Goal: Task Accomplishment & Management: Complete application form

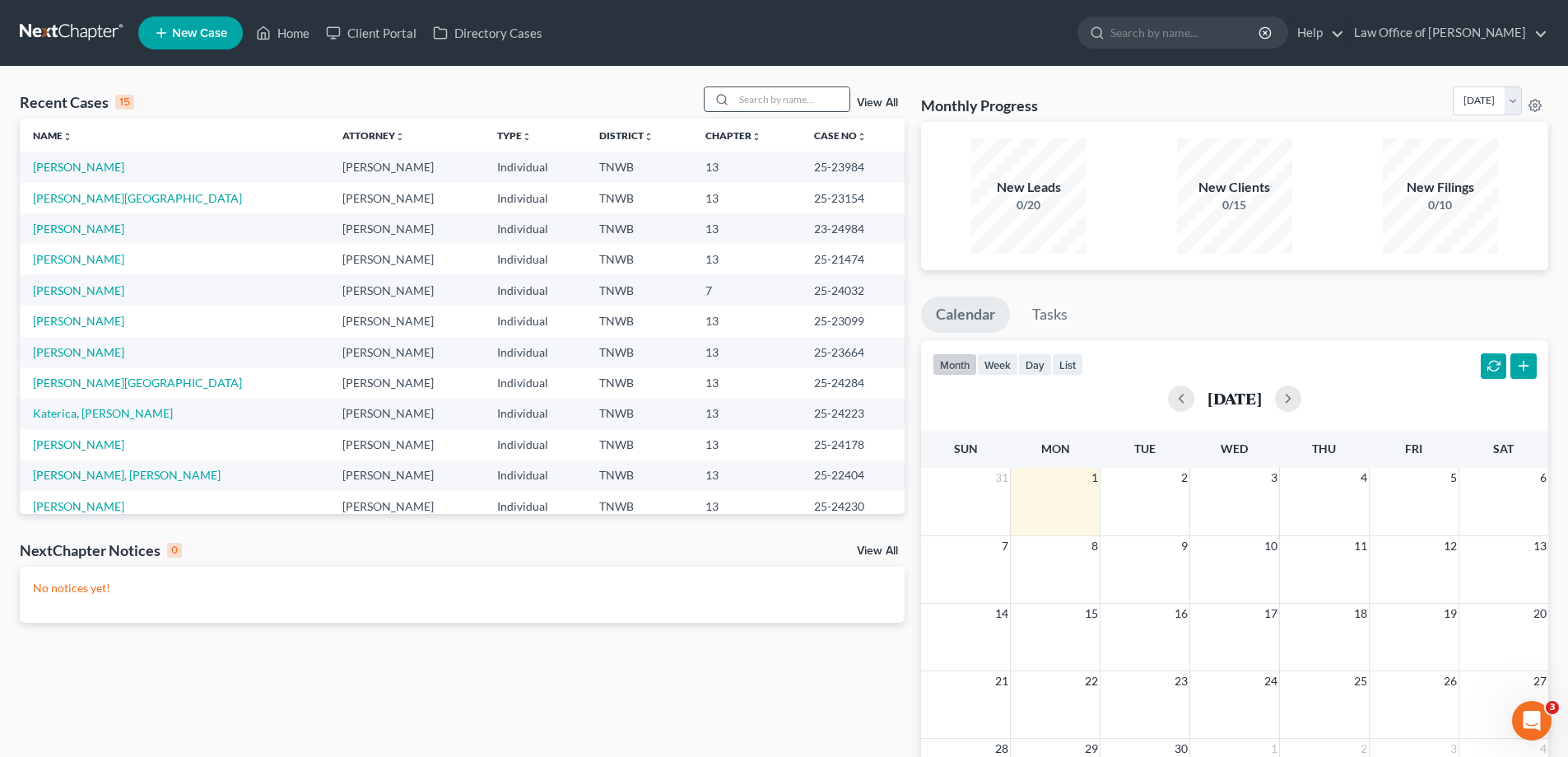
click at [791, 98] on input "search" at bounding box center [791, 98] width 116 height 23
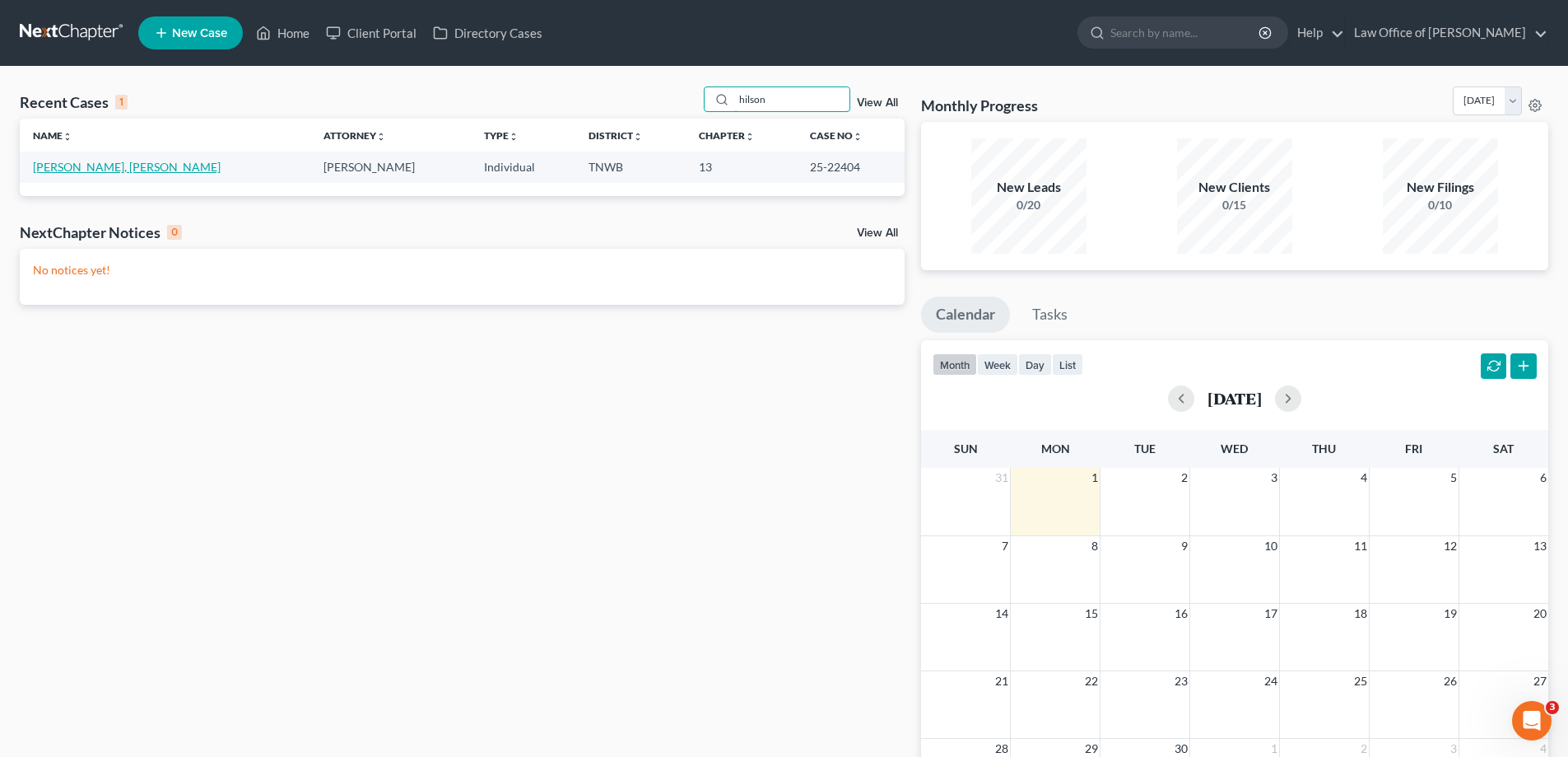
type input "hilson"
click at [69, 169] on link "[PERSON_NAME], [PERSON_NAME]" at bounding box center [127, 167] width 188 height 14
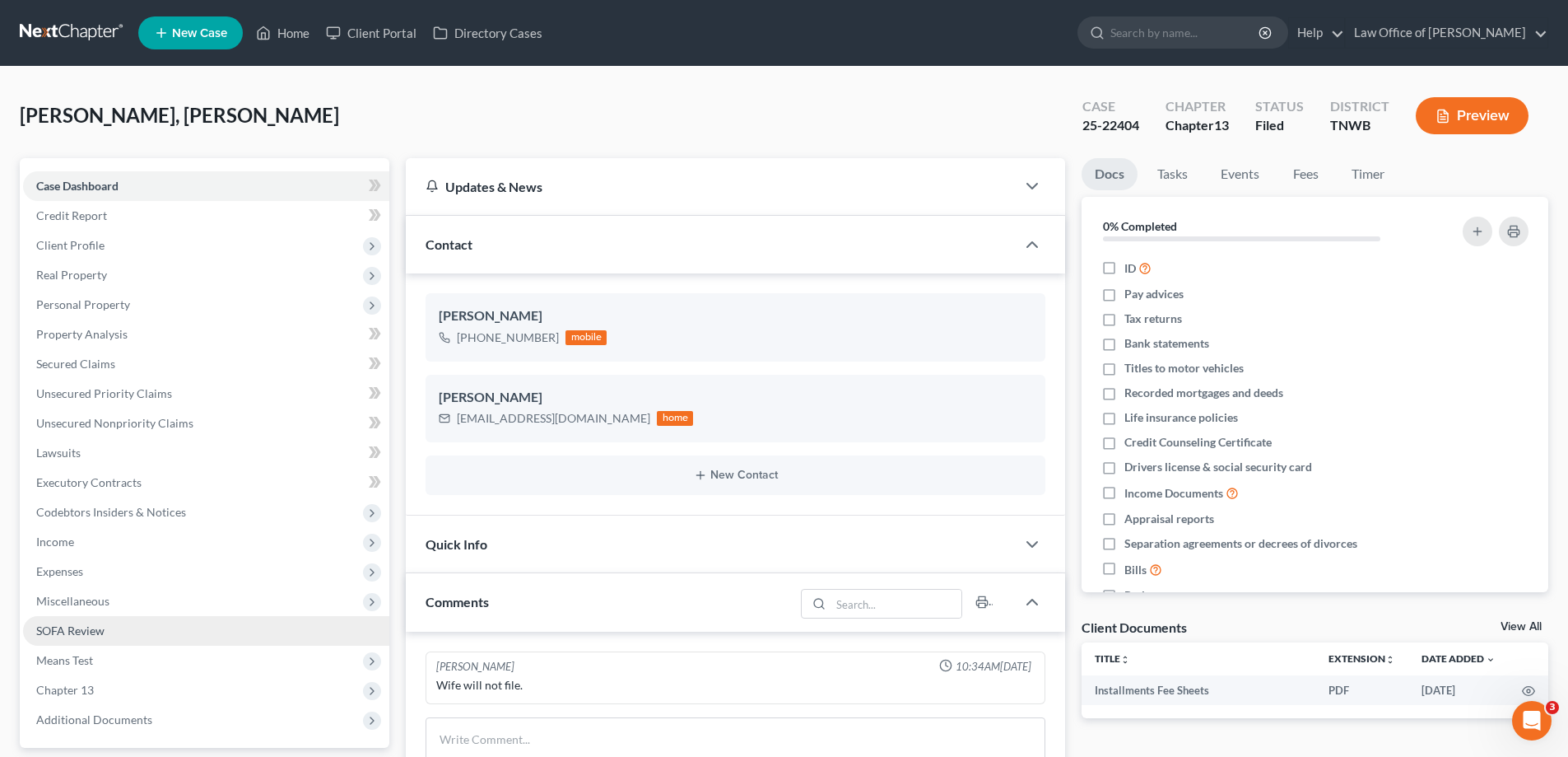
click at [106, 633] on link "SOFA Review" at bounding box center [207, 631] width 367 height 30
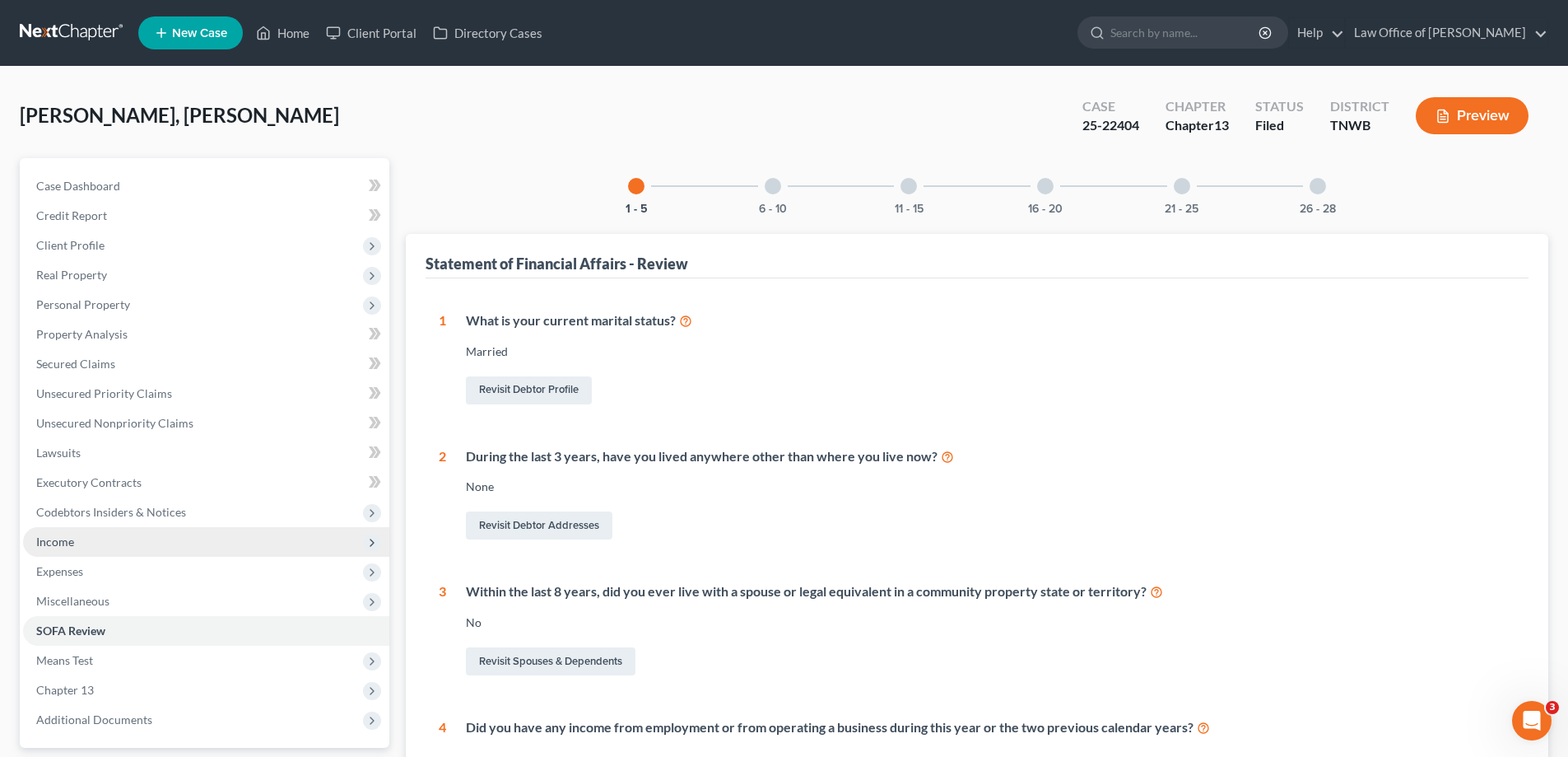
click at [51, 543] on span "Income" at bounding box center [56, 541] width 38 height 14
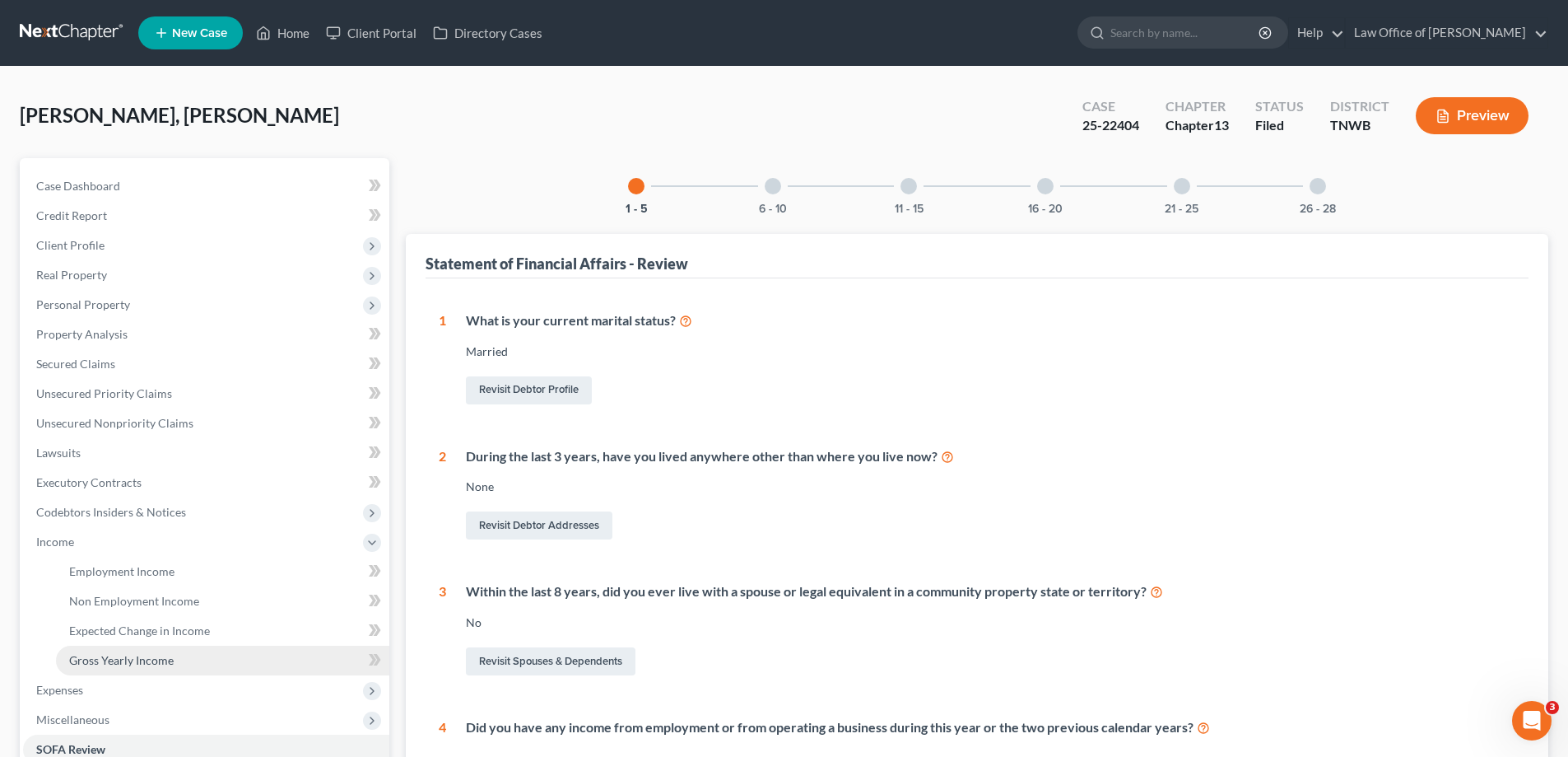
click at [113, 654] on span "Gross Yearly Income" at bounding box center [122, 660] width 104 height 14
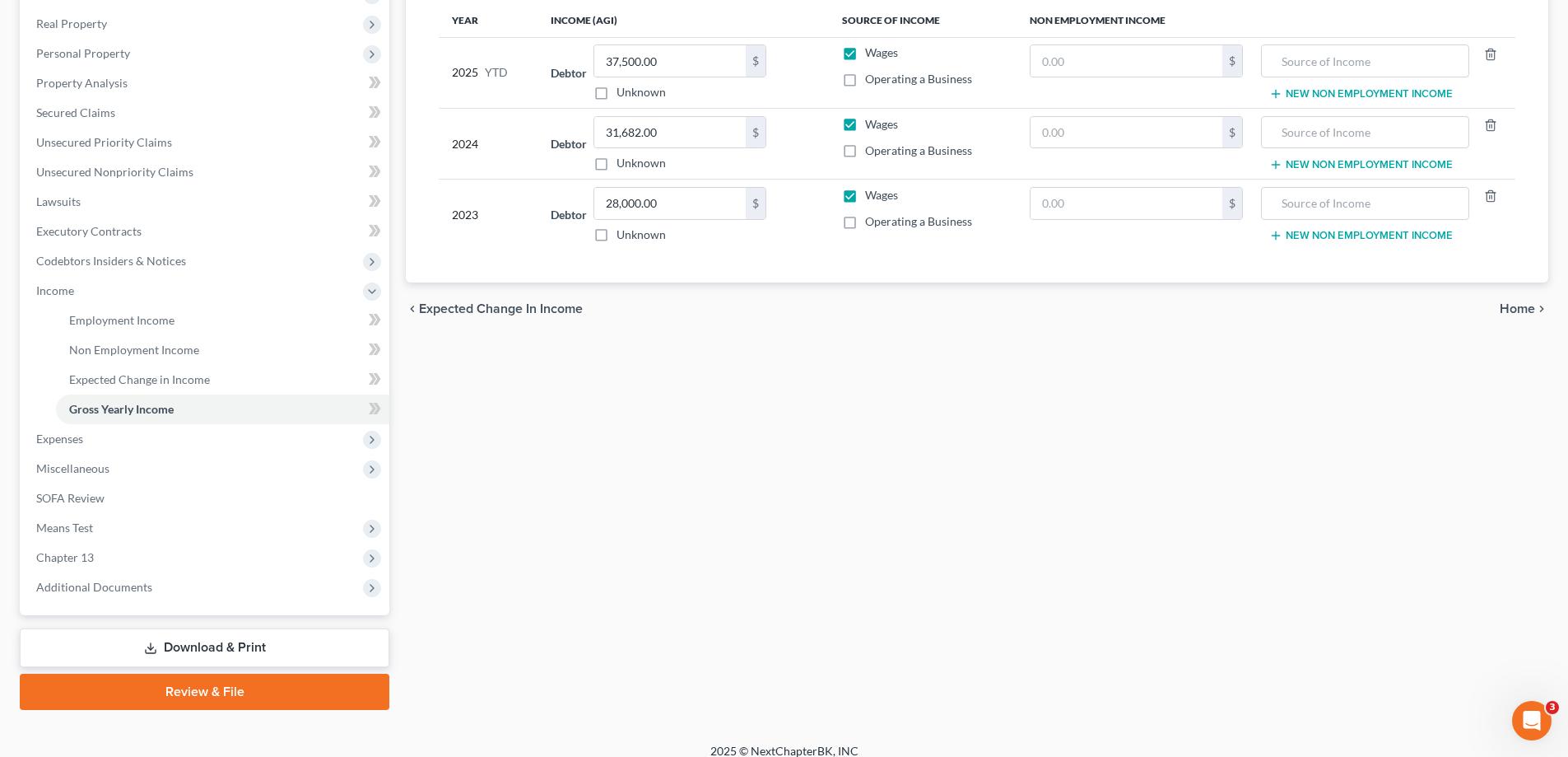
scroll to position [267, 0]
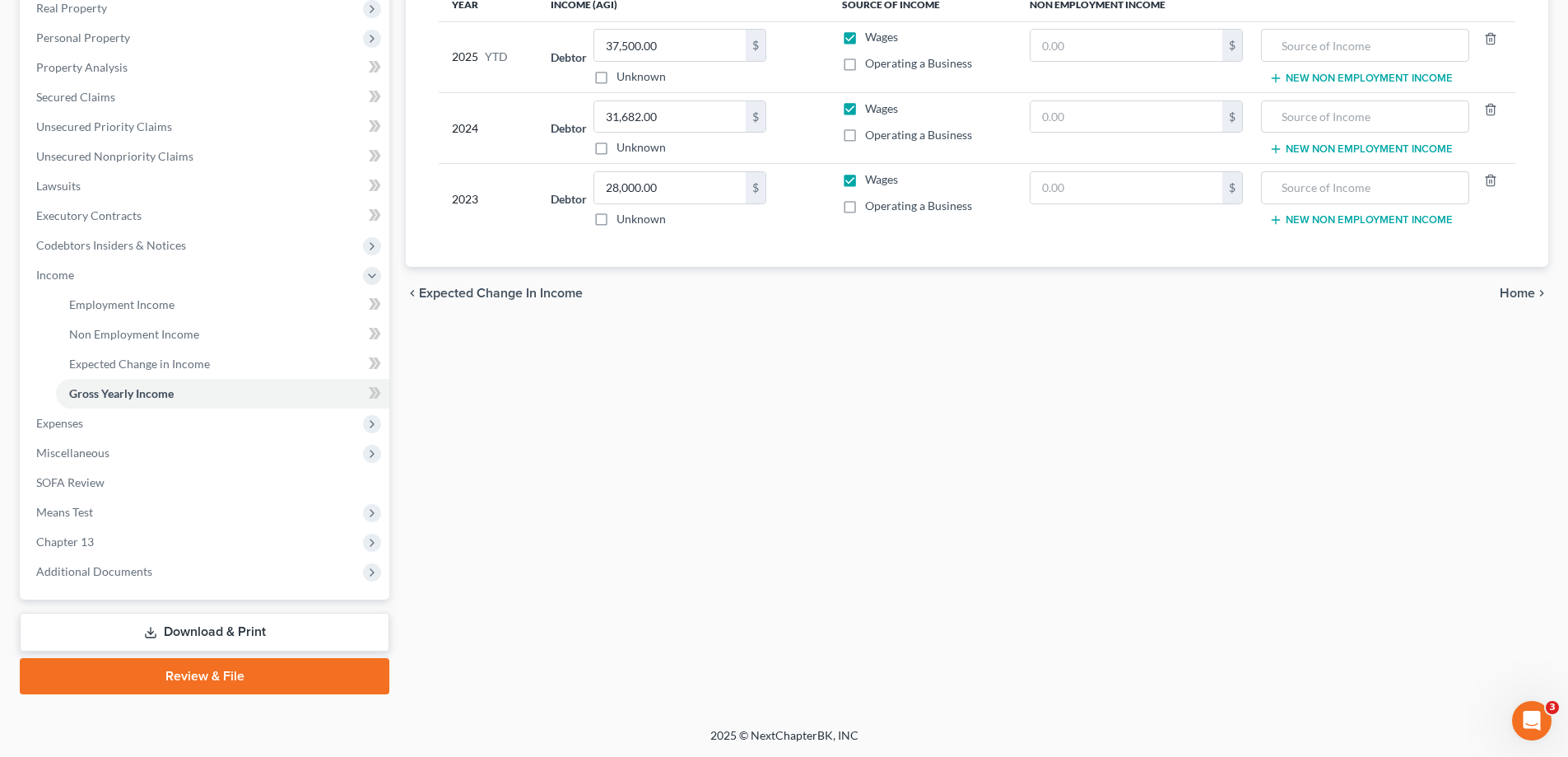
click at [231, 627] on link "Download & Print" at bounding box center [204, 632] width 369 height 39
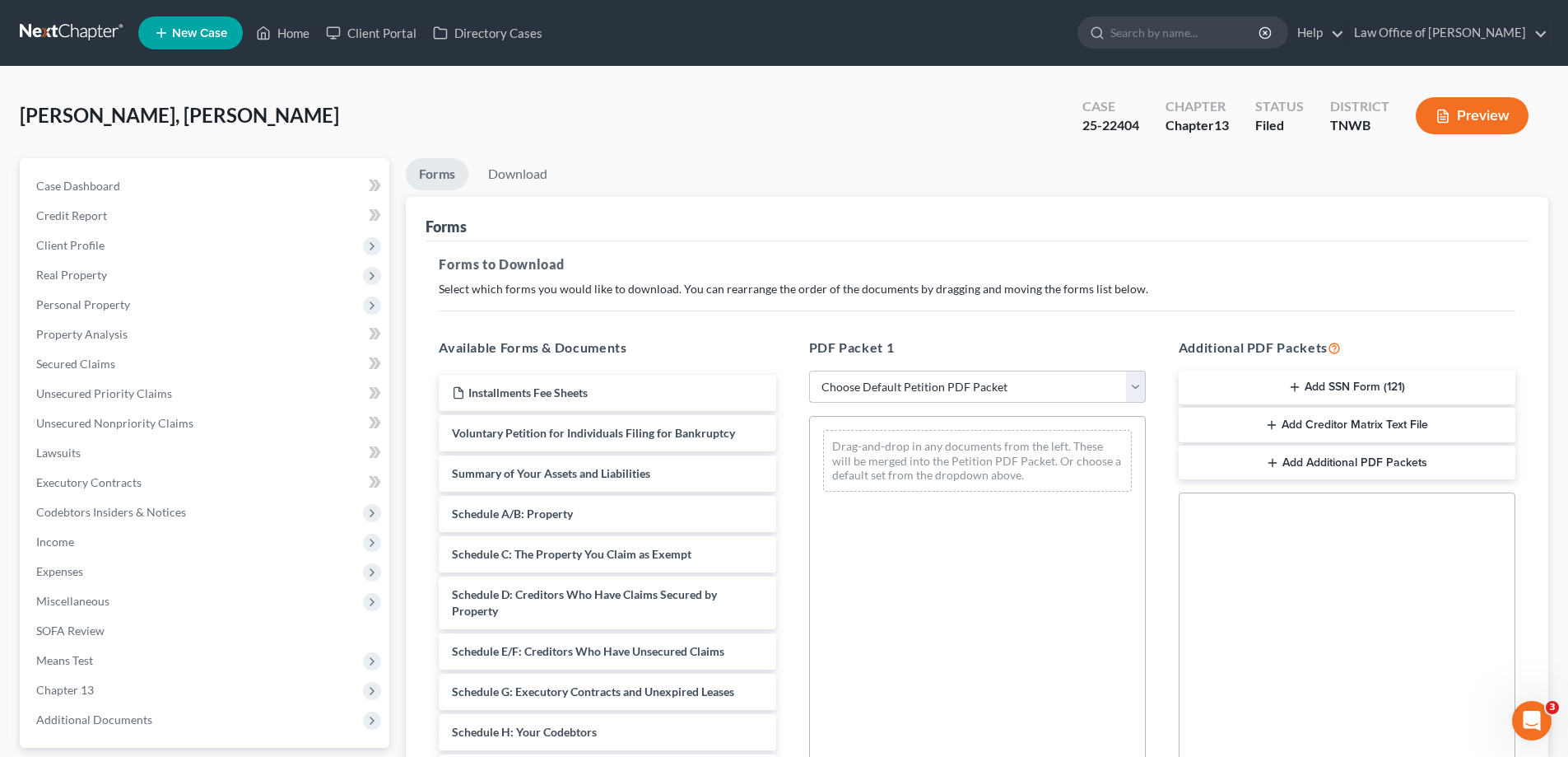
click at [1138, 383] on select "Choose Default Petition PDF Packet Complete Bankruptcy Petition (all forms and …" at bounding box center [976, 387] width 336 height 33
select select "2"
click at [809, 370] on select "Choose Default Petition PDF Packet Complete Bankruptcy Petition (all forms and …" at bounding box center [976, 387] width 336 height 33
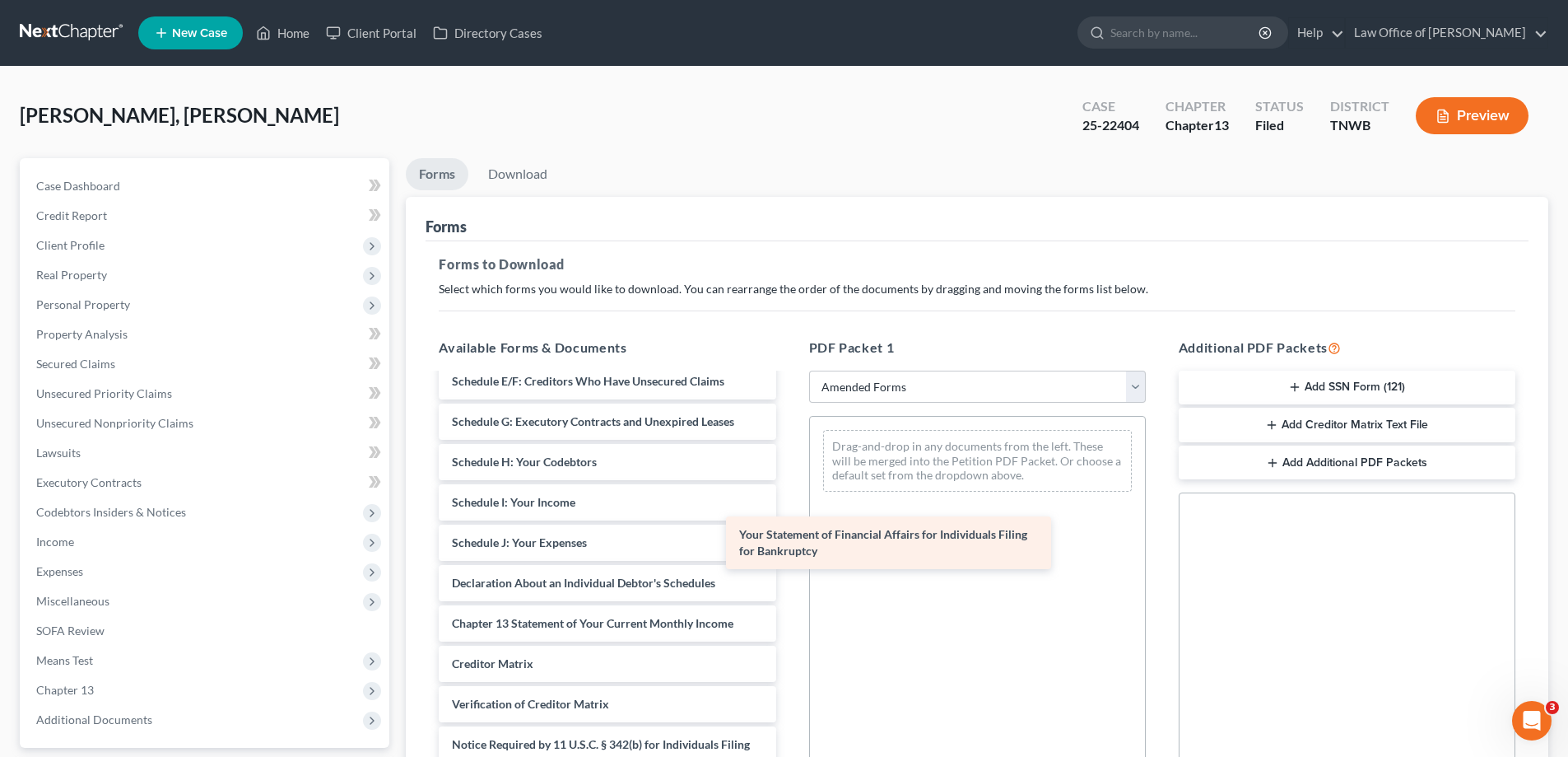
scroll to position [229, 0]
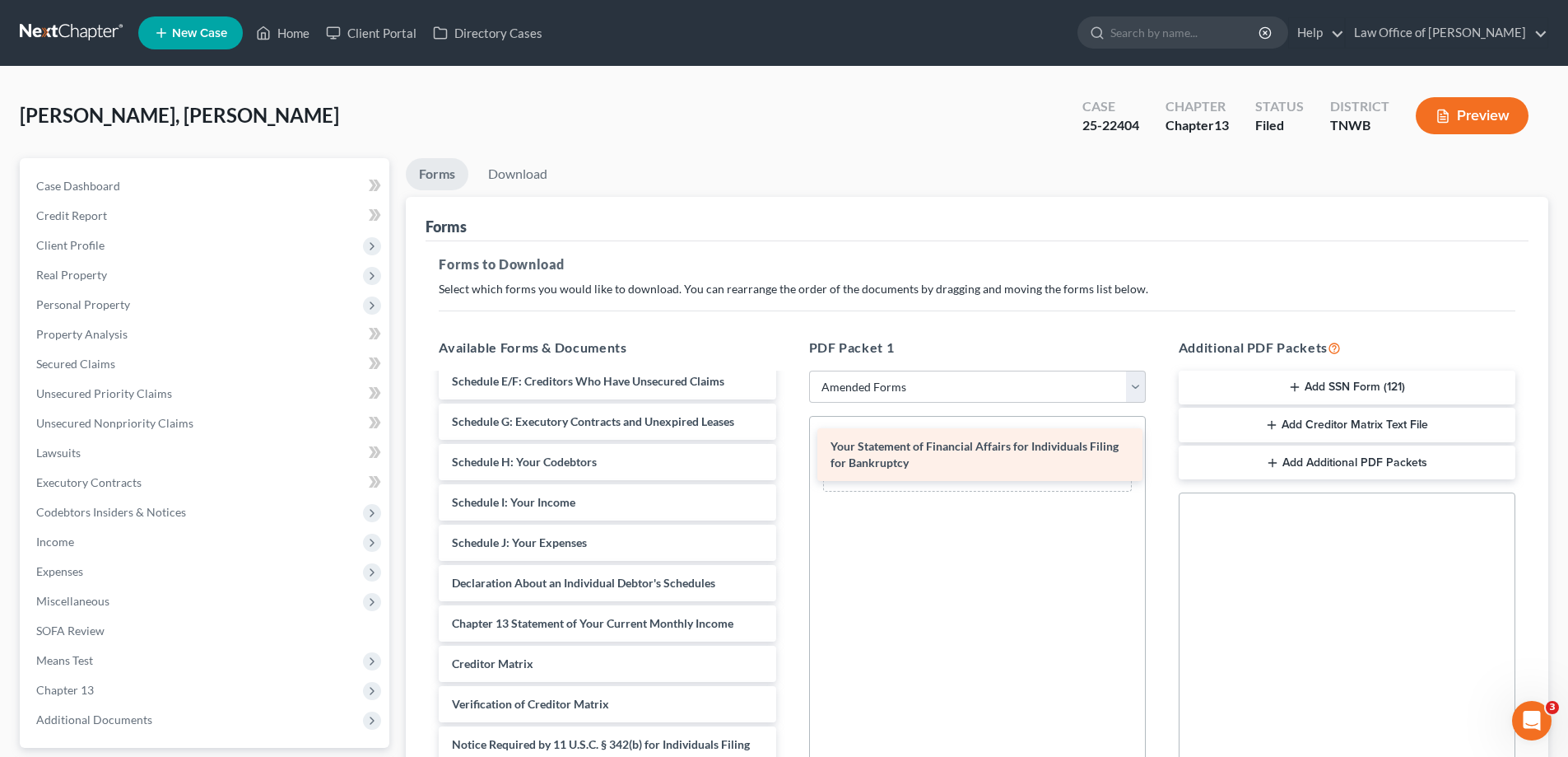
drag, startPoint x: 606, startPoint y: 581, endPoint x: 985, endPoint y: 461, distance: 397.5
click at [788, 461] on div "Your Statement of Financial Affairs for Individuals Filing for Bankruptcy Volun…" at bounding box center [607, 482] width 363 height 674
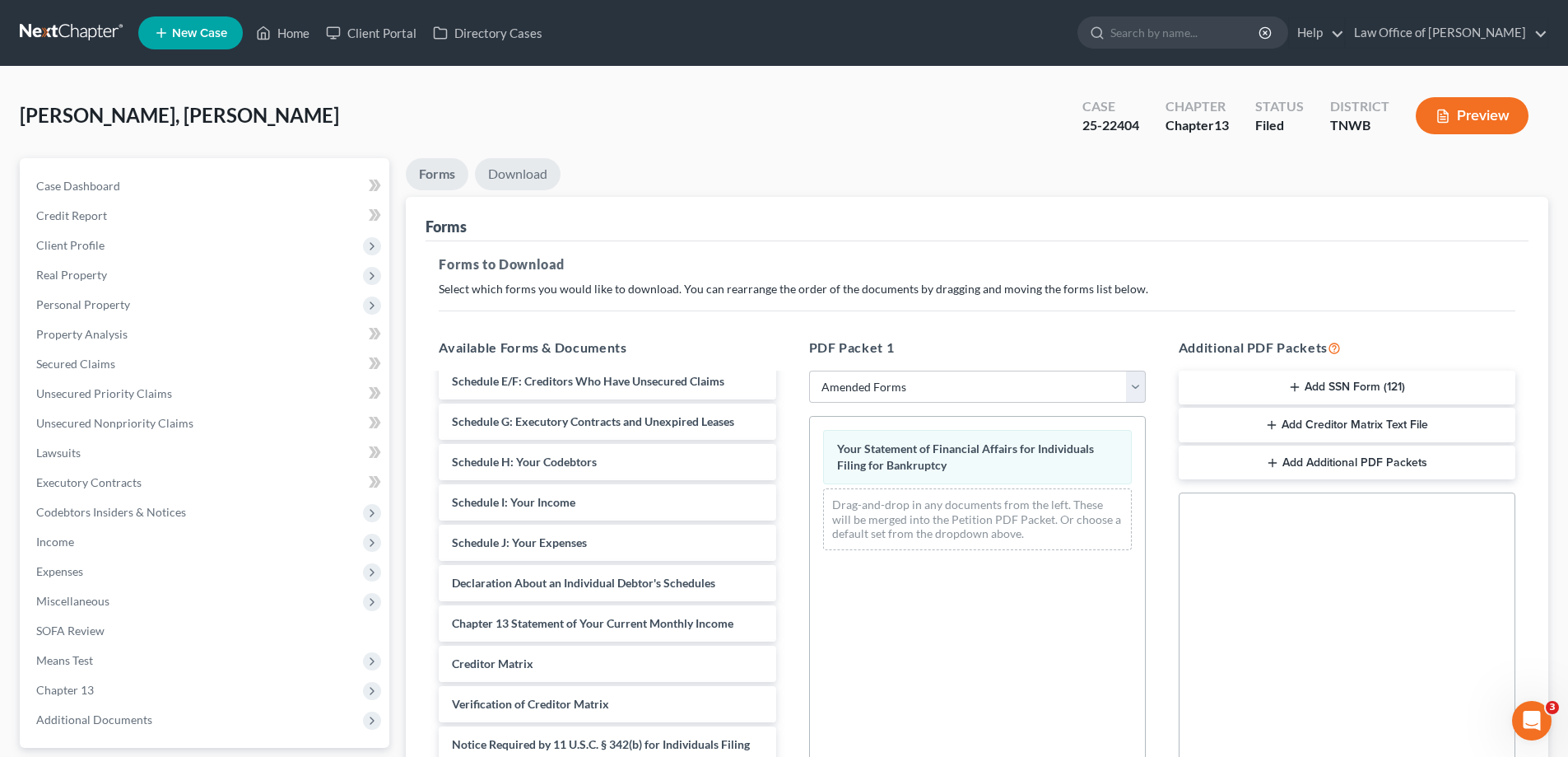
click at [521, 175] on link "Download" at bounding box center [518, 174] width 86 height 32
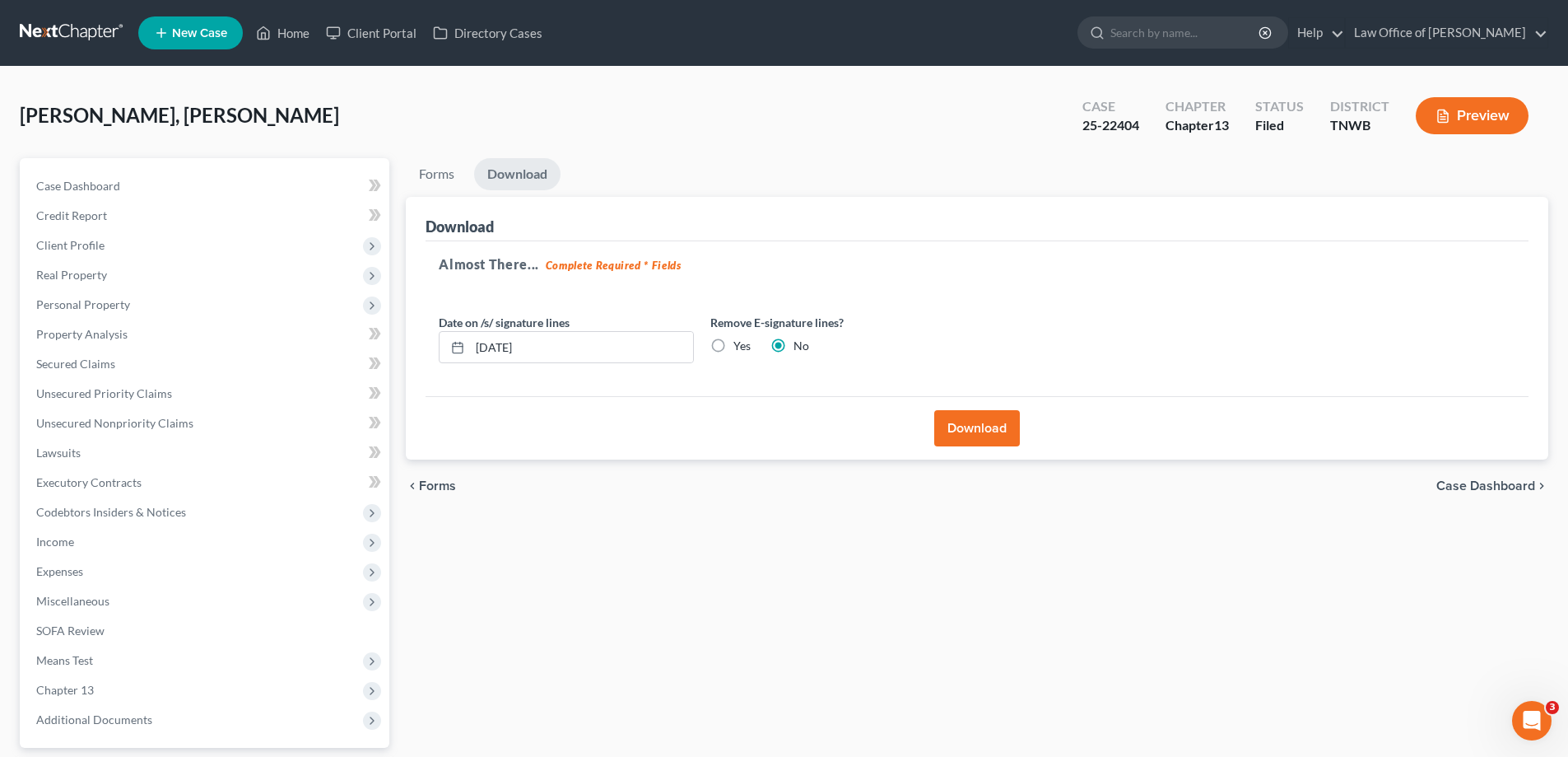
click at [964, 419] on button "Download" at bounding box center [976, 428] width 86 height 37
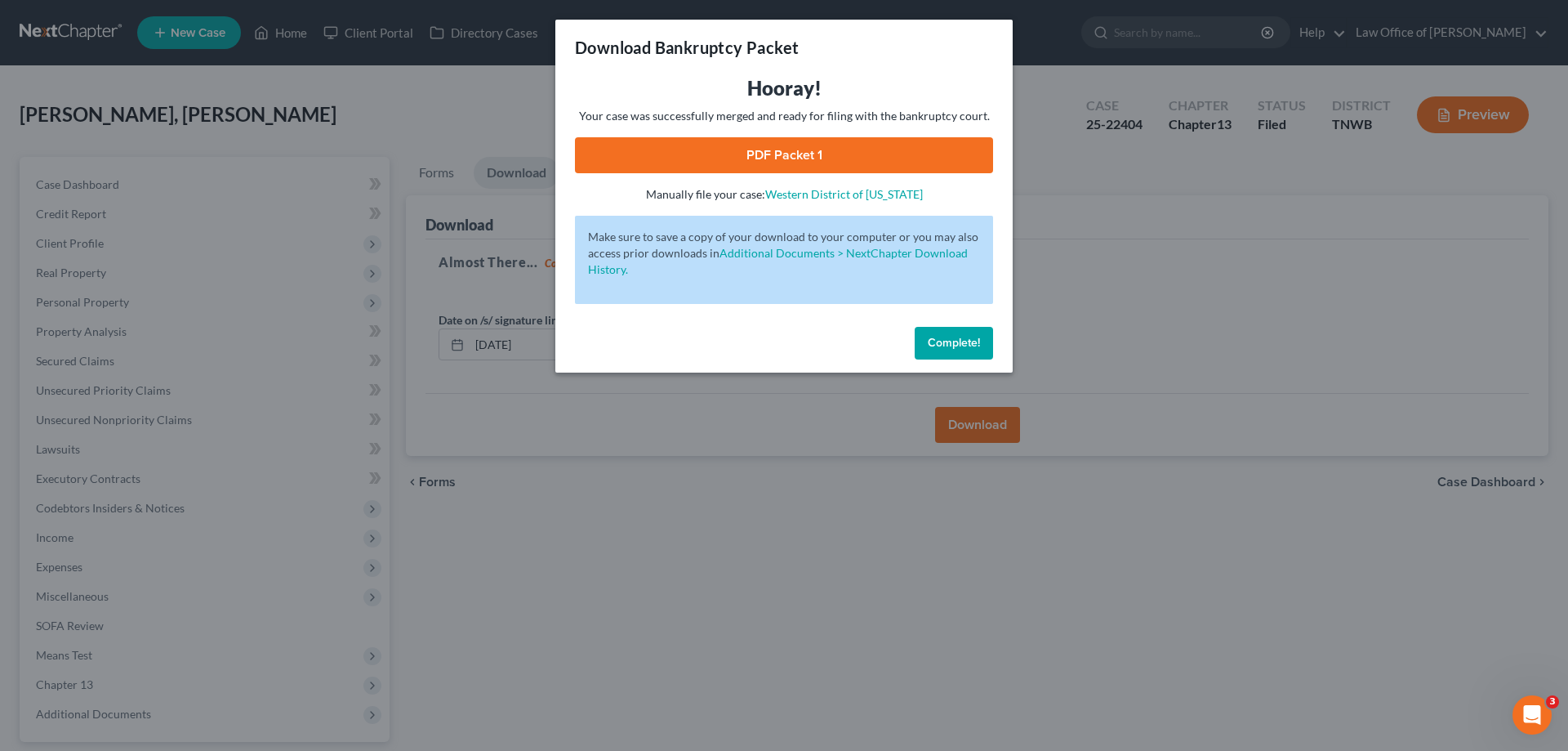
click at [759, 143] on link "PDF Packet 1" at bounding box center [784, 155] width 418 height 36
click at [969, 344] on span "Complete!" at bounding box center [953, 342] width 53 height 14
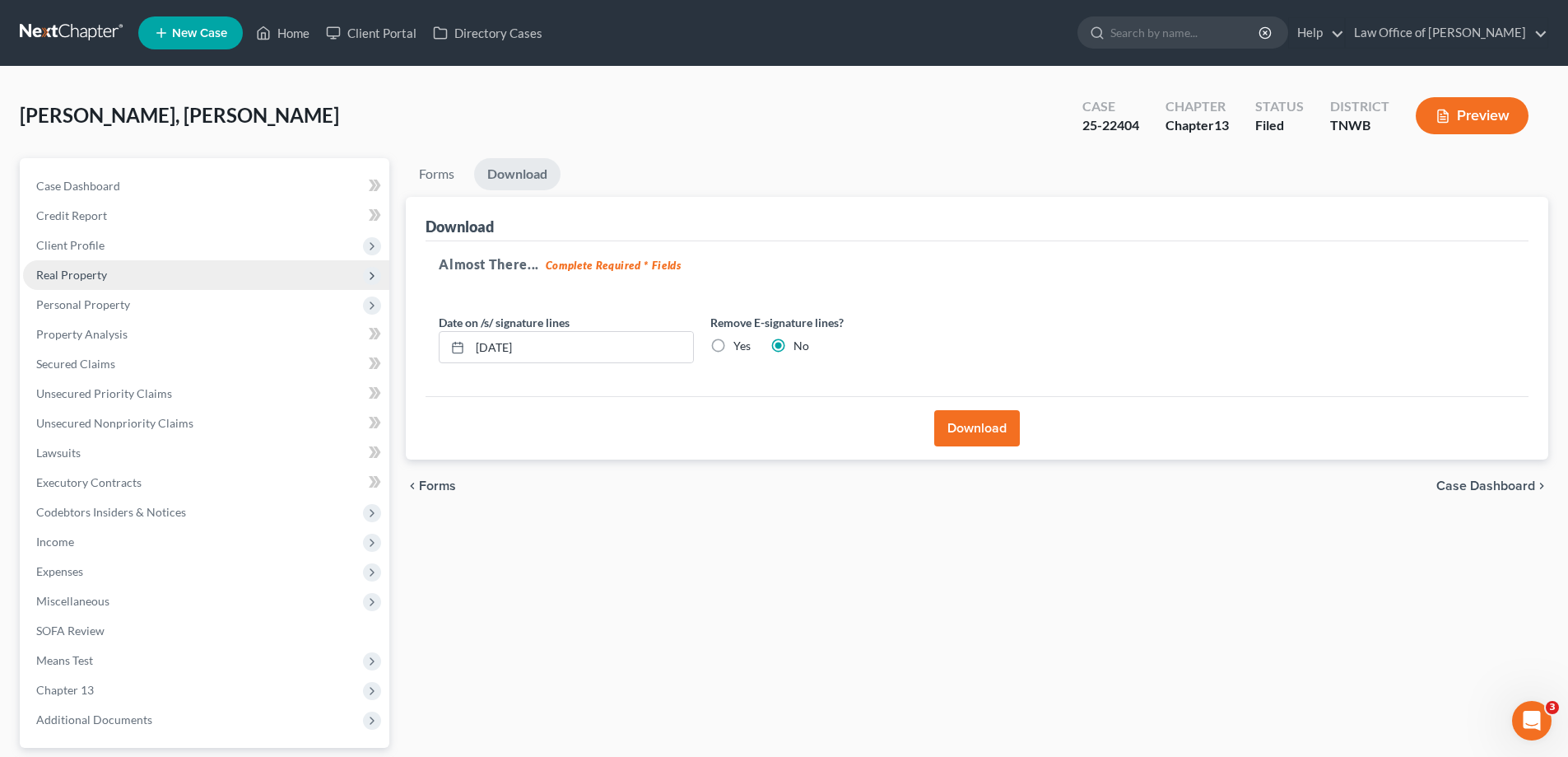
click at [87, 273] on span "Real Property" at bounding box center [71, 275] width 70 height 14
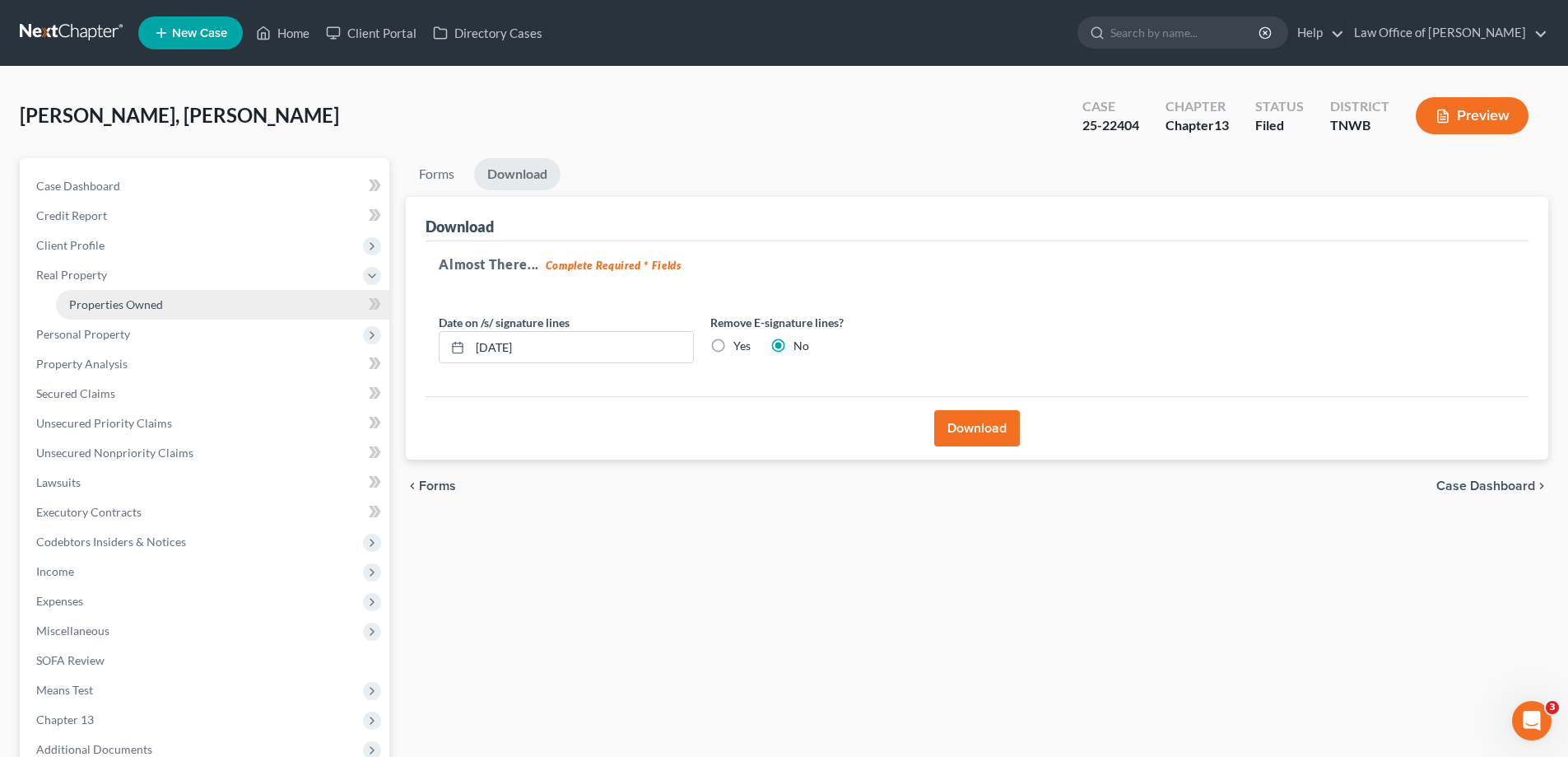
click at [111, 298] on span "Properties Owned" at bounding box center [116, 304] width 94 height 14
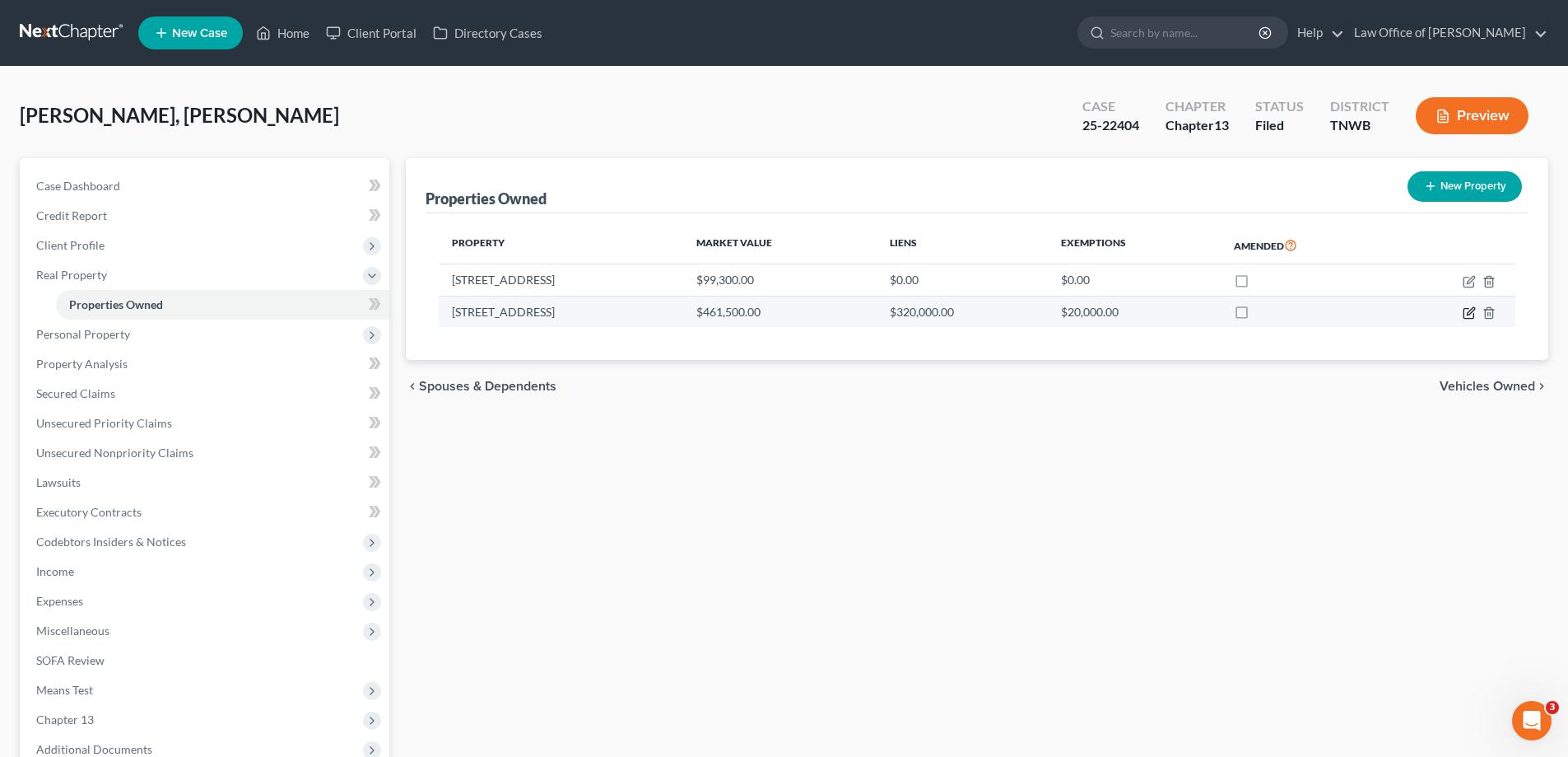
click at [1467, 311] on icon "button" at bounding box center [1468, 312] width 13 height 13
select select "44"
select select "2"
select select "5"
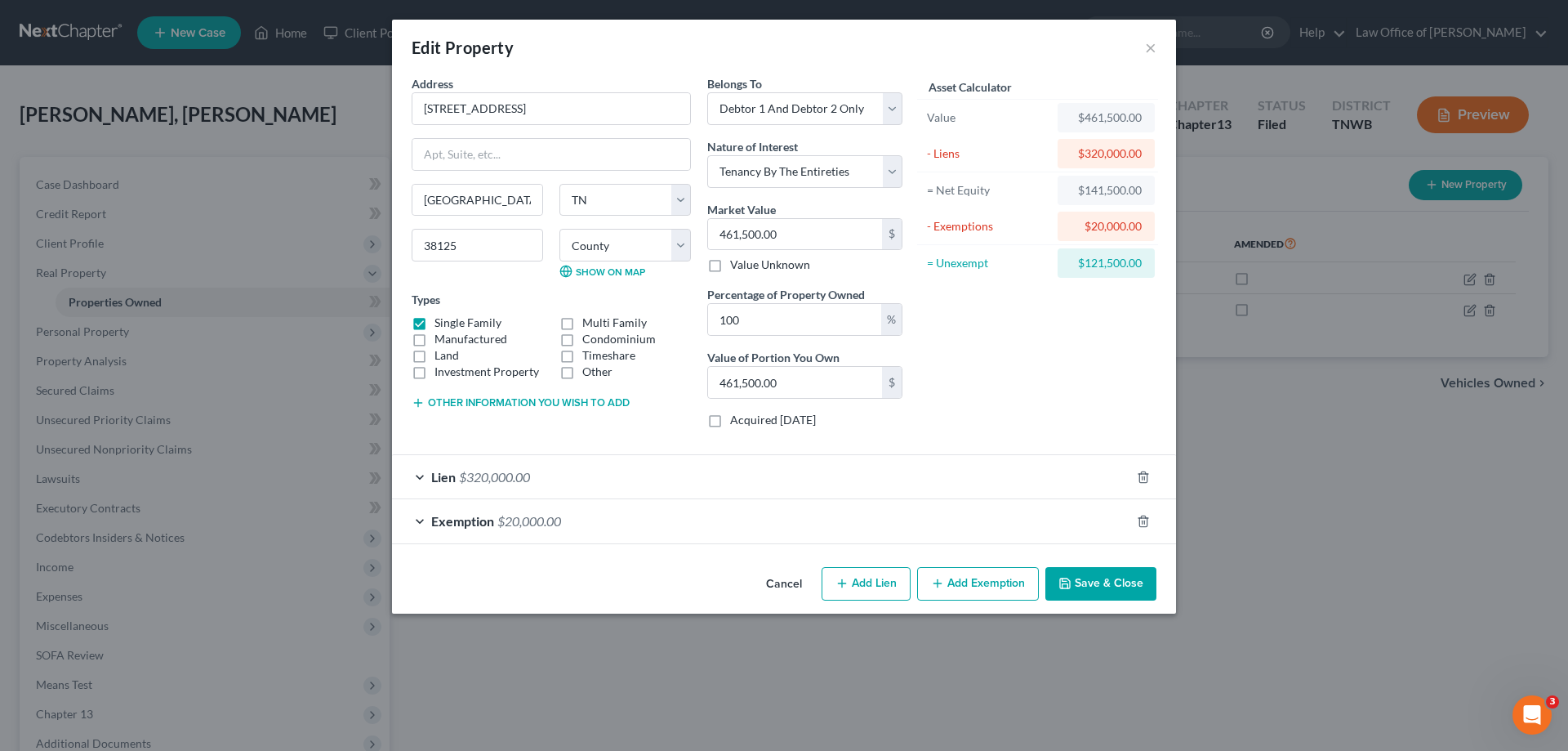
click at [783, 579] on button "Cancel" at bounding box center [784, 585] width 62 height 33
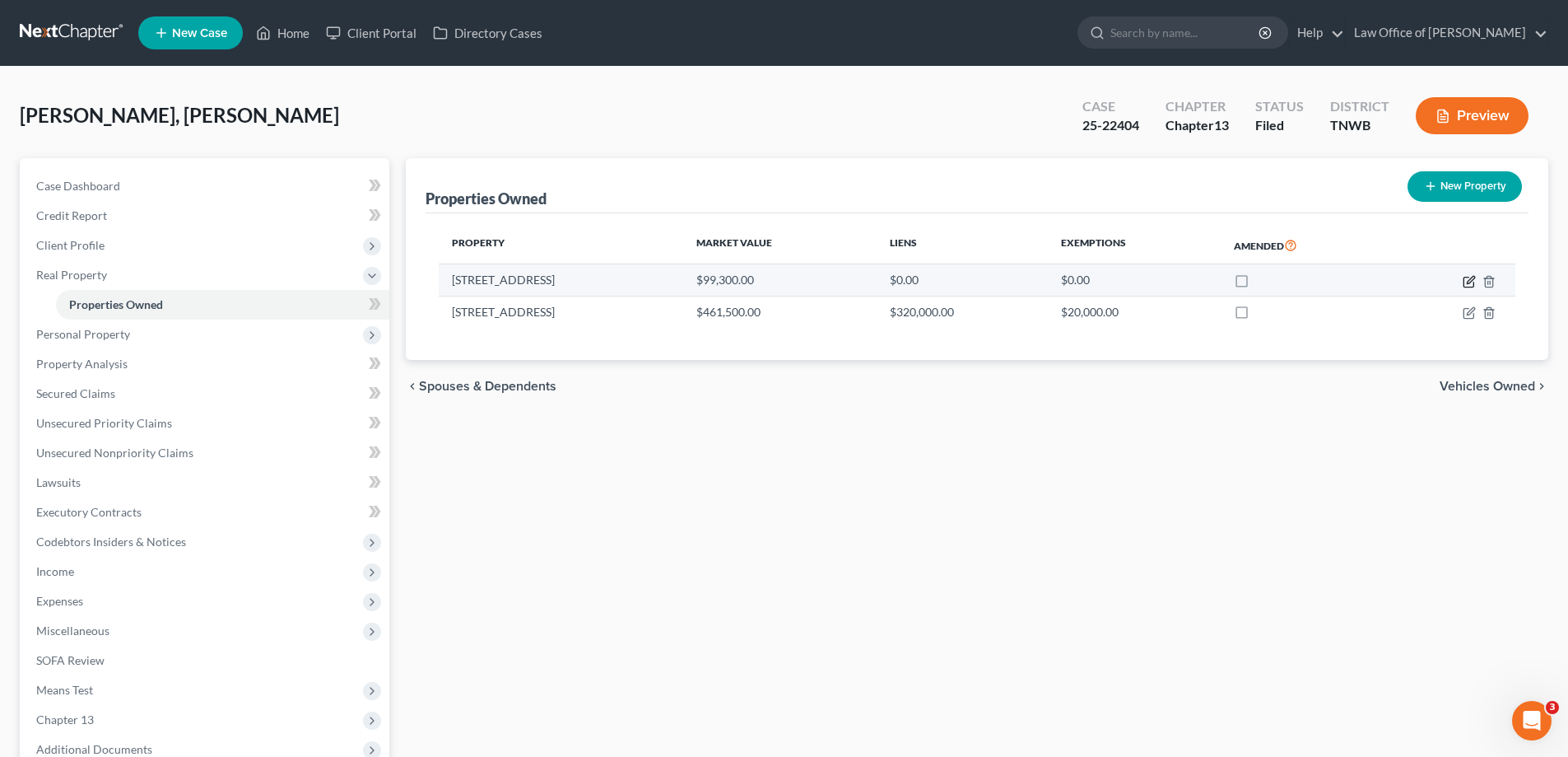
click at [1467, 278] on icon "button" at bounding box center [1468, 281] width 13 height 13
select select "44"
select select "78"
select select "3"
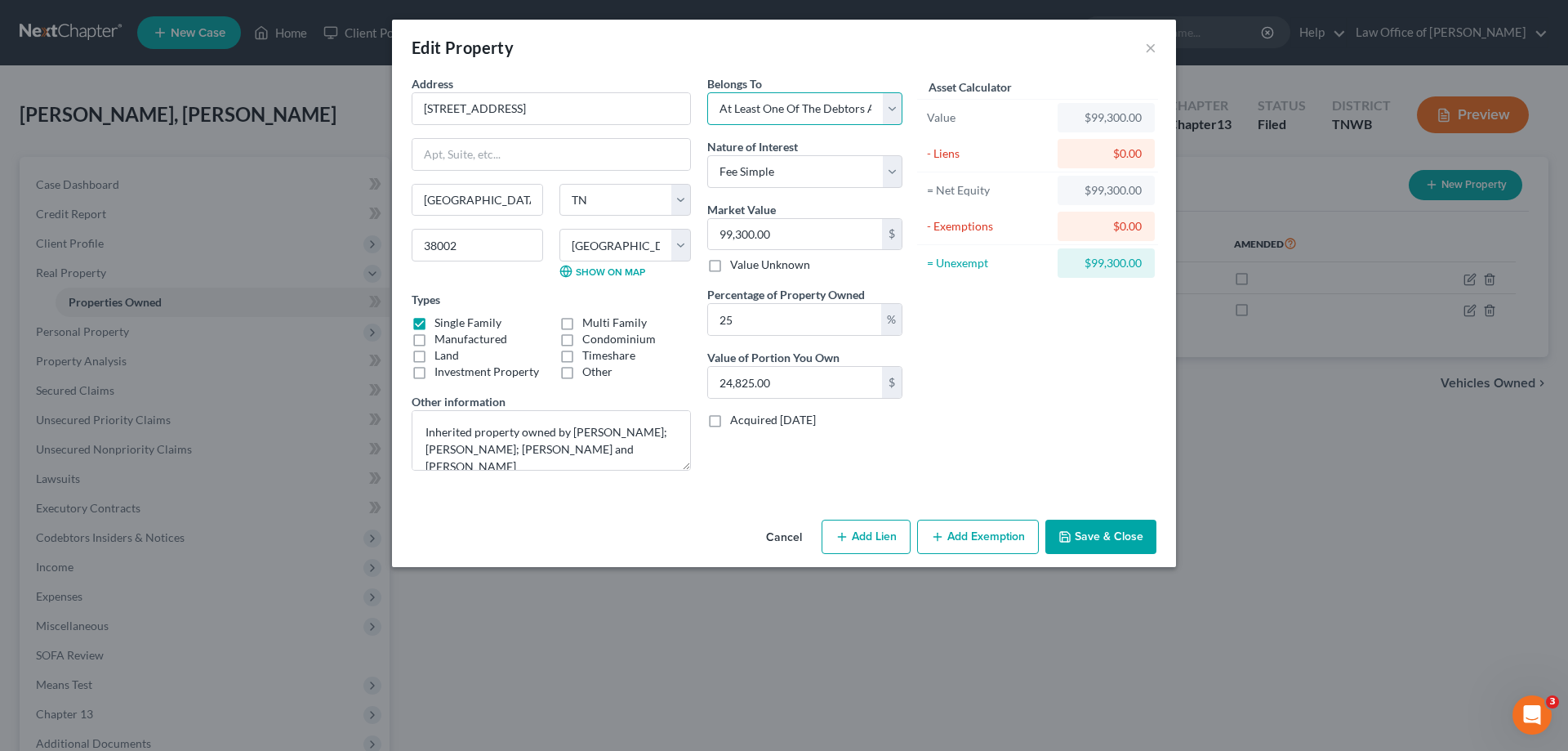
click at [890, 112] on select "Select Debtor 1 Only Debtor 2 Only Debtor 1 And Debtor 2 Only At Least One Of T…" at bounding box center [804, 109] width 195 height 33
click at [707, 92] on select "Select Debtor 1 Only Debtor 2 Only Debtor 1 And Debtor 2 Only At Least One Of T…" at bounding box center [804, 109] width 195 height 33
click at [890, 171] on select "Select Fee Simple Joint Tenant Life Estate Equitable Interest Future Interest T…" at bounding box center [804, 172] width 195 height 33
select select "1"
click at [707, 155] on select "Select Fee Simple Joint Tenant Life Estate Equitable Interest Future Interest T…" at bounding box center [804, 172] width 195 height 33
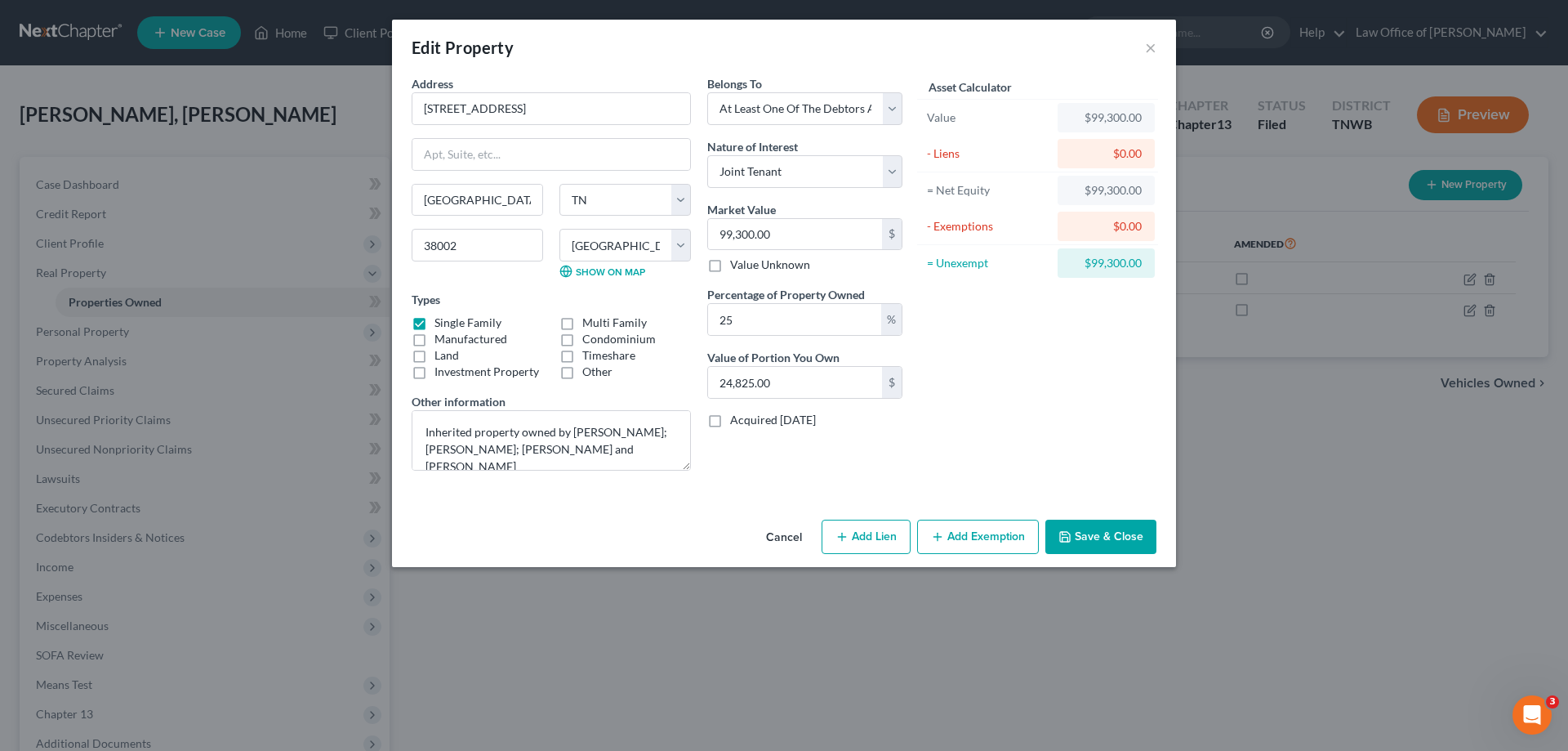
click at [1107, 535] on button "Save & Close" at bounding box center [1100, 536] width 111 height 34
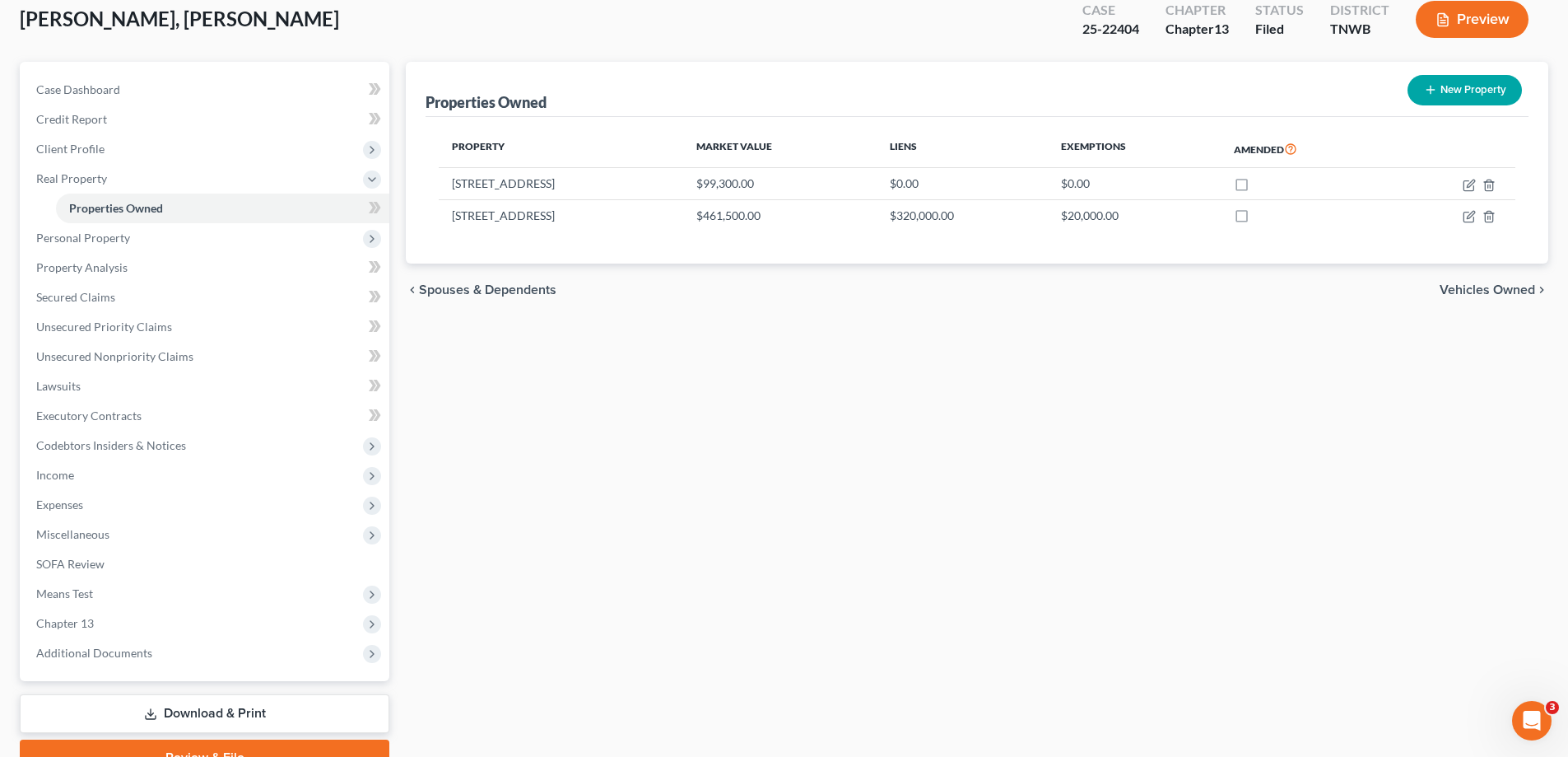
scroll to position [178, 0]
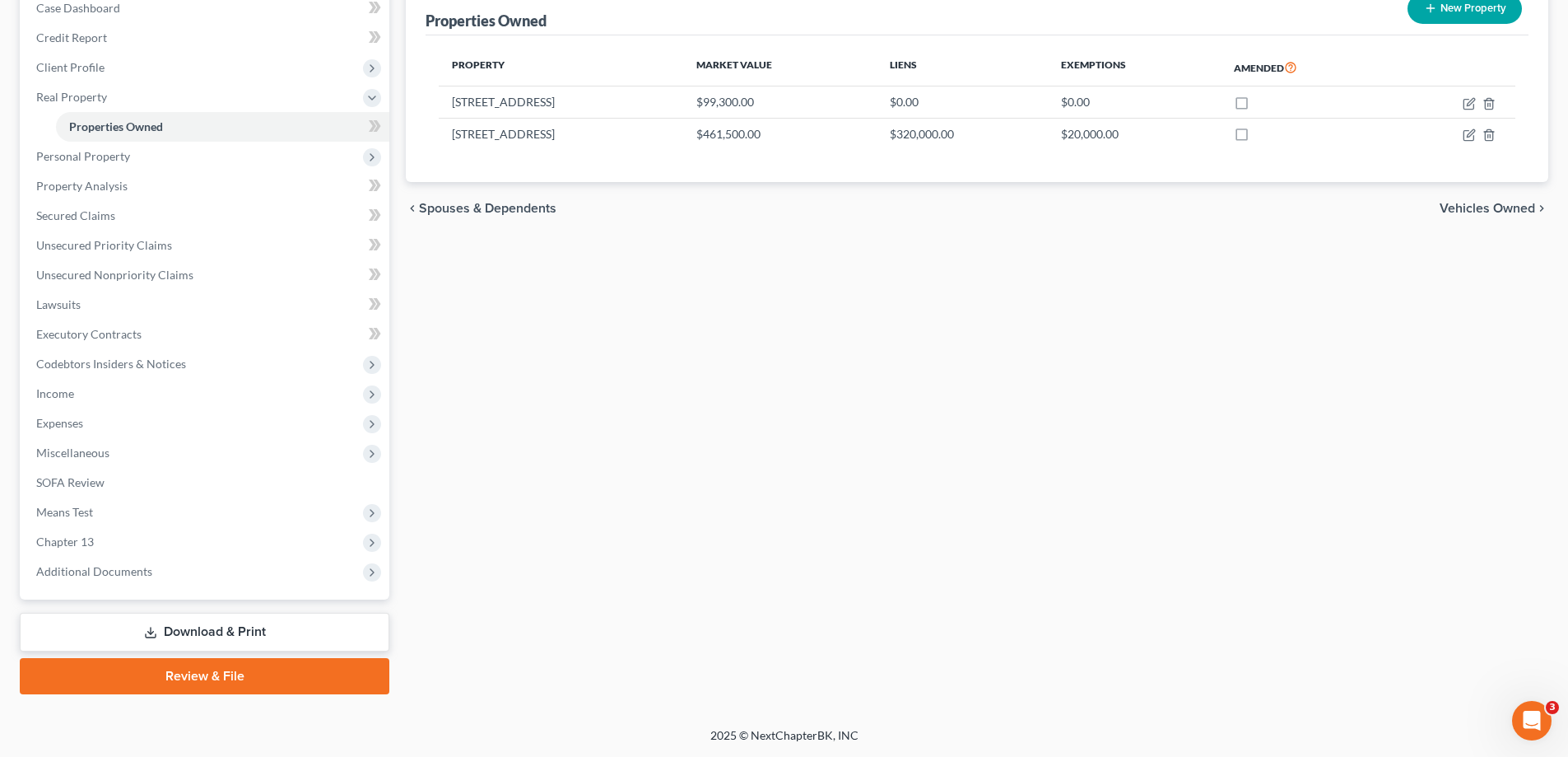
click at [189, 630] on link "Download & Print" at bounding box center [204, 632] width 369 height 39
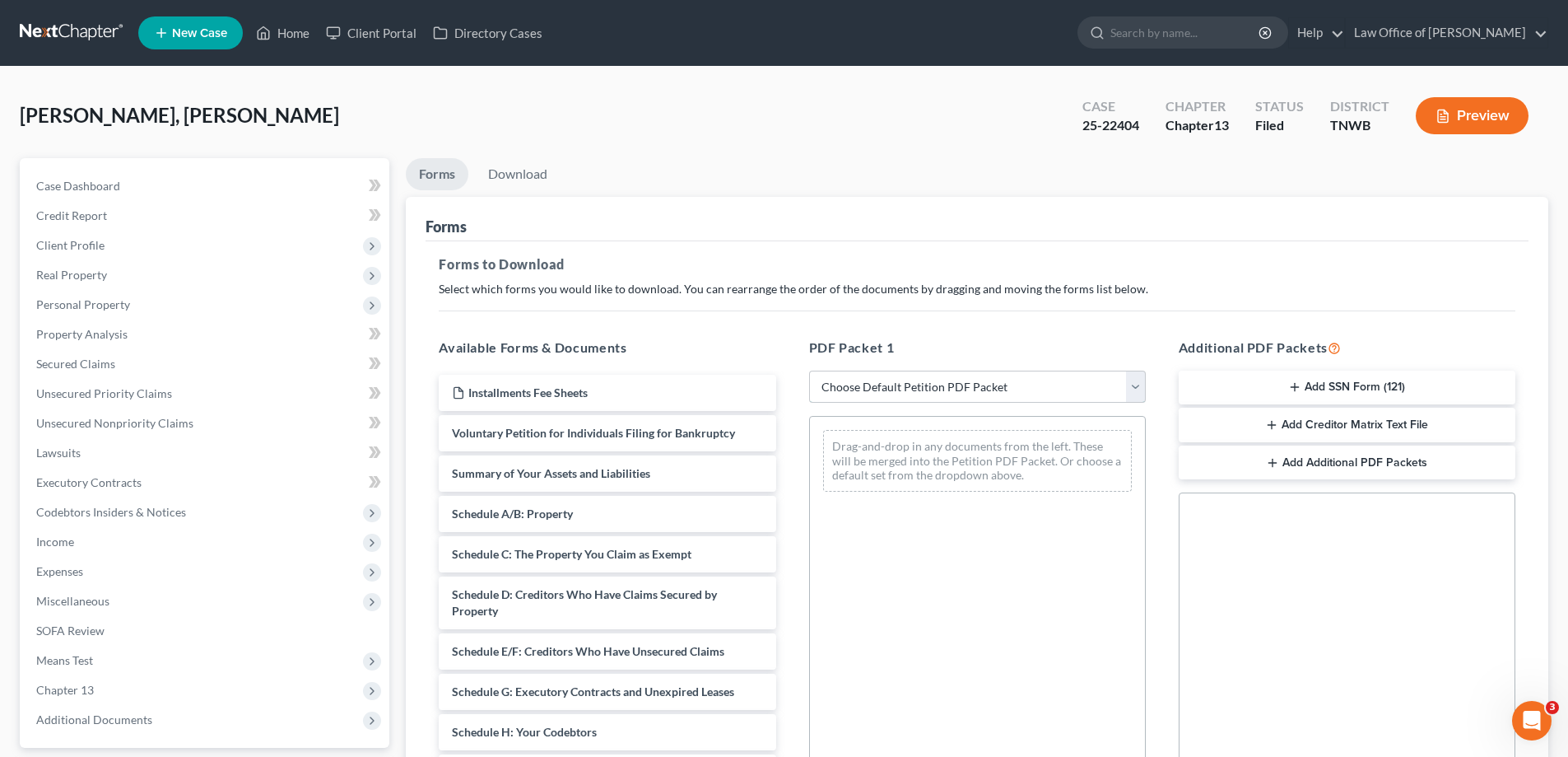
click at [1142, 391] on select "Choose Default Petition PDF Packet Complete Bankruptcy Petition (all forms and …" at bounding box center [976, 387] width 336 height 33
select select "2"
click at [809, 370] on select "Choose Default Petition PDF Packet Complete Bankruptcy Petition (all forms and …" at bounding box center [976, 387] width 336 height 33
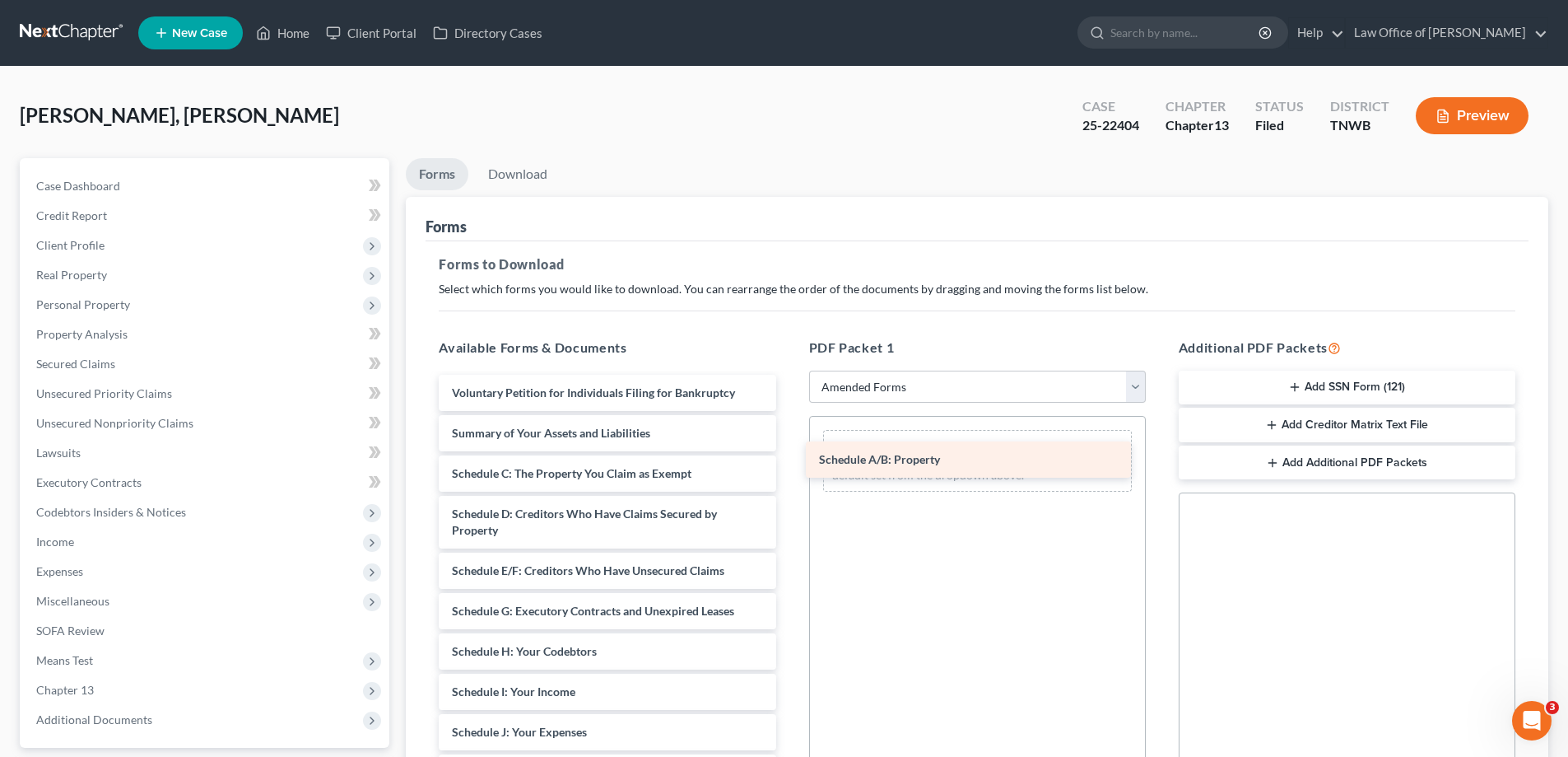
drag, startPoint x: 601, startPoint y: 473, endPoint x: 972, endPoint y: 454, distance: 371.5
click at [788, 455] on div "Schedule A/B: Property Voluntary Petition for Individuals Filing for Bankruptcy…" at bounding box center [607, 720] width 363 height 691
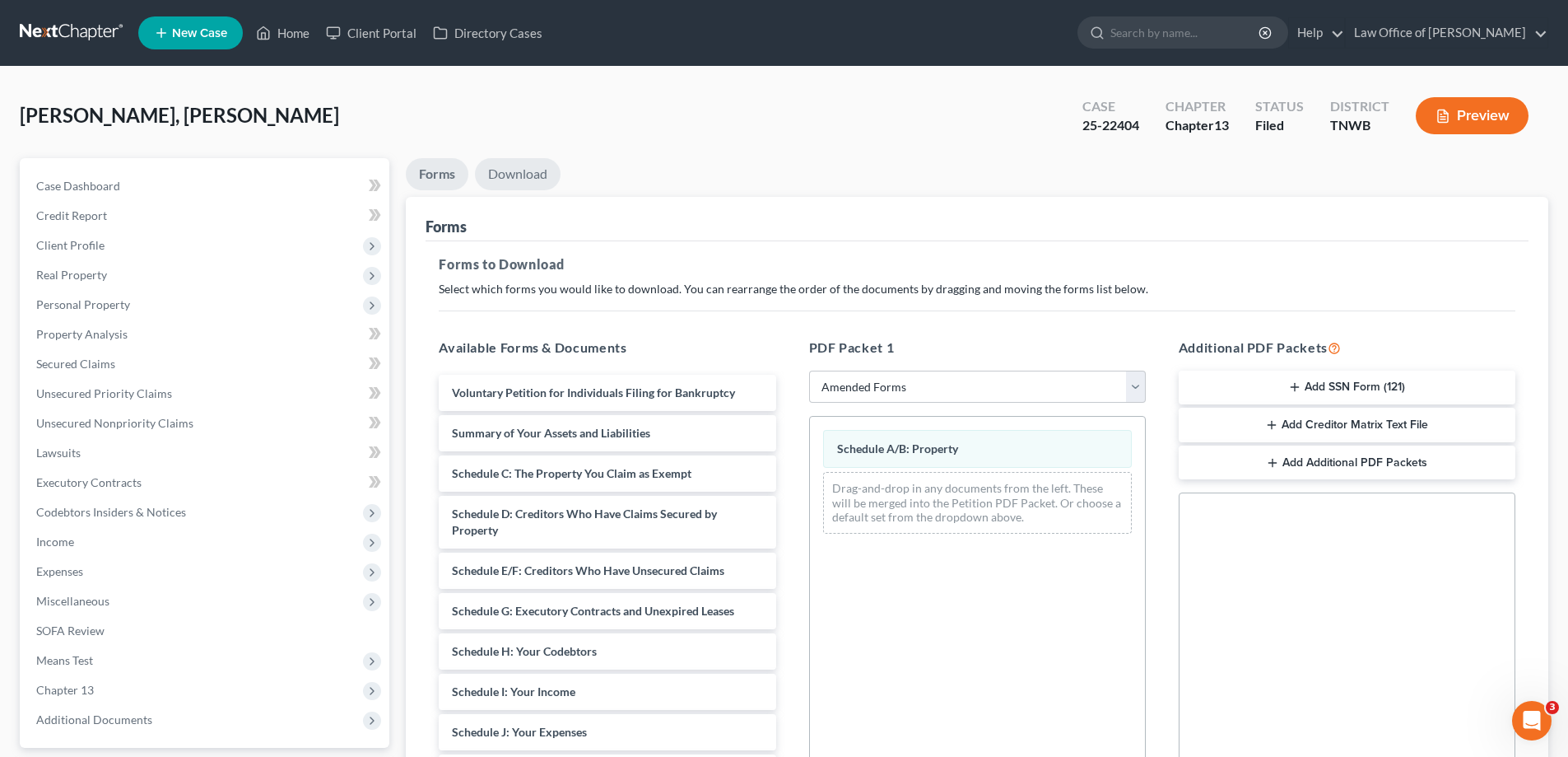
click at [517, 169] on link "Download" at bounding box center [518, 174] width 86 height 32
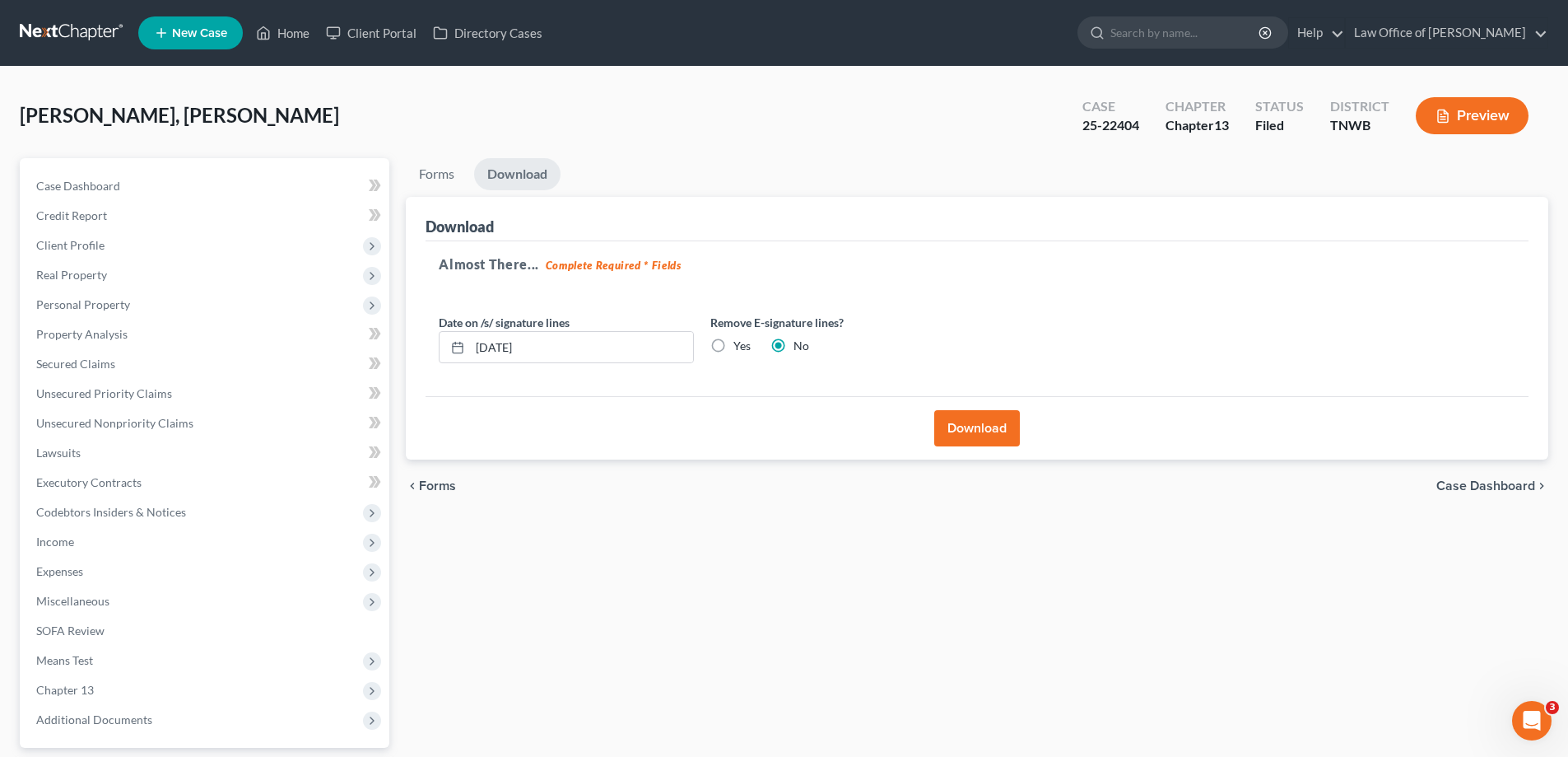
click at [967, 421] on button "Download" at bounding box center [976, 428] width 86 height 37
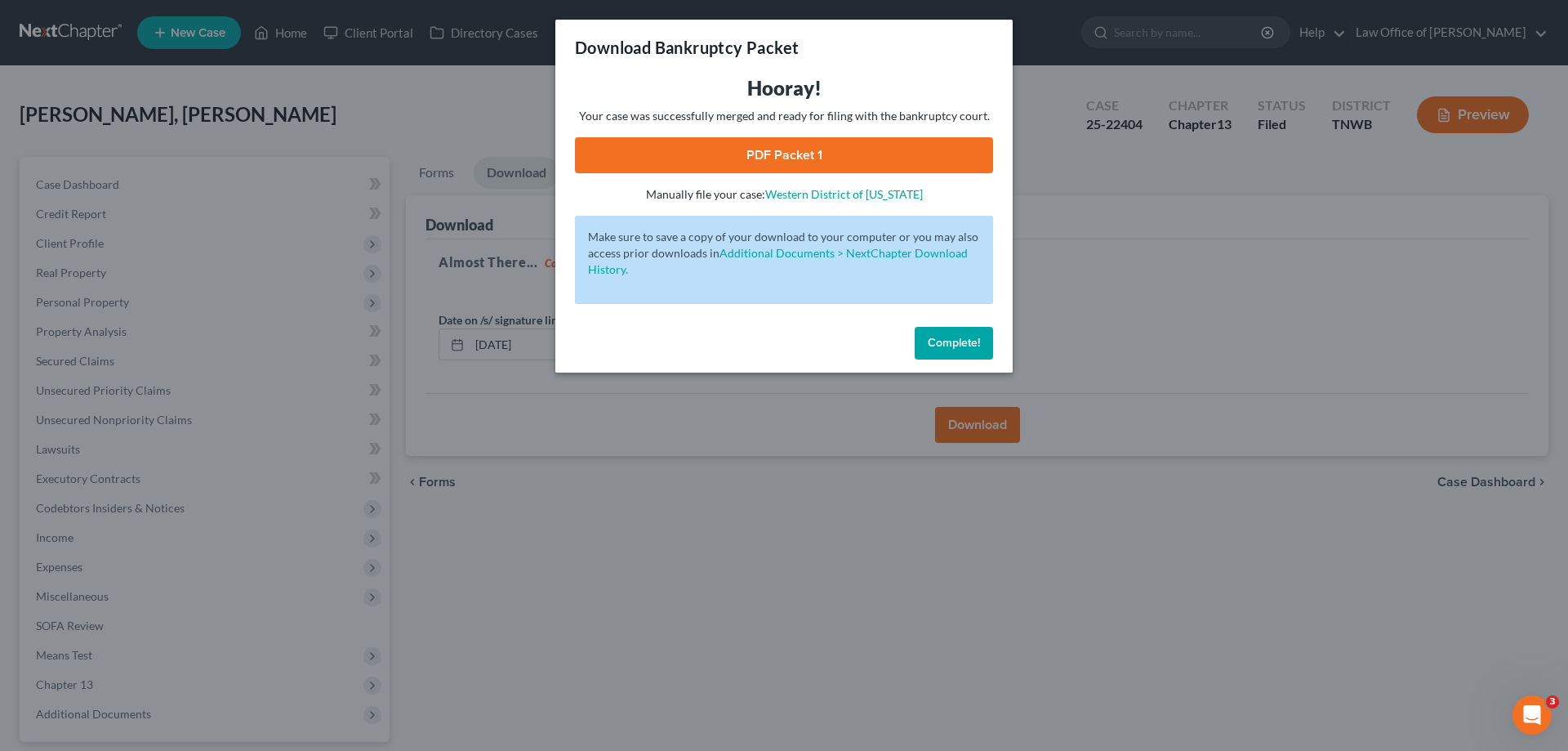
click at [761, 160] on link "PDF Packet 1" at bounding box center [784, 155] width 418 height 36
click at [956, 333] on button "Complete!" at bounding box center [953, 343] width 78 height 33
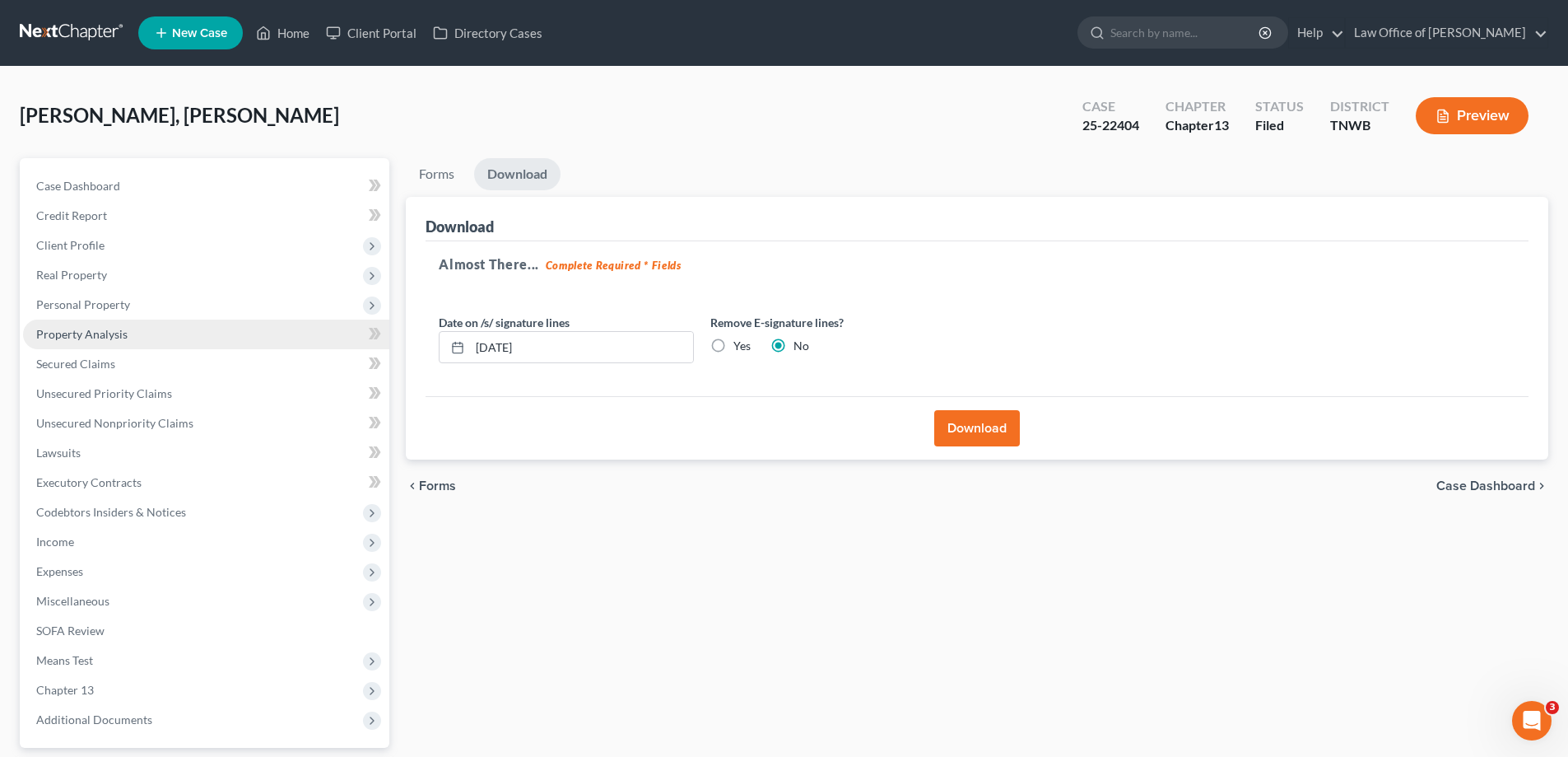
click at [86, 335] on span "Property Analysis" at bounding box center [82, 334] width 91 height 14
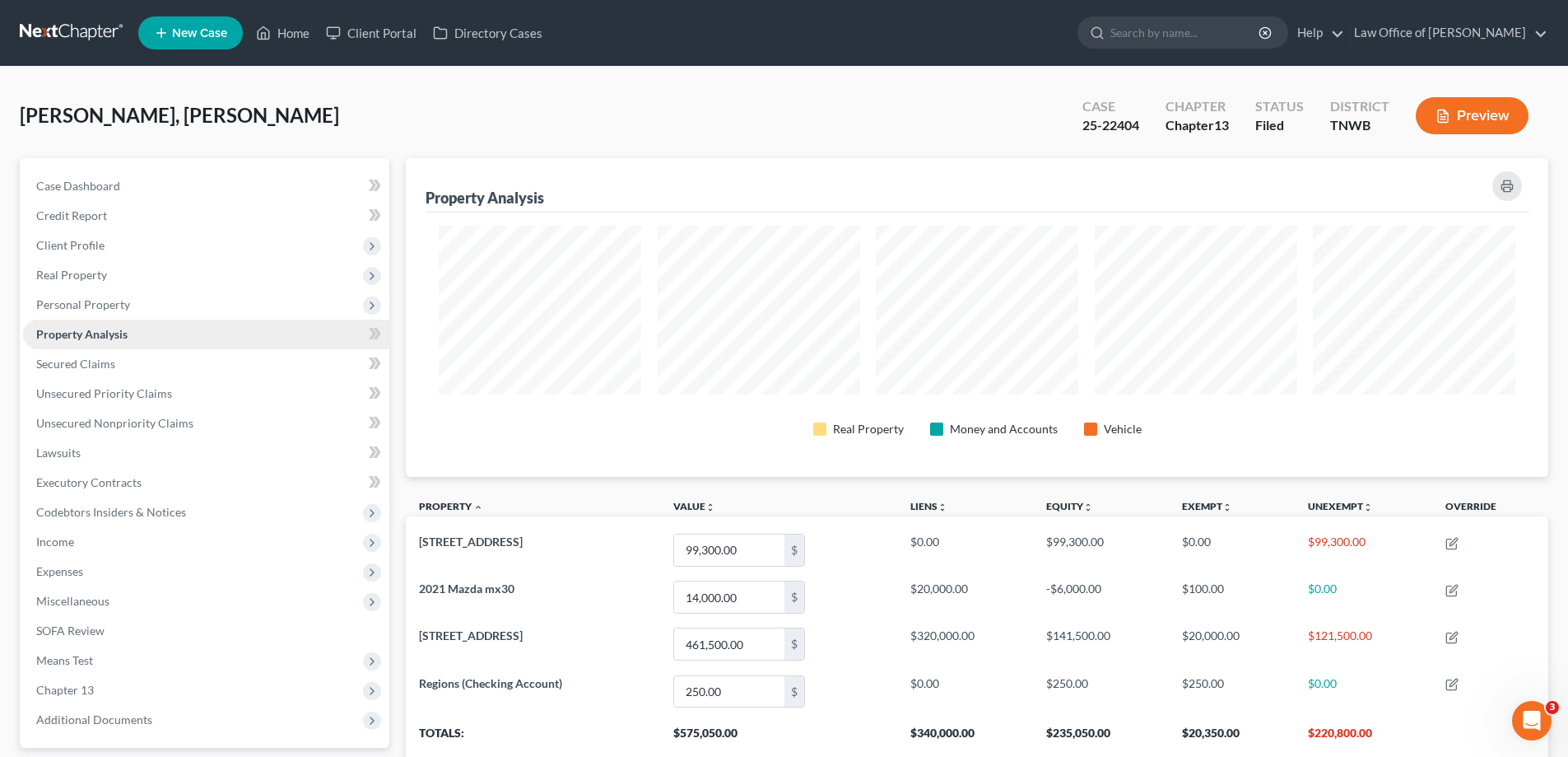
scroll to position [319, 1142]
click at [289, 32] on link "Home" at bounding box center [282, 33] width 70 height 30
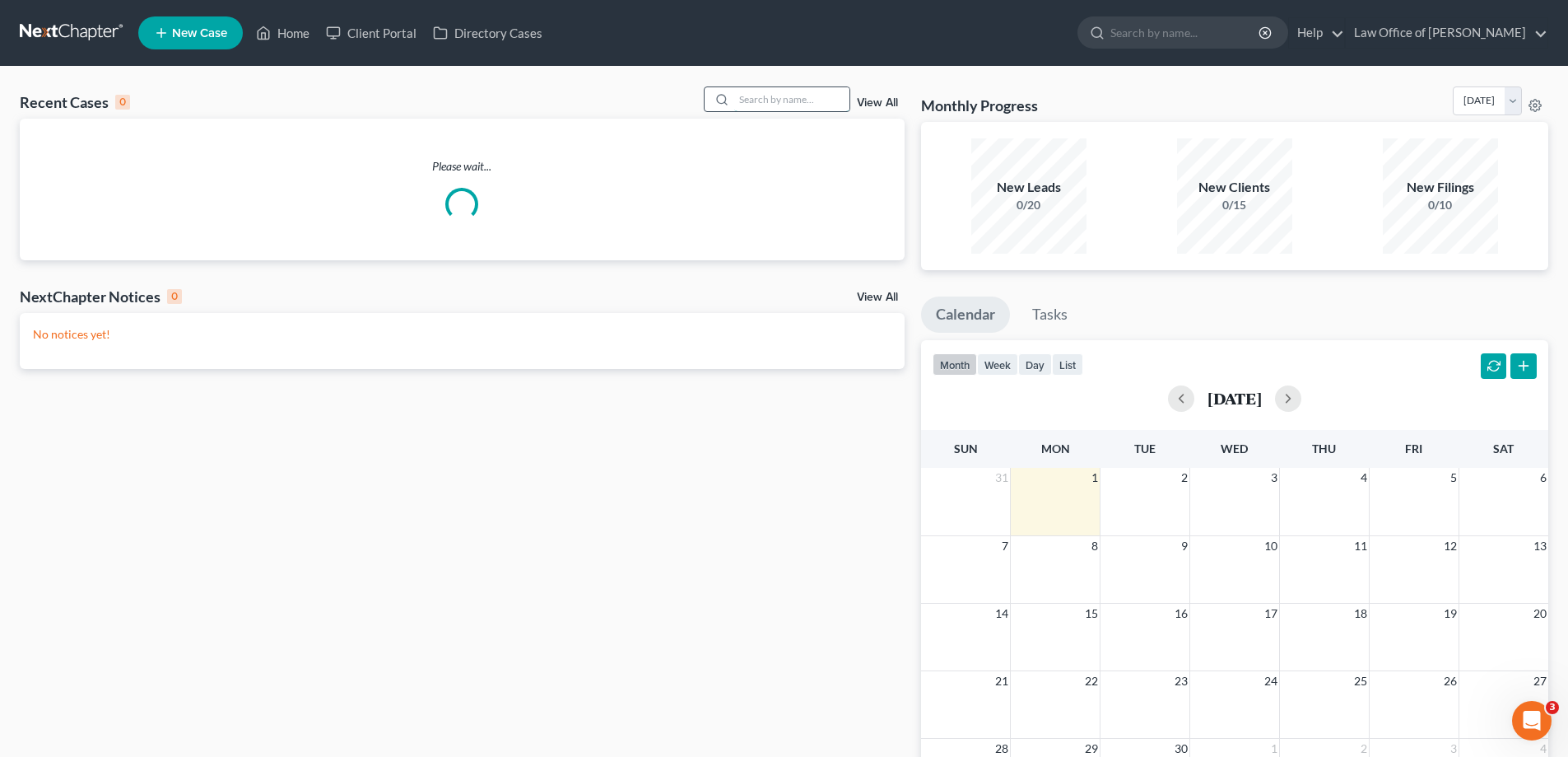
click at [757, 98] on input "search" at bounding box center [791, 98] width 116 height 23
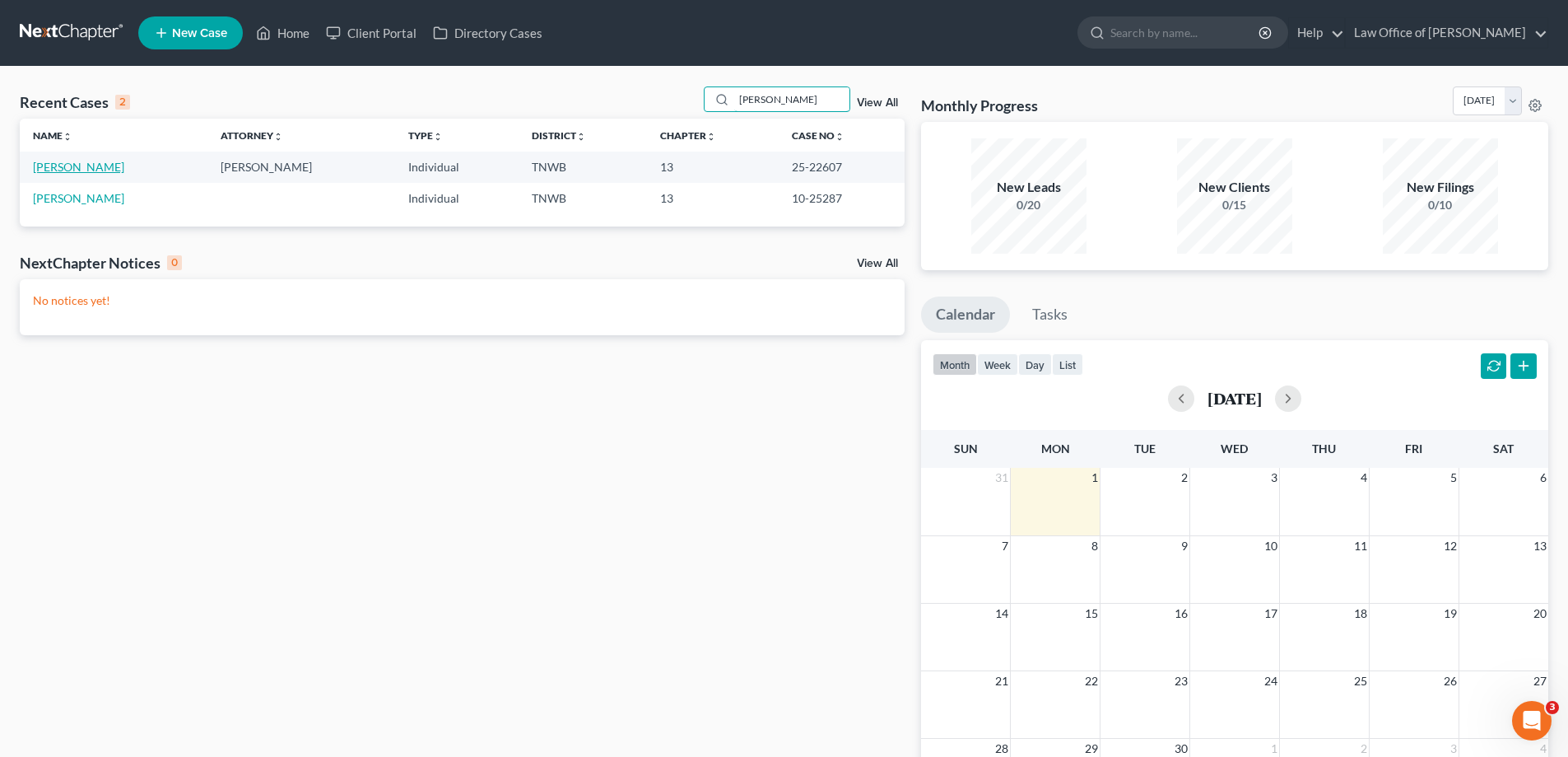
type input "[PERSON_NAME]"
click at [81, 169] on link "[PERSON_NAME]" at bounding box center [78, 167] width 91 height 14
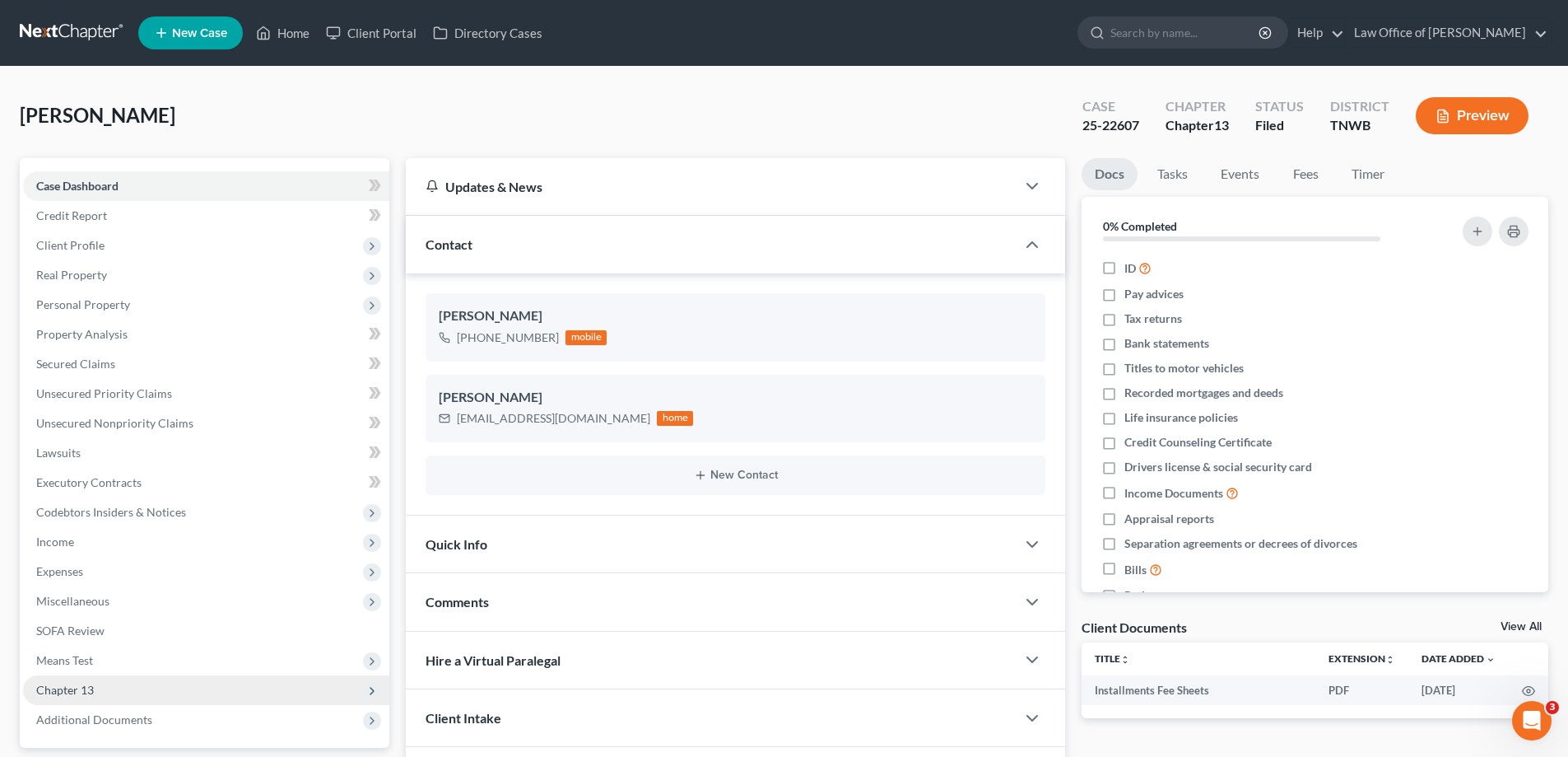
click at [89, 687] on span "Chapter 13" at bounding box center [65, 689] width 57 height 14
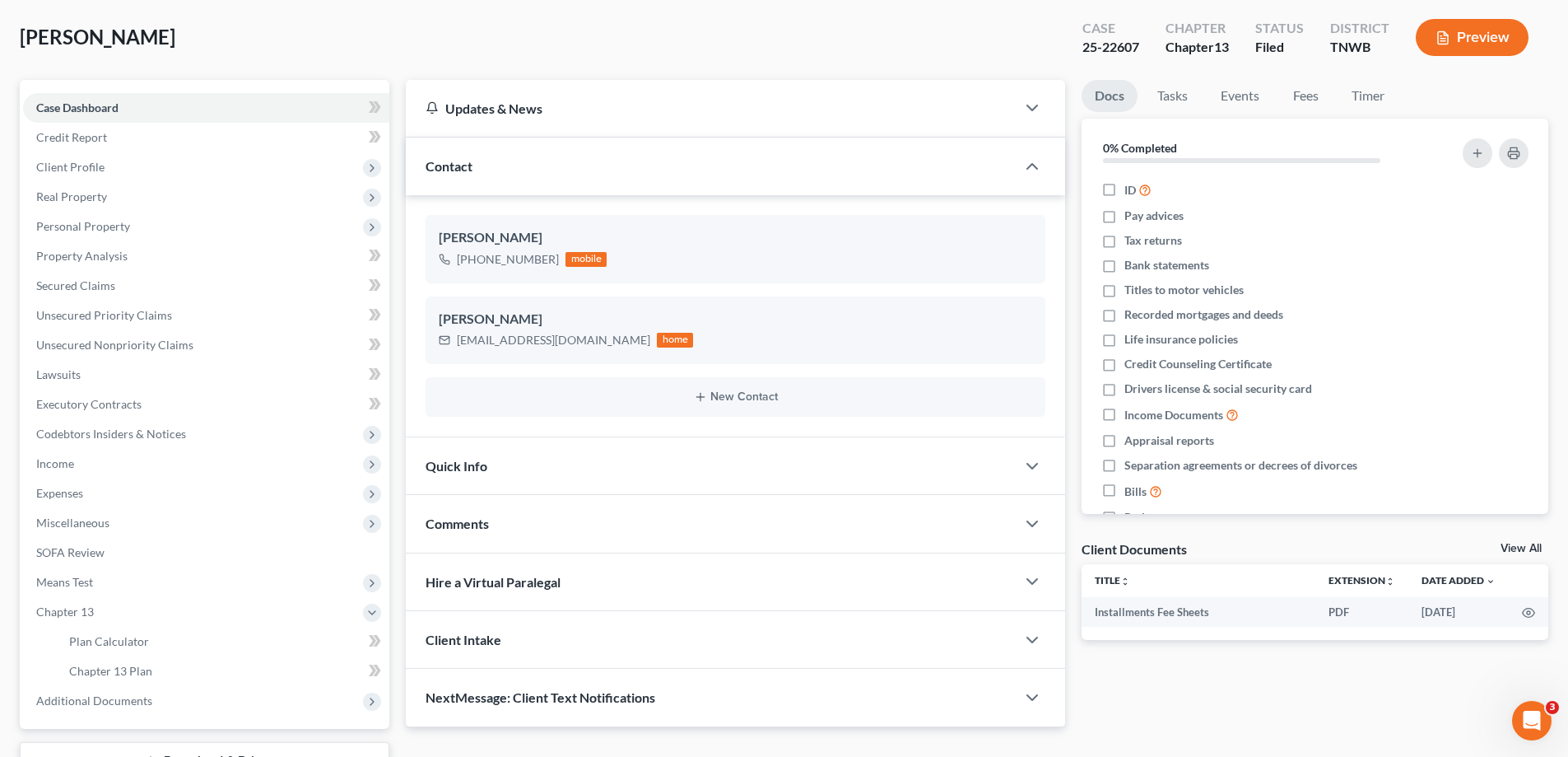
scroll to position [164, 0]
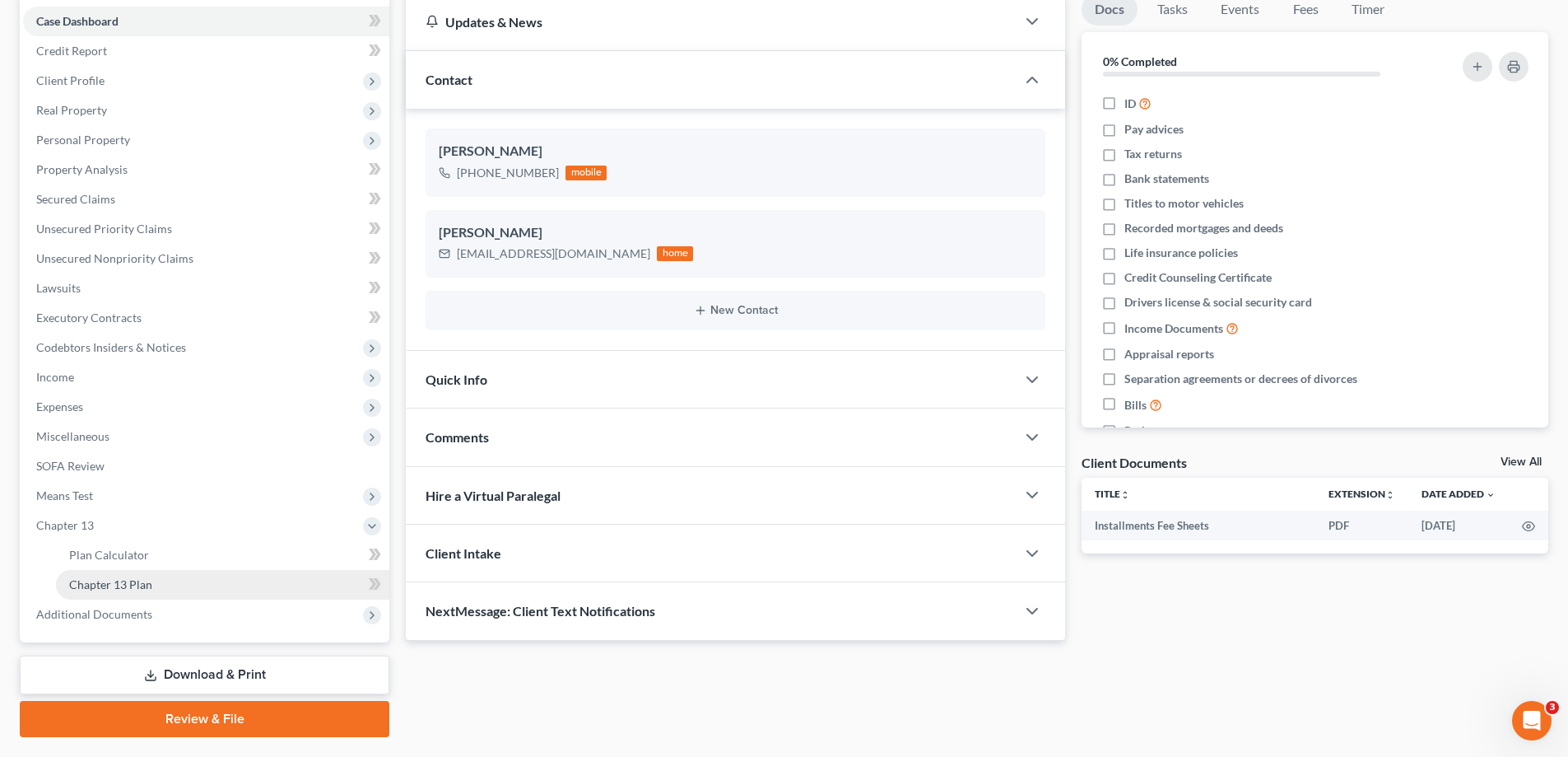
drag, startPoint x: 111, startPoint y: 585, endPoint x: 133, endPoint y: 586, distance: 22.0
click at [111, 584] on span "Chapter 13 Plan" at bounding box center [111, 584] width 83 height 14
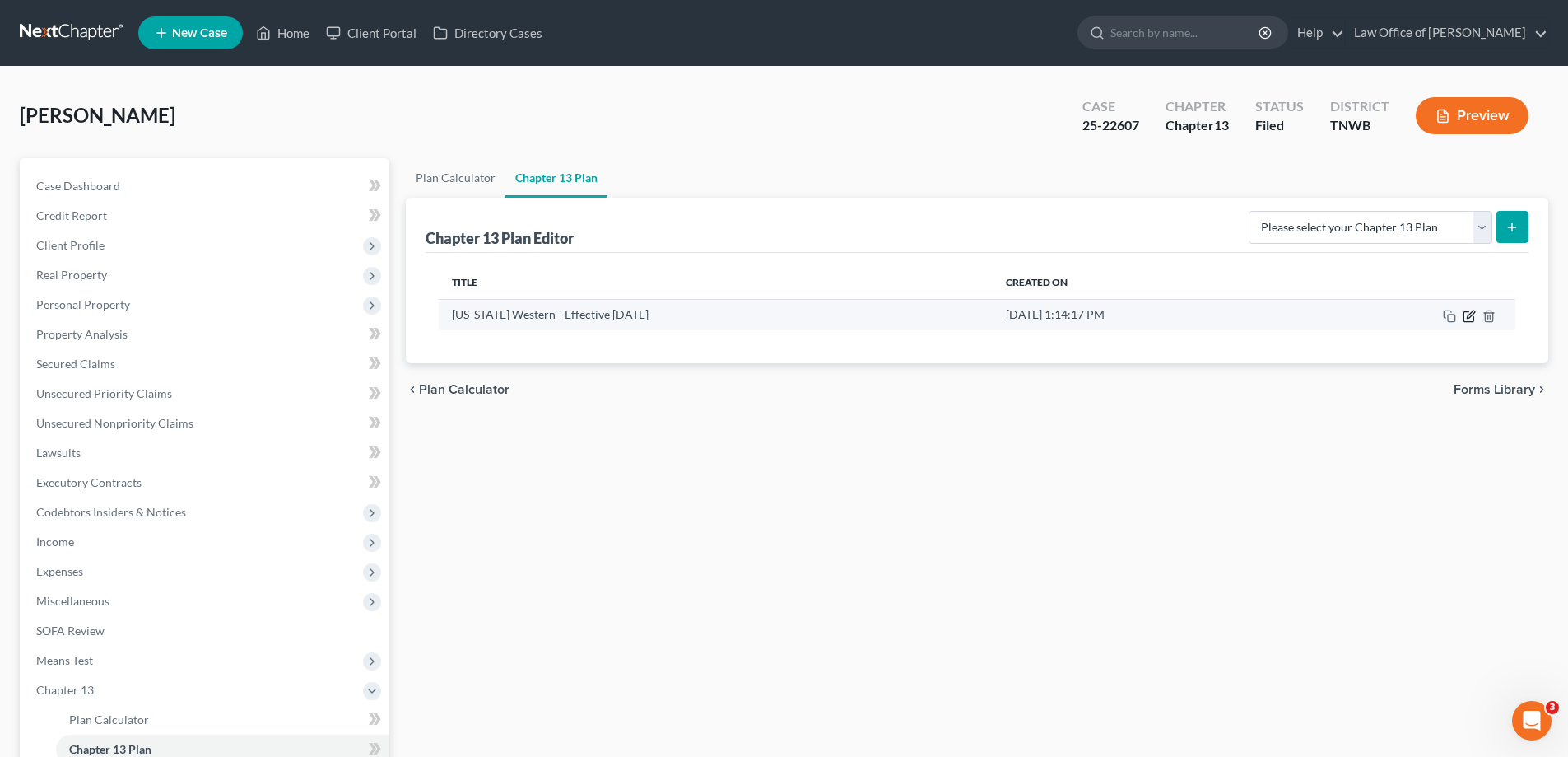
click at [1468, 321] on icon "button" at bounding box center [1467, 315] width 10 height 10
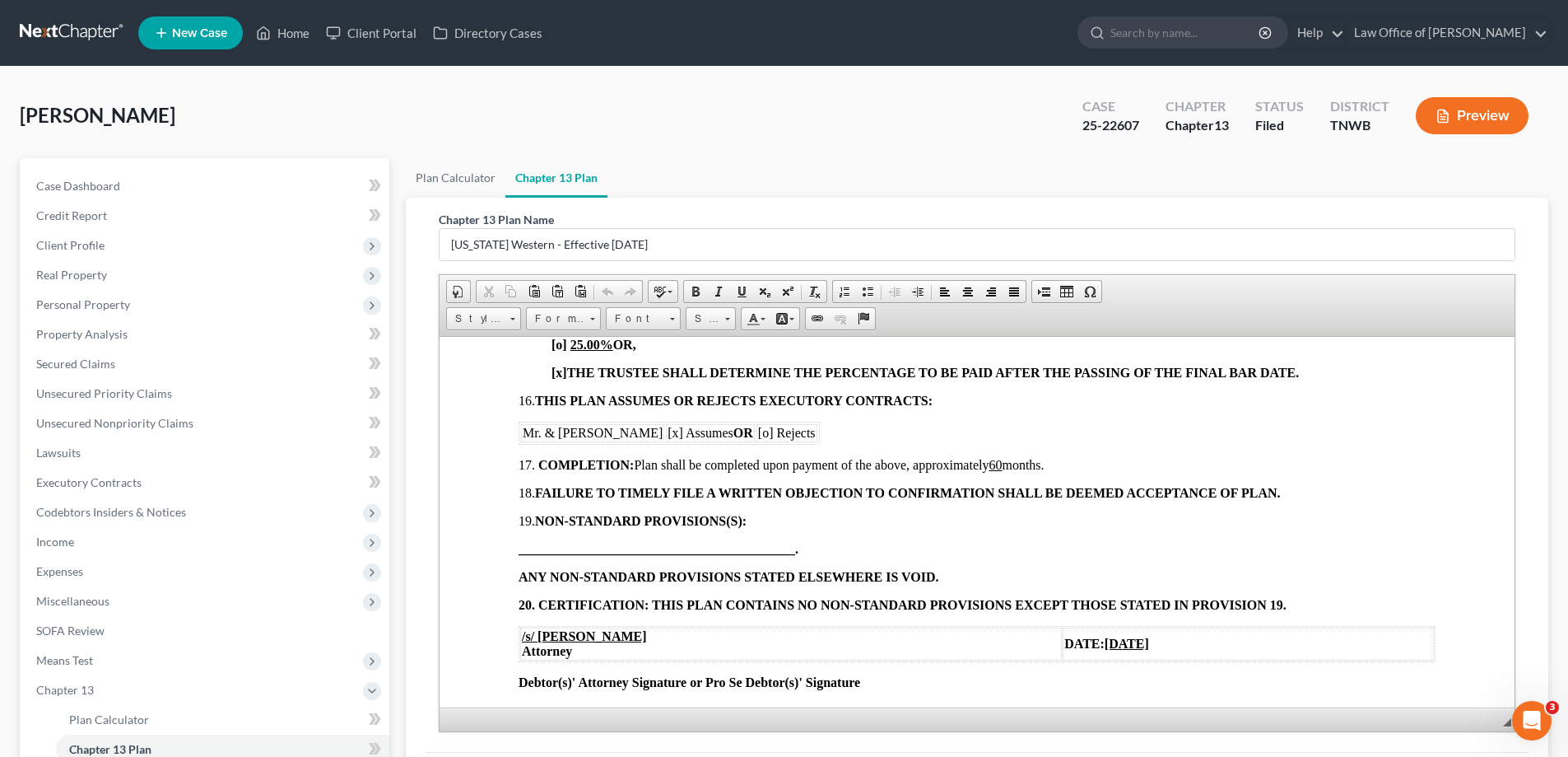
scroll to position [1564, 0]
click at [295, 27] on link "Home" at bounding box center [282, 33] width 70 height 30
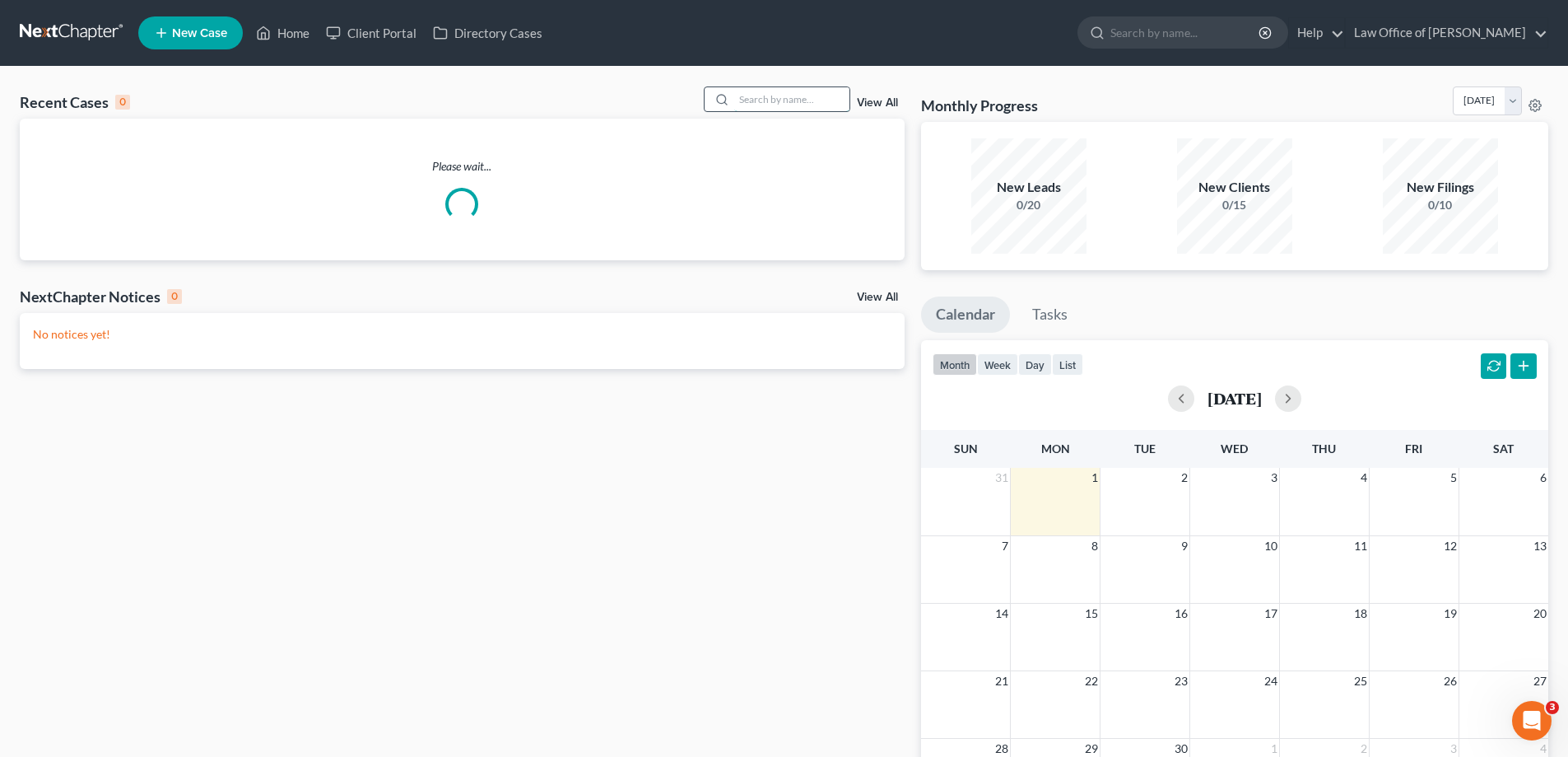
click at [772, 99] on input "search" at bounding box center [791, 98] width 116 height 23
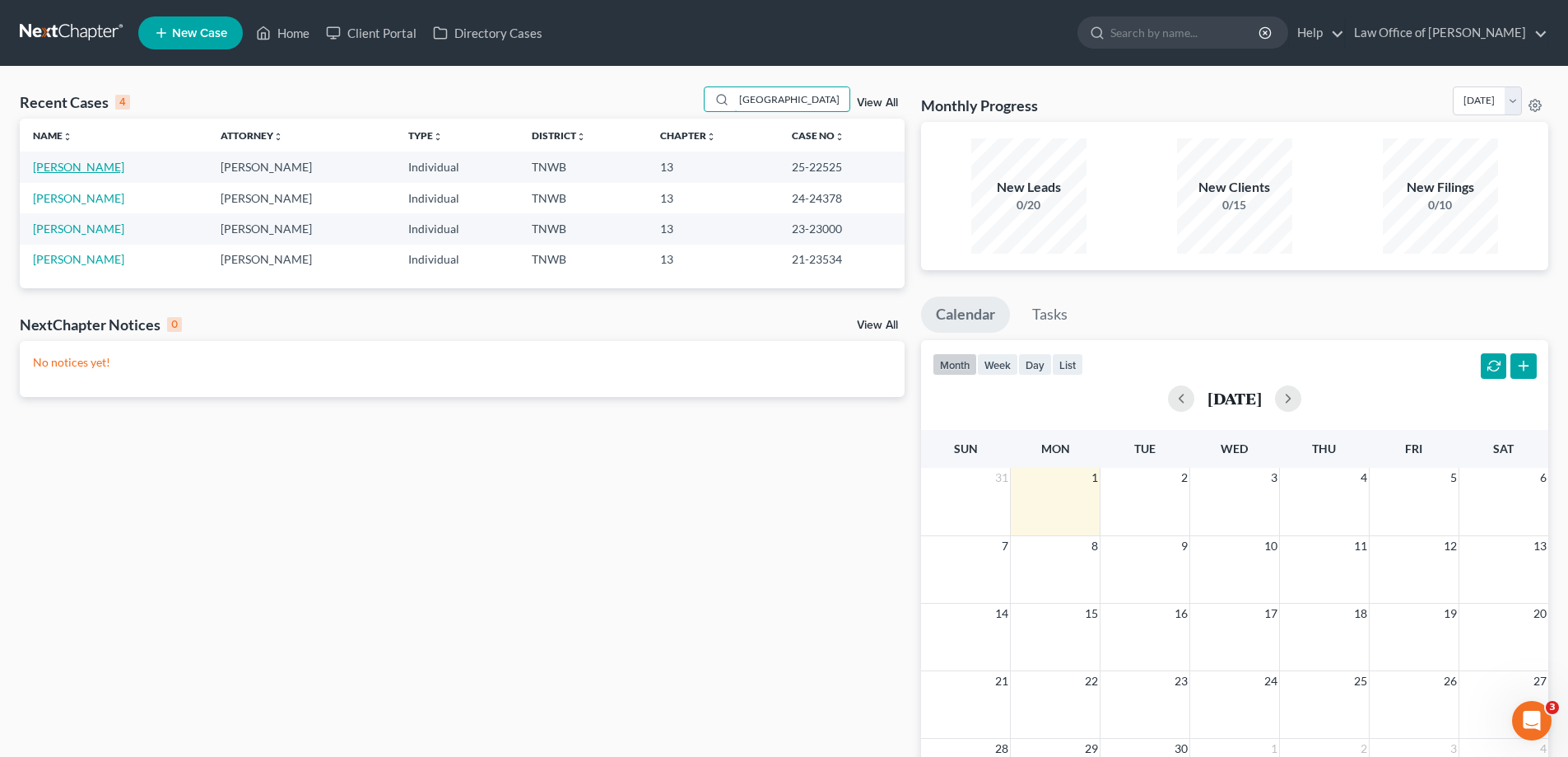
type input "[GEOGRAPHIC_DATA]"
click at [96, 166] on link "[PERSON_NAME]" at bounding box center [78, 167] width 91 height 14
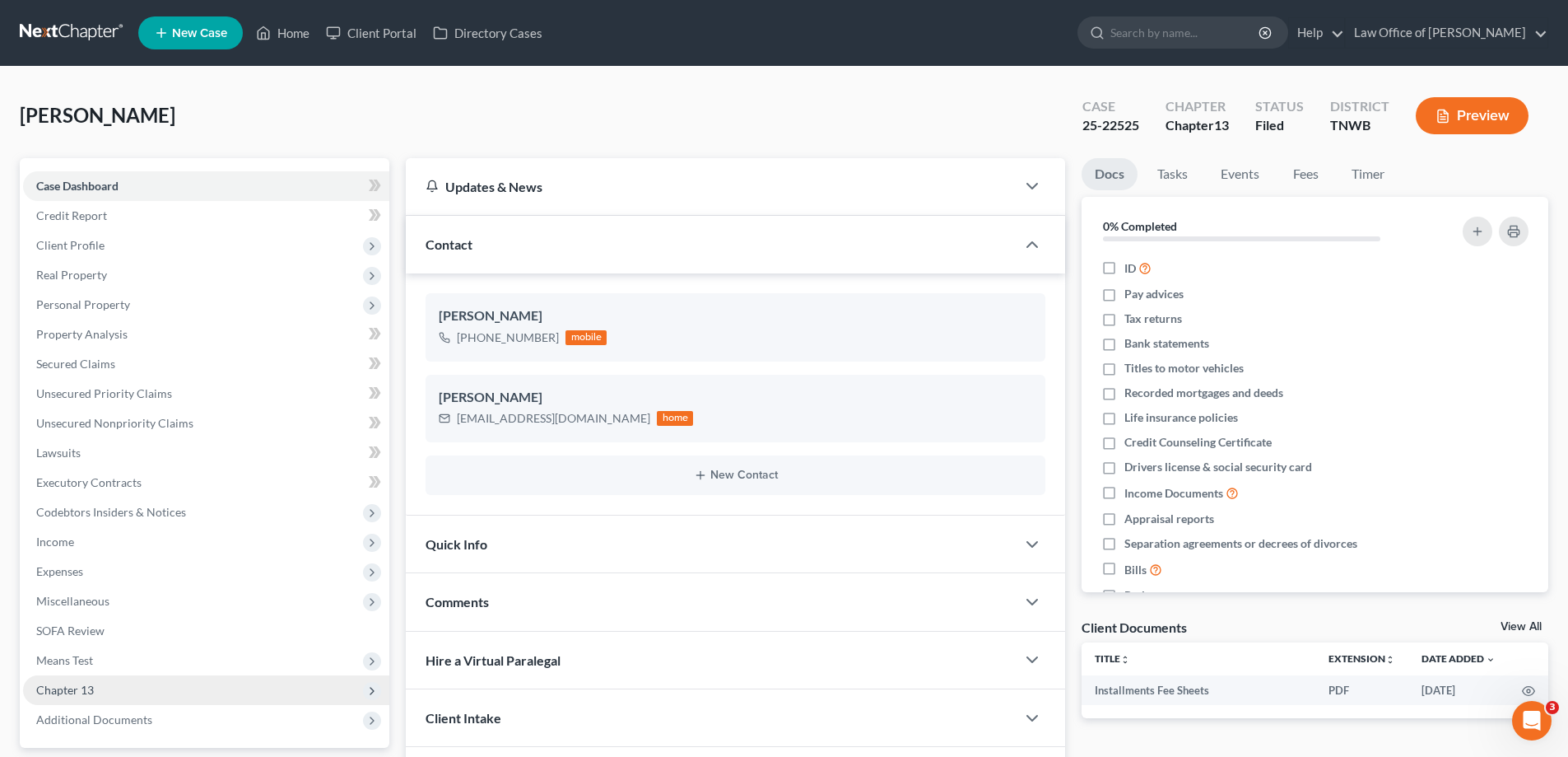
click at [81, 693] on span "Chapter 13" at bounding box center [65, 689] width 57 height 14
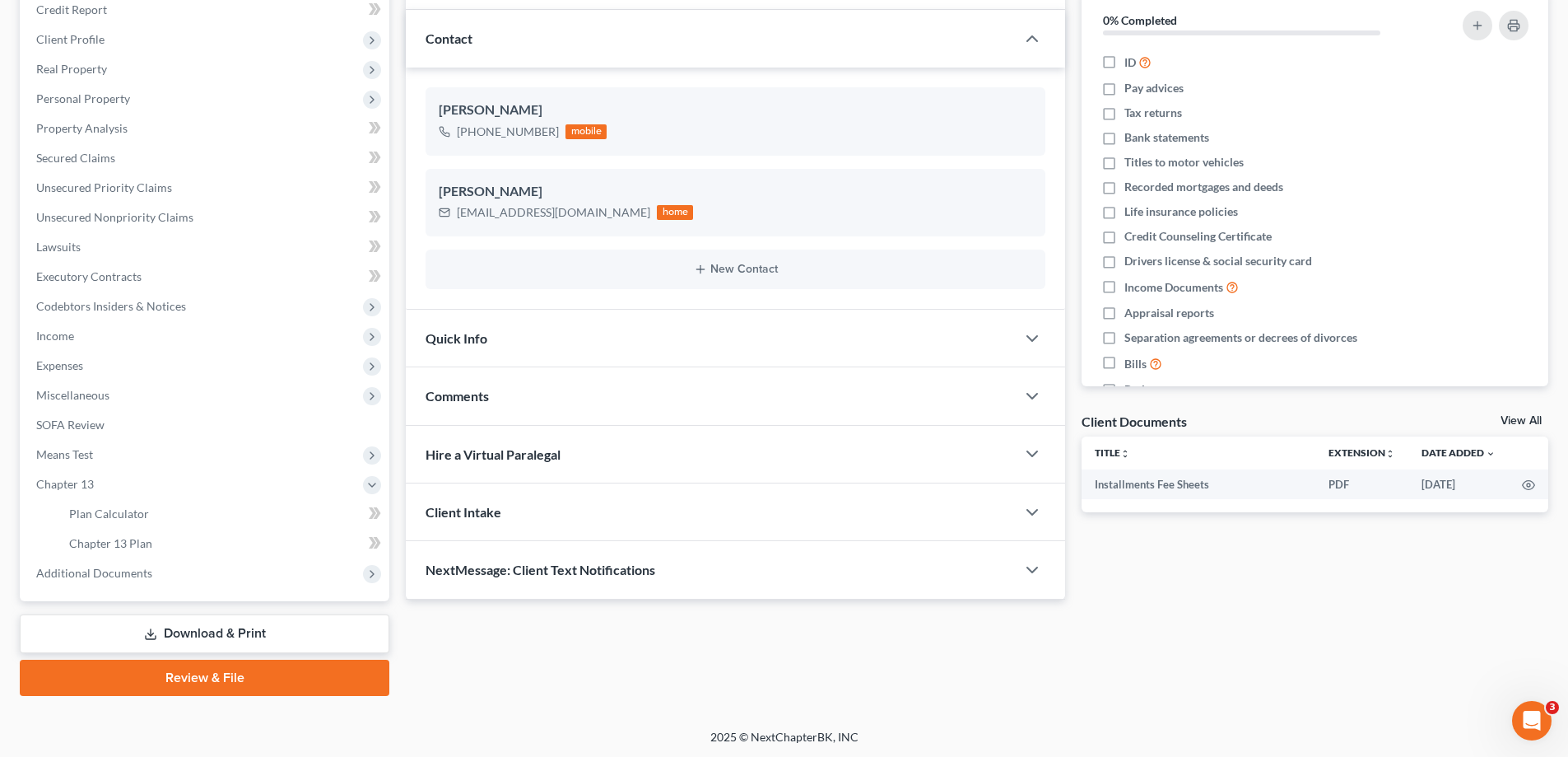
scroll to position [208, 0]
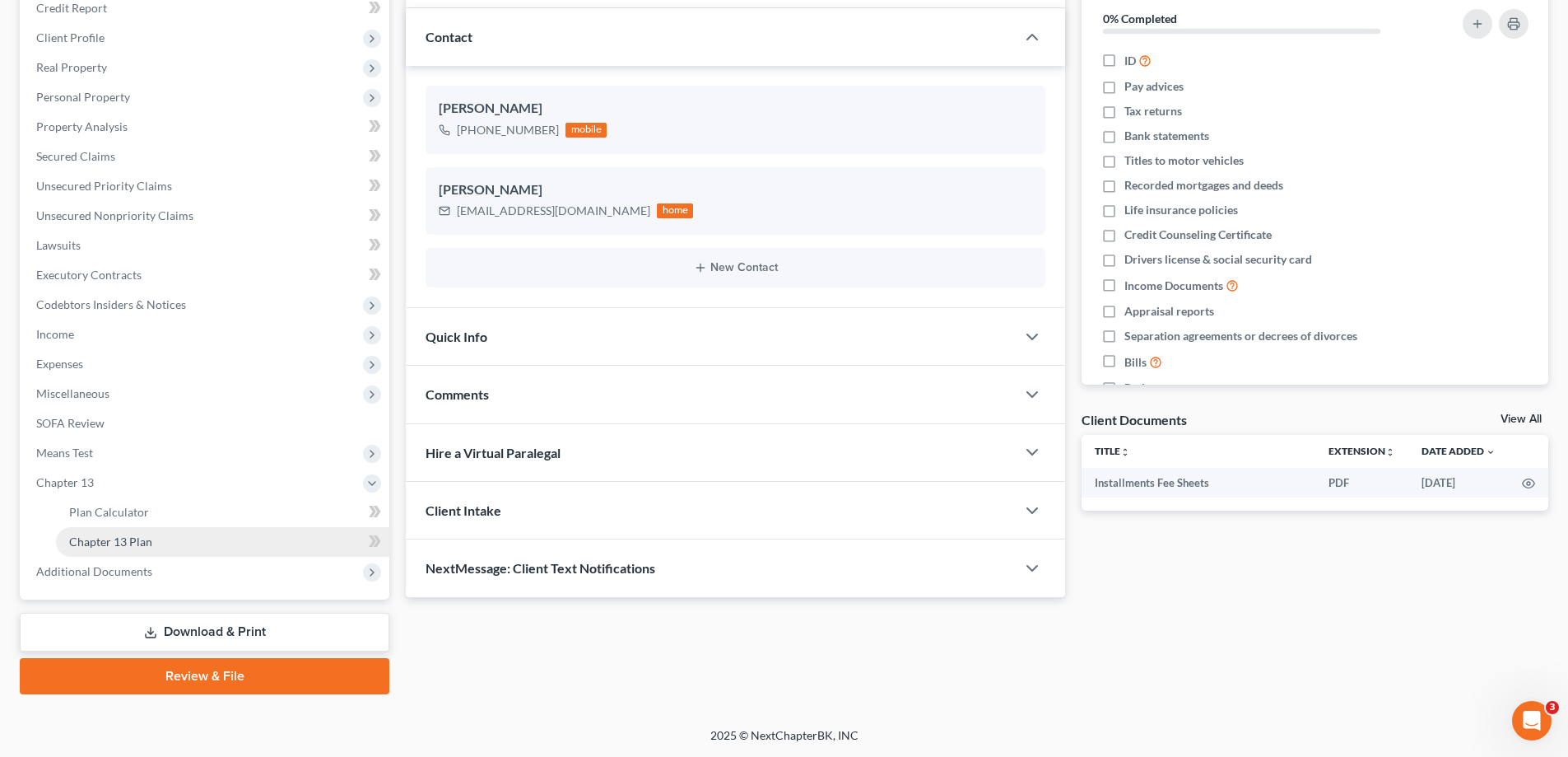
click at [119, 540] on span "Chapter 13 Plan" at bounding box center [111, 541] width 83 height 14
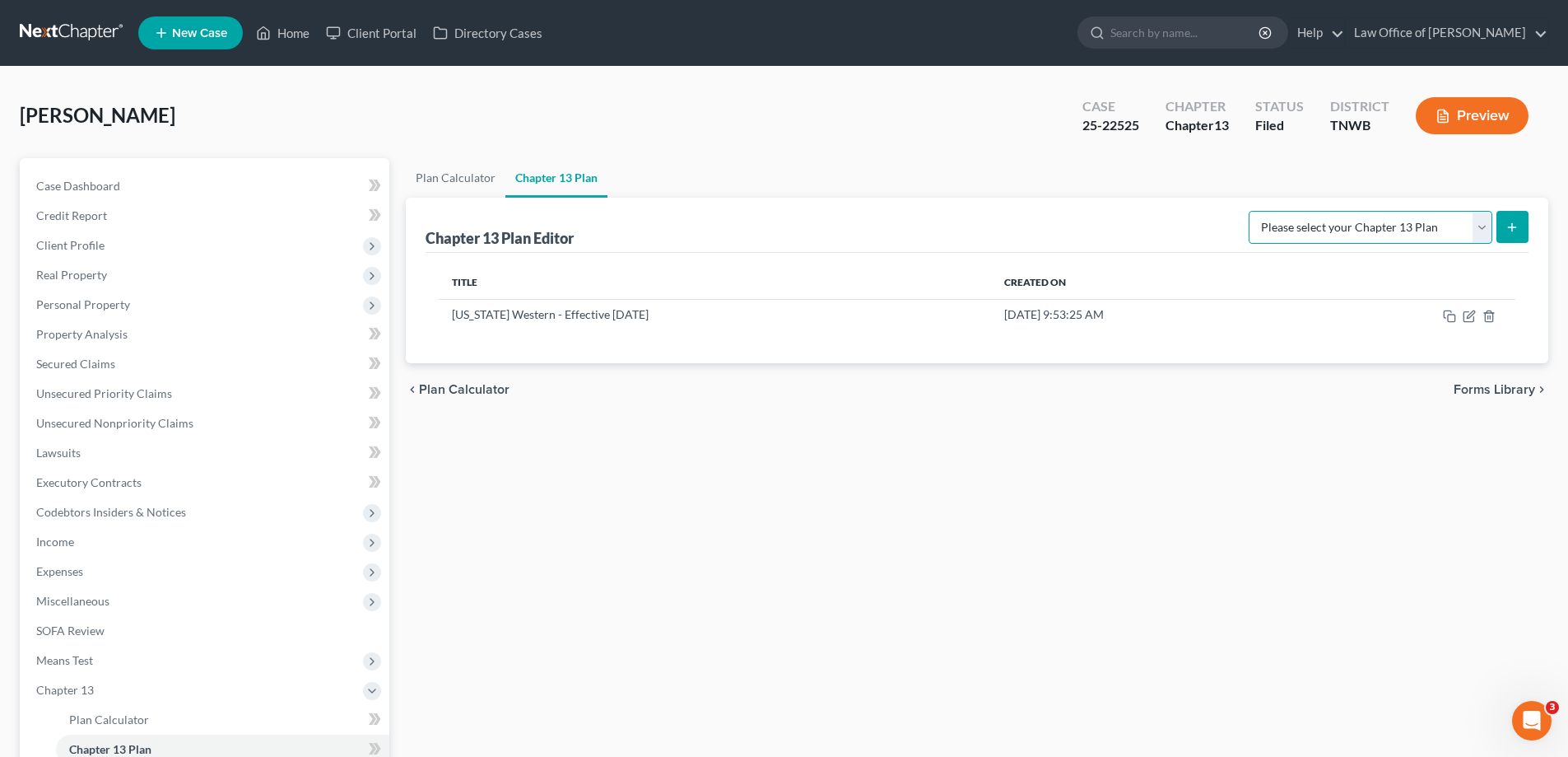
click at [1486, 222] on select "Please select your Chapter 13 Plan National Form Plan - Official Form 113 [US_S…" at bounding box center [1370, 227] width 243 height 33
drag, startPoint x: 1376, startPoint y: 468, endPoint x: 1393, endPoint y: 448, distance: 26.2
click at [1375, 468] on div "Plan Calculator Chapter 13 Plan Chapter 13 Plan Editor Please select your Chapt…" at bounding box center [977, 529] width 1159 height 743
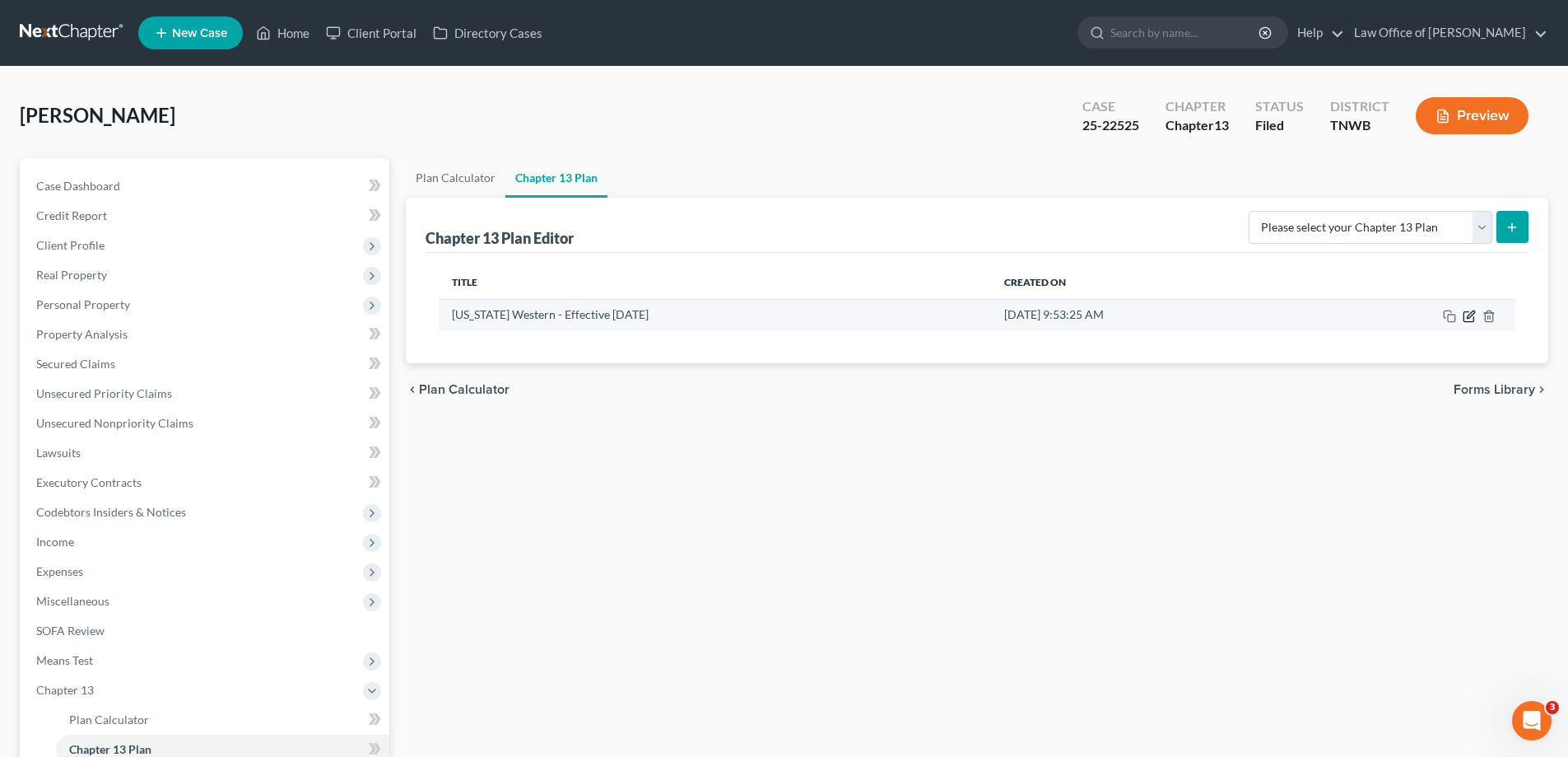
click at [1466, 318] on icon "button" at bounding box center [1470, 314] width 8 height 8
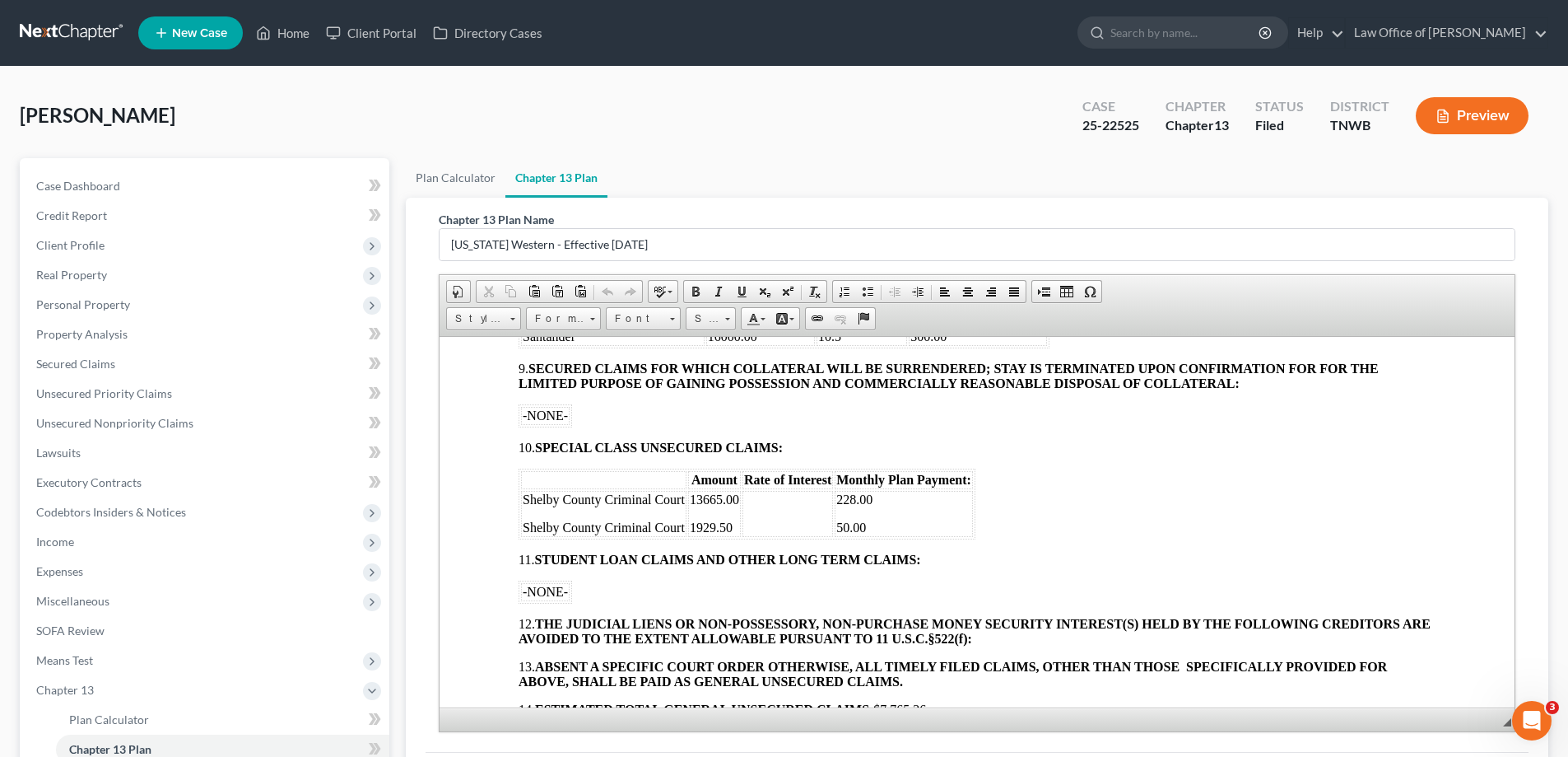
scroll to position [1070, 0]
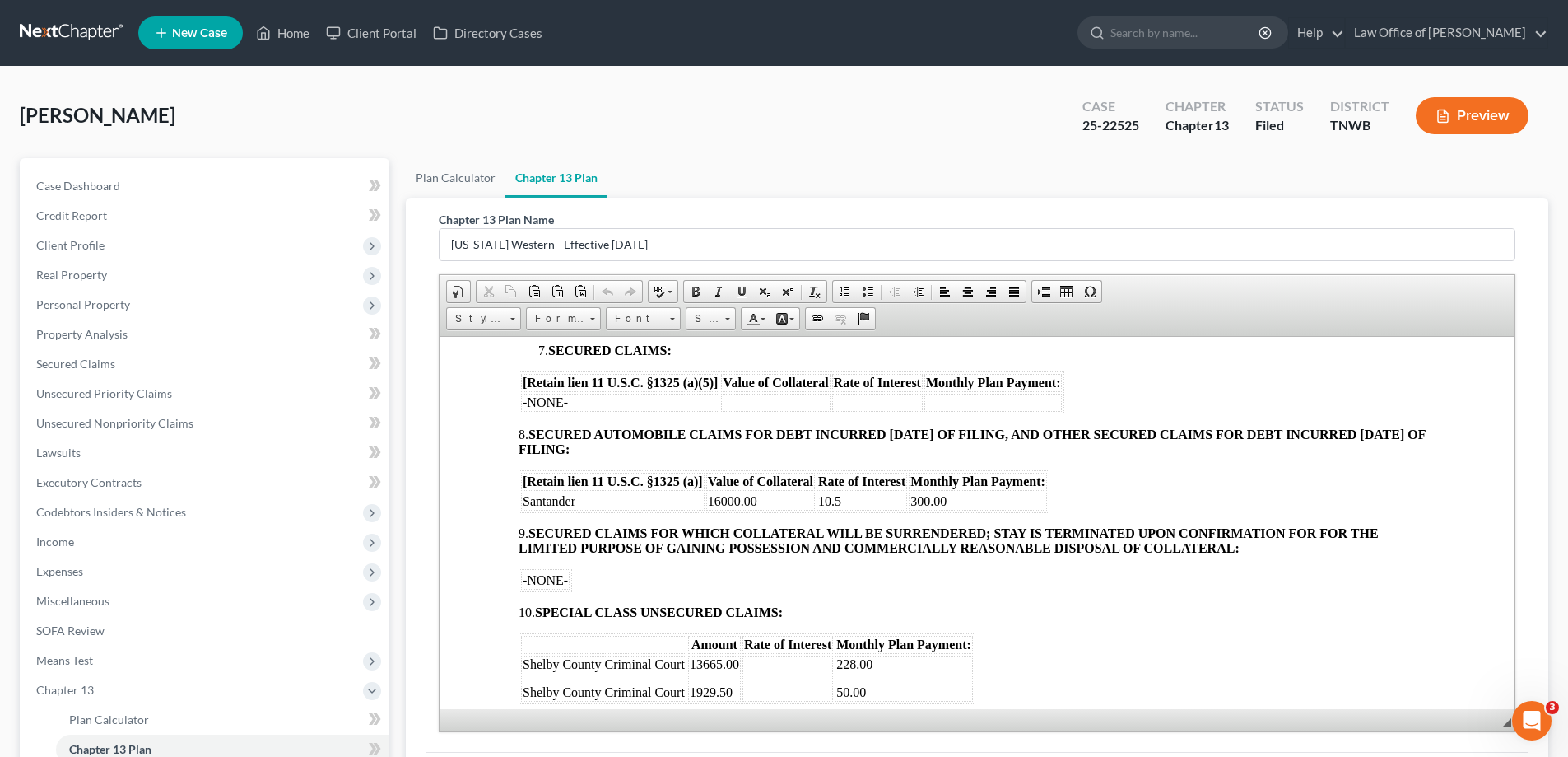
click at [755, 499] on td "16000.00" at bounding box center [760, 501] width 109 height 18
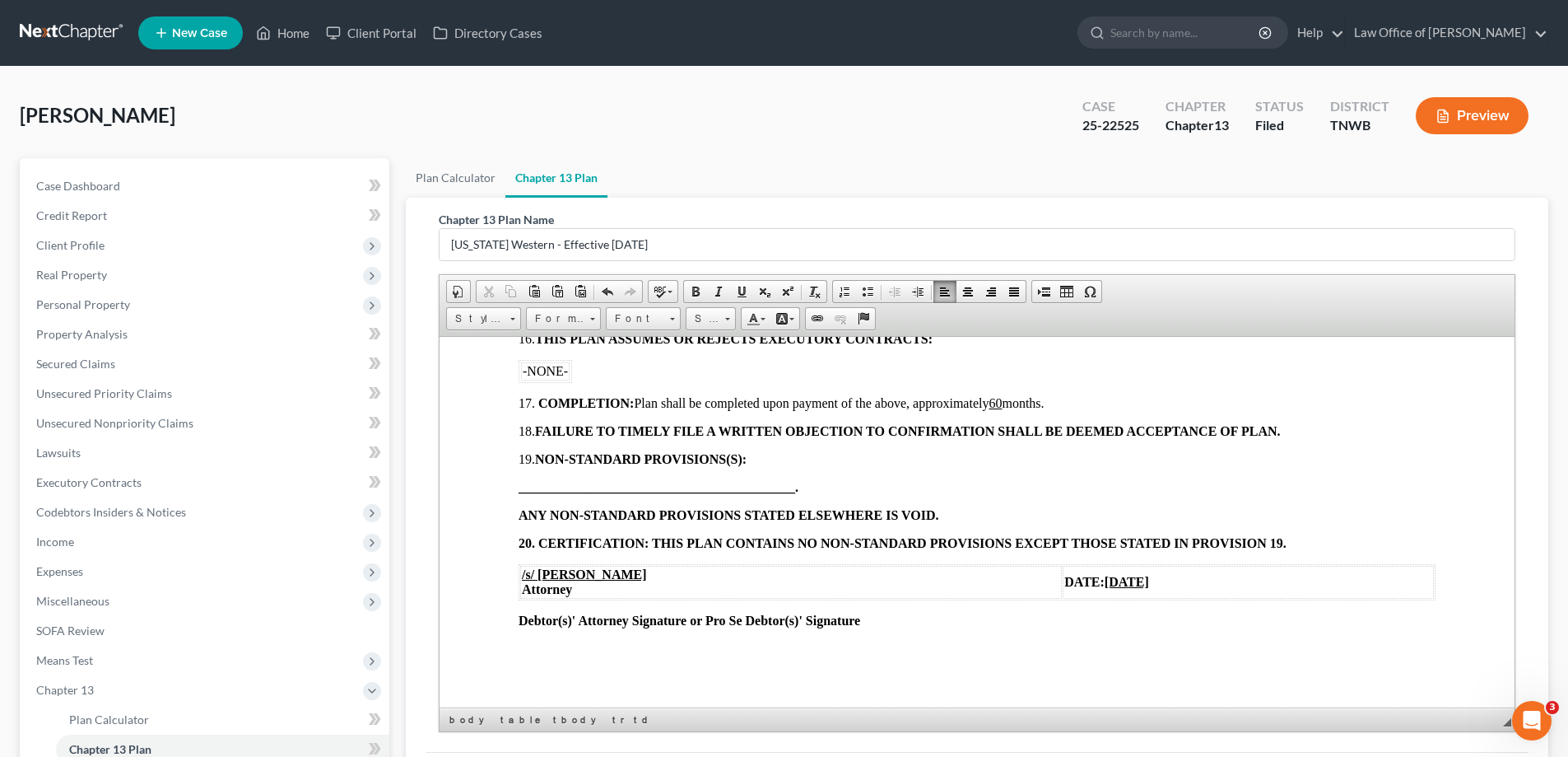
scroll to position [208, 0]
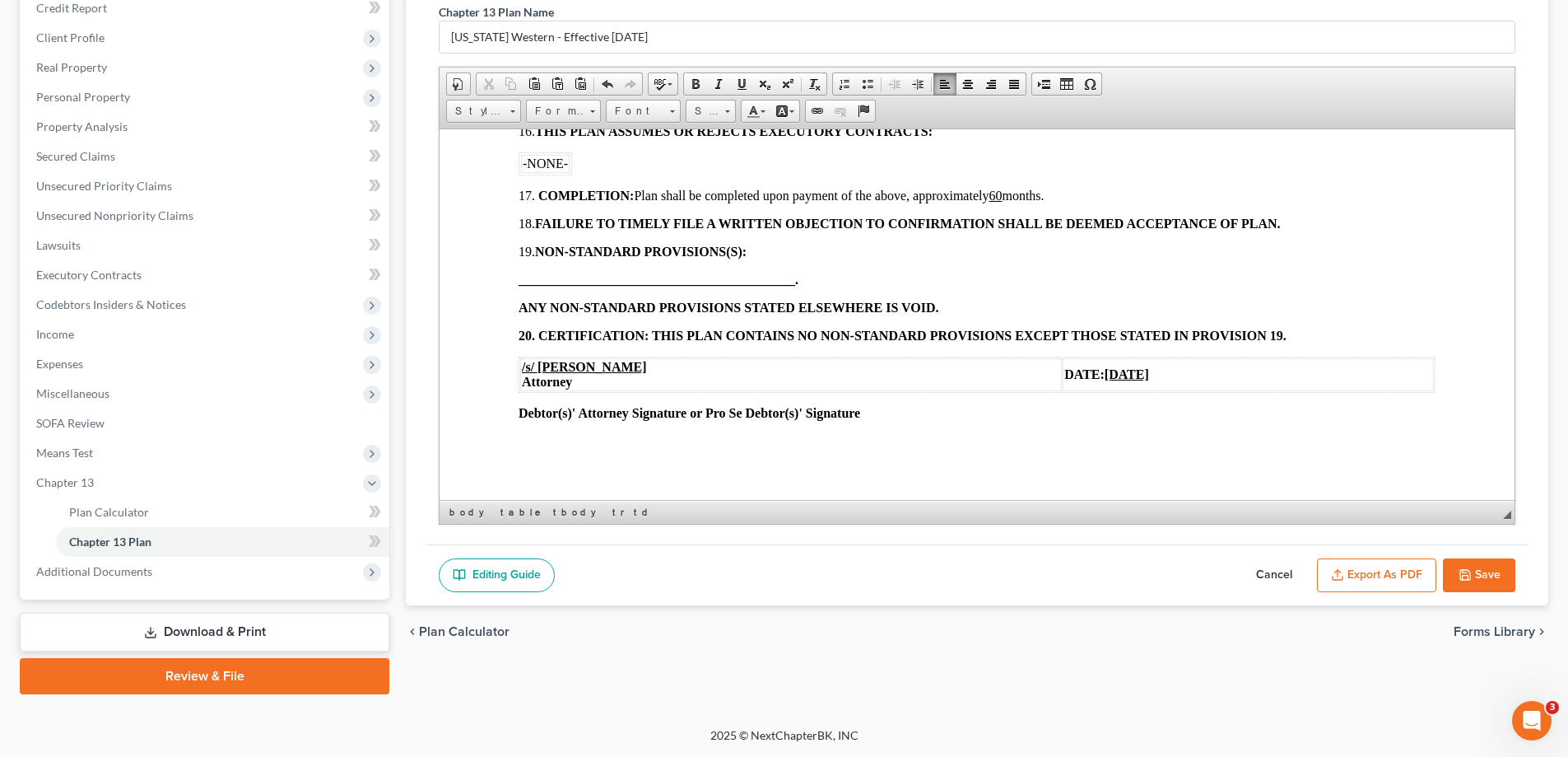
click at [1477, 572] on button "Save" at bounding box center [1479, 575] width 72 height 35
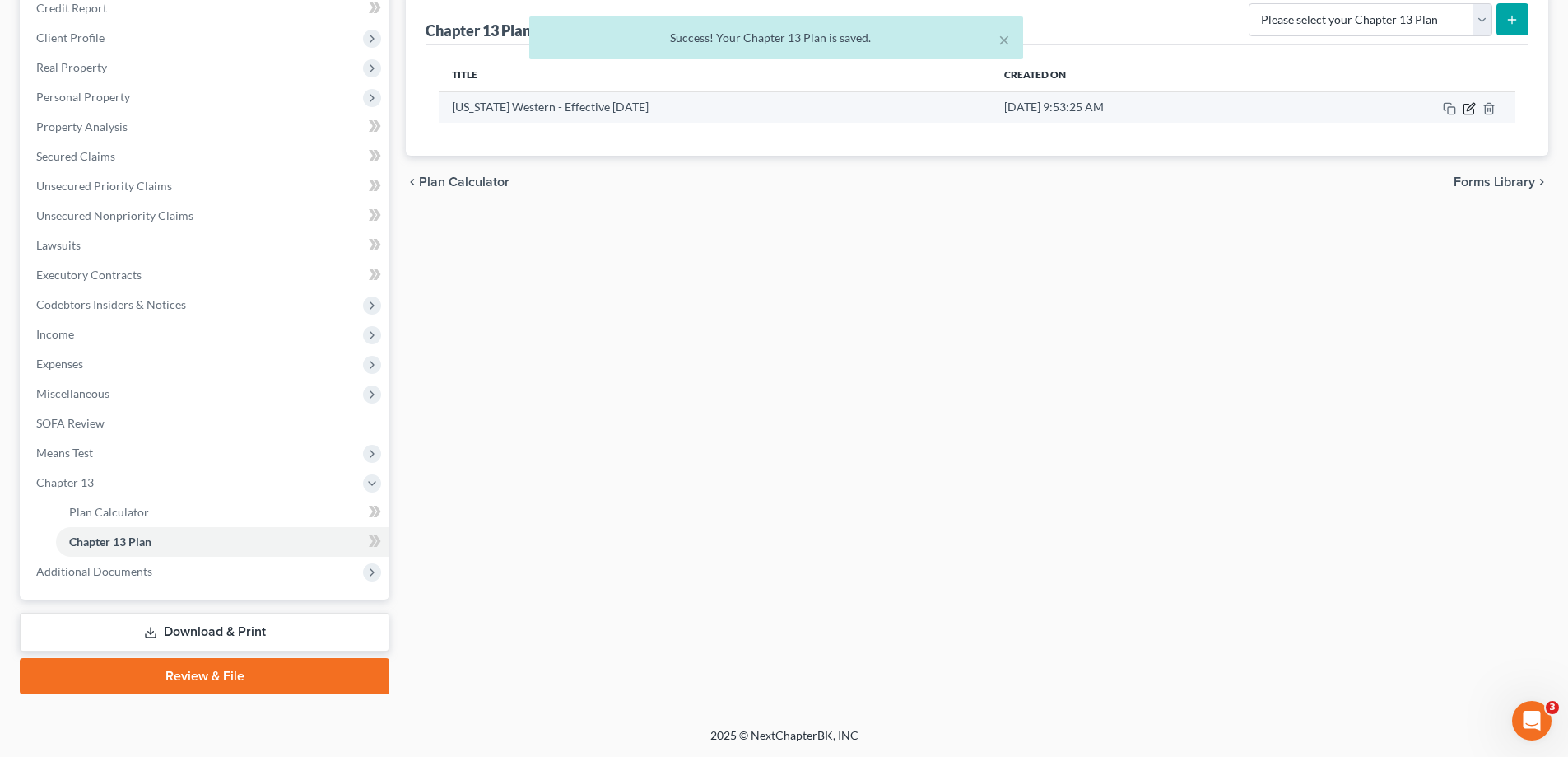
click at [1473, 110] on icon "button" at bounding box center [1467, 108] width 10 height 10
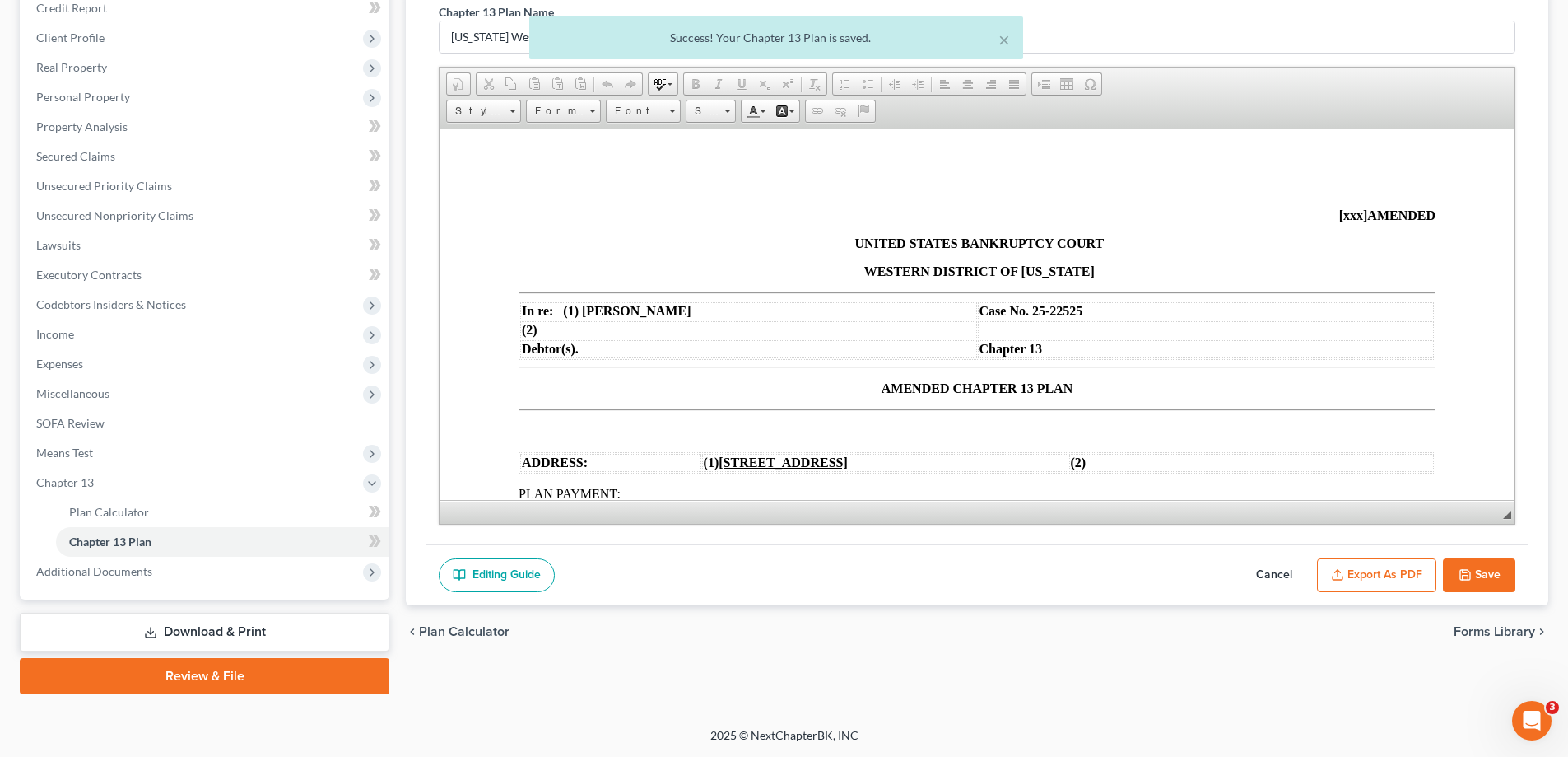
scroll to position [0, 0]
click at [1353, 563] on button "Export as PDF" at bounding box center [1376, 575] width 119 height 35
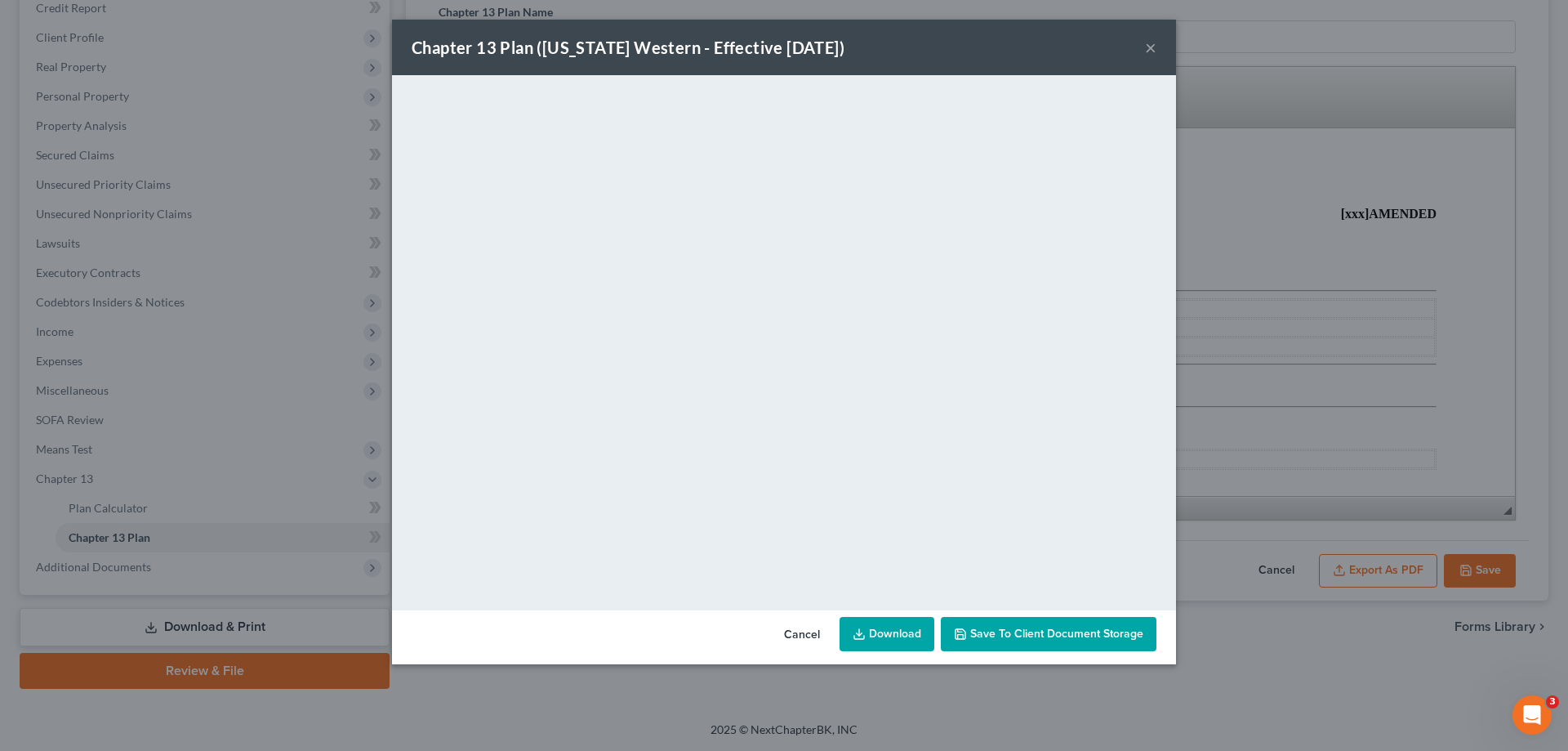
click at [1149, 51] on button "×" at bounding box center [1150, 47] width 11 height 20
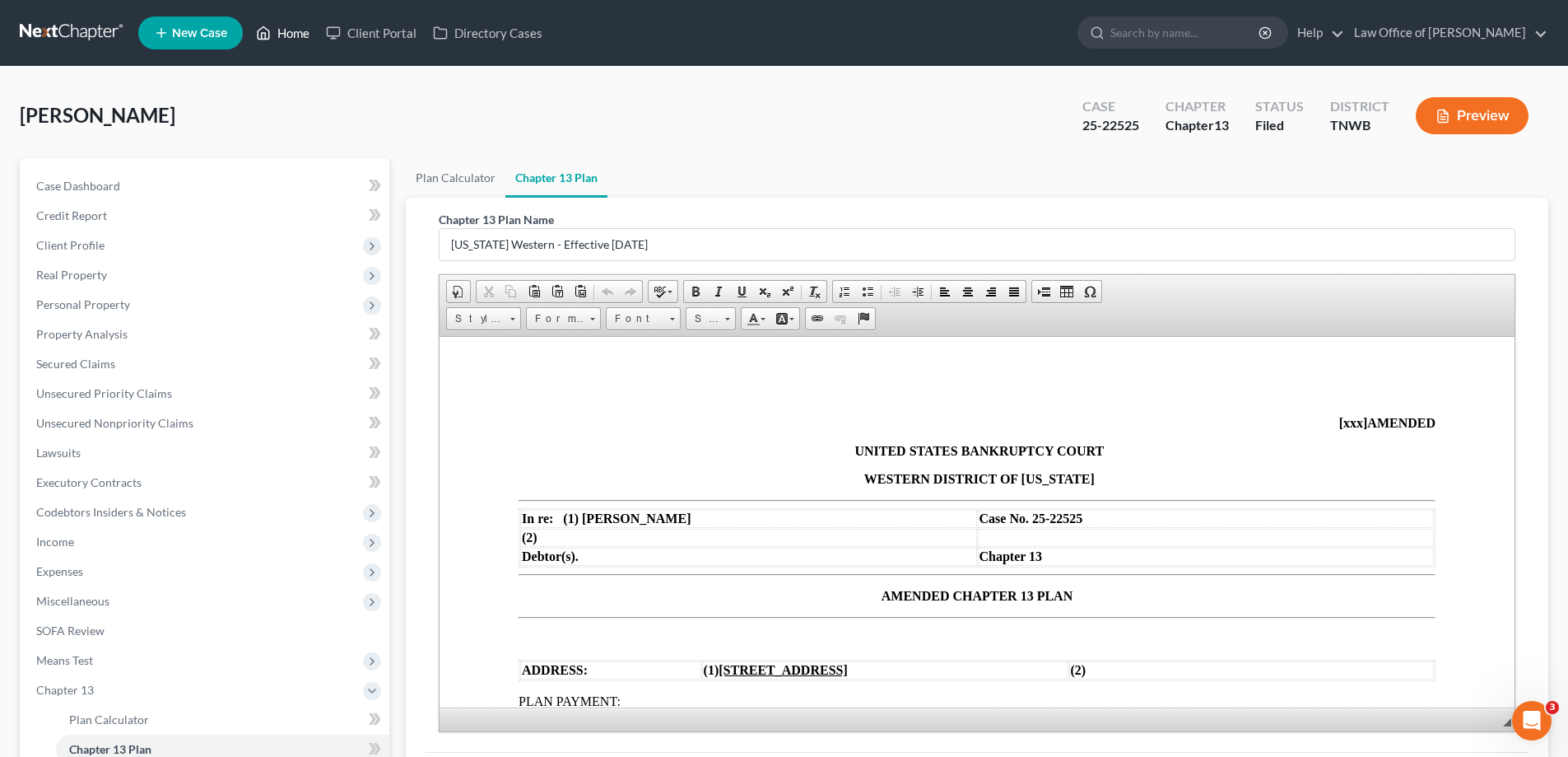
click at [286, 31] on link "Home" at bounding box center [282, 33] width 70 height 30
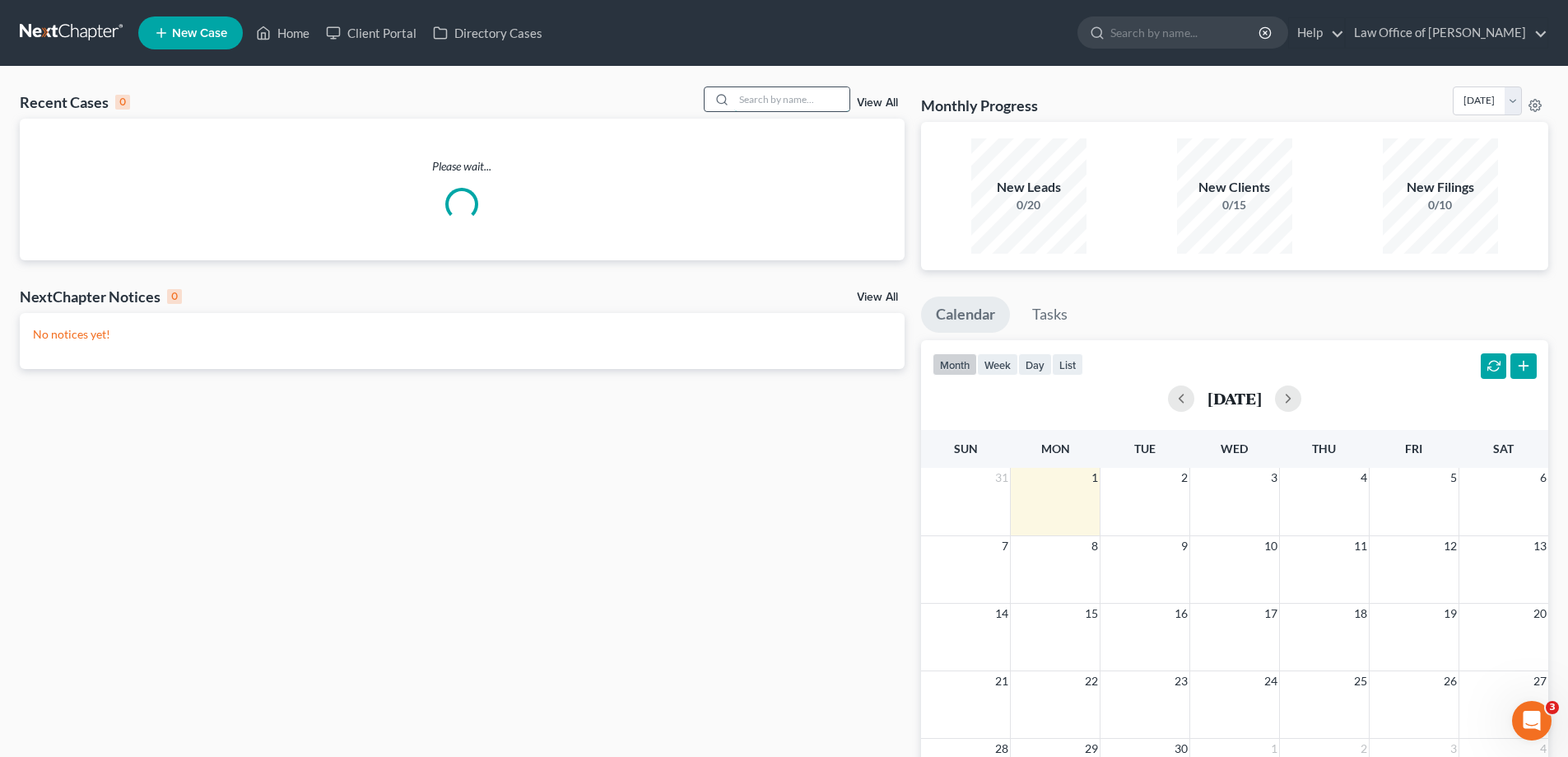
click at [762, 102] on input "search" at bounding box center [791, 98] width 116 height 23
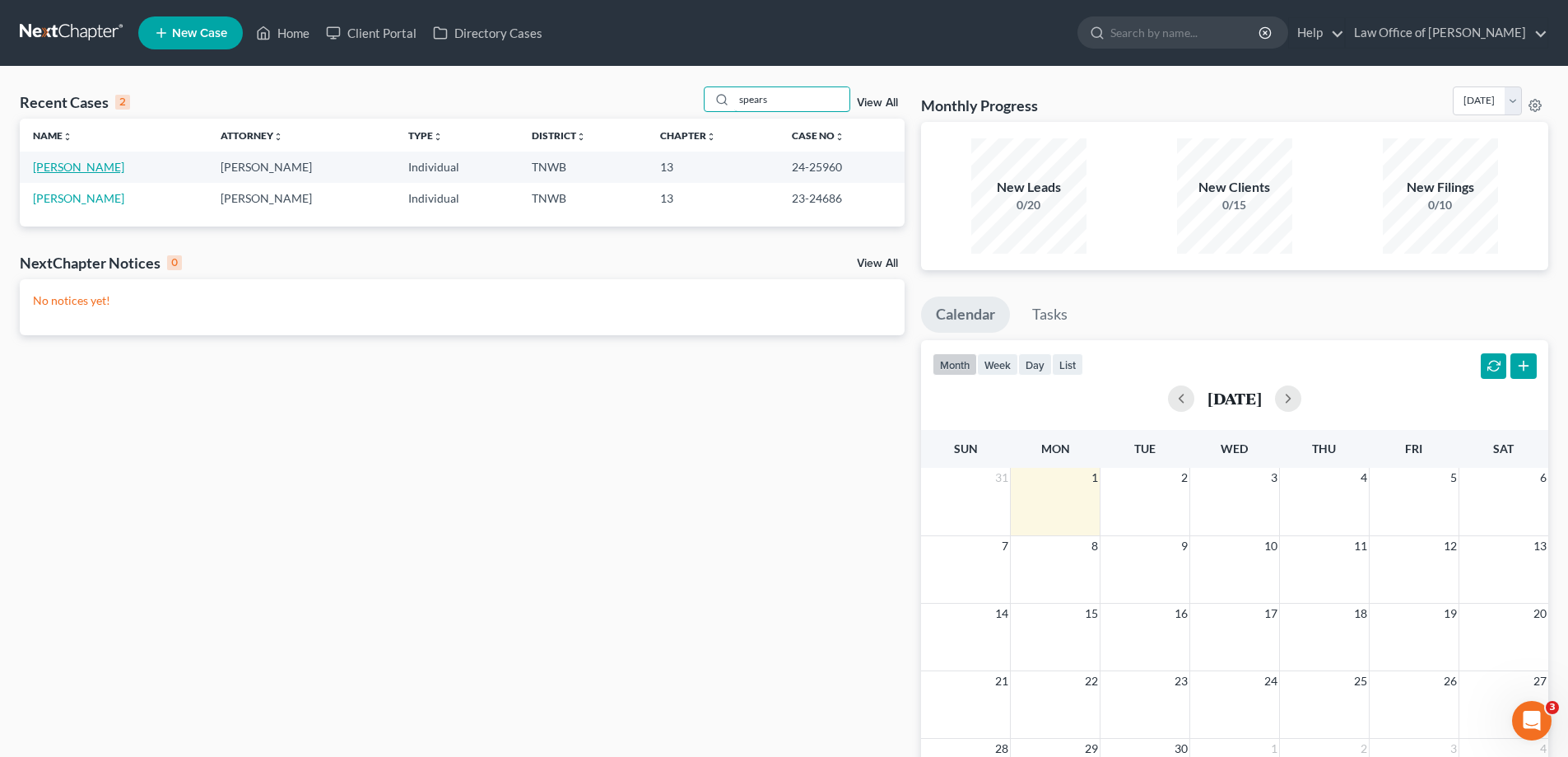
type input "spears"
click at [79, 169] on link "[PERSON_NAME]" at bounding box center [78, 167] width 91 height 14
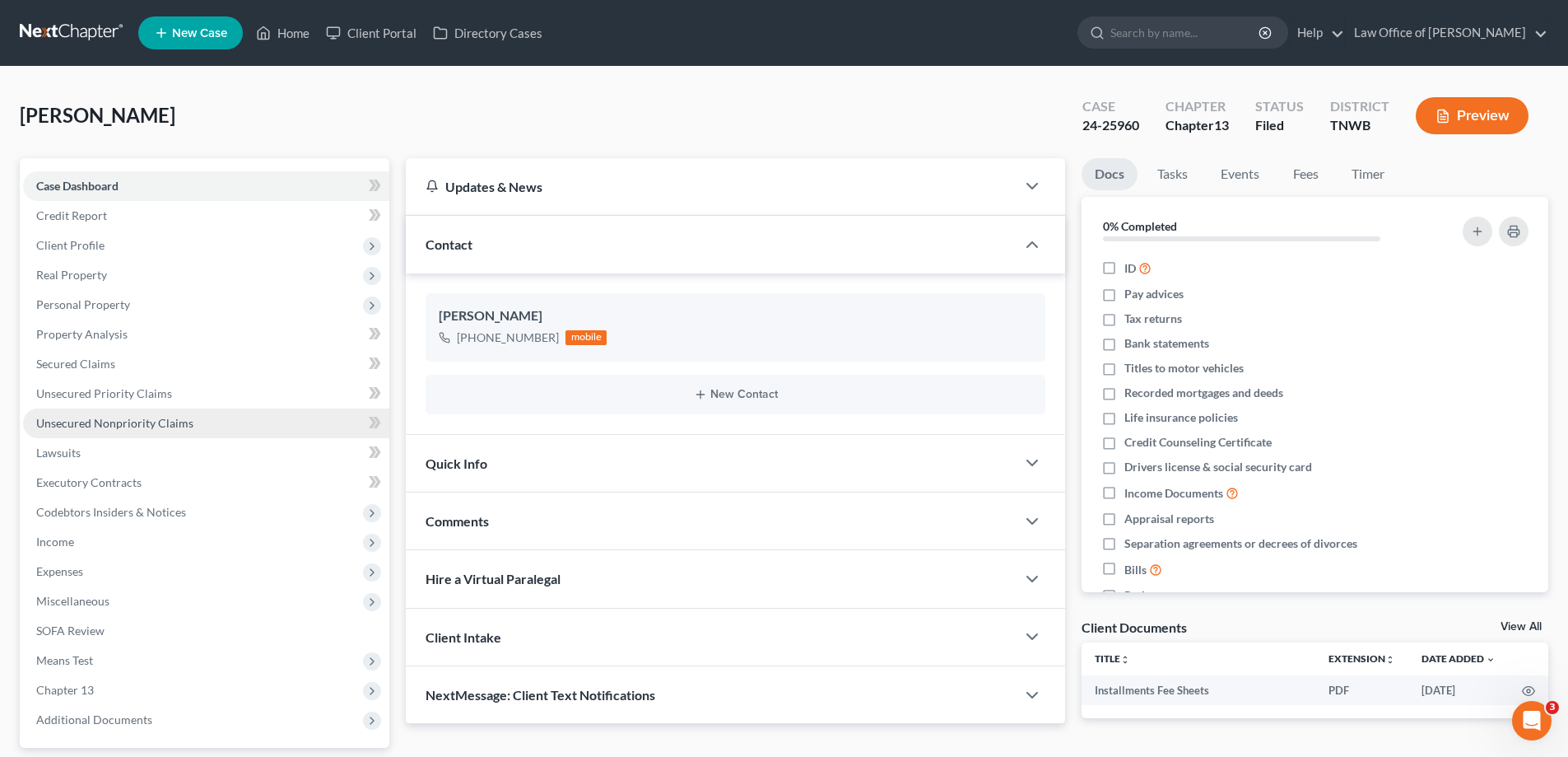
click at [103, 424] on span "Unsecured Nonpriority Claims" at bounding box center [115, 422] width 157 height 14
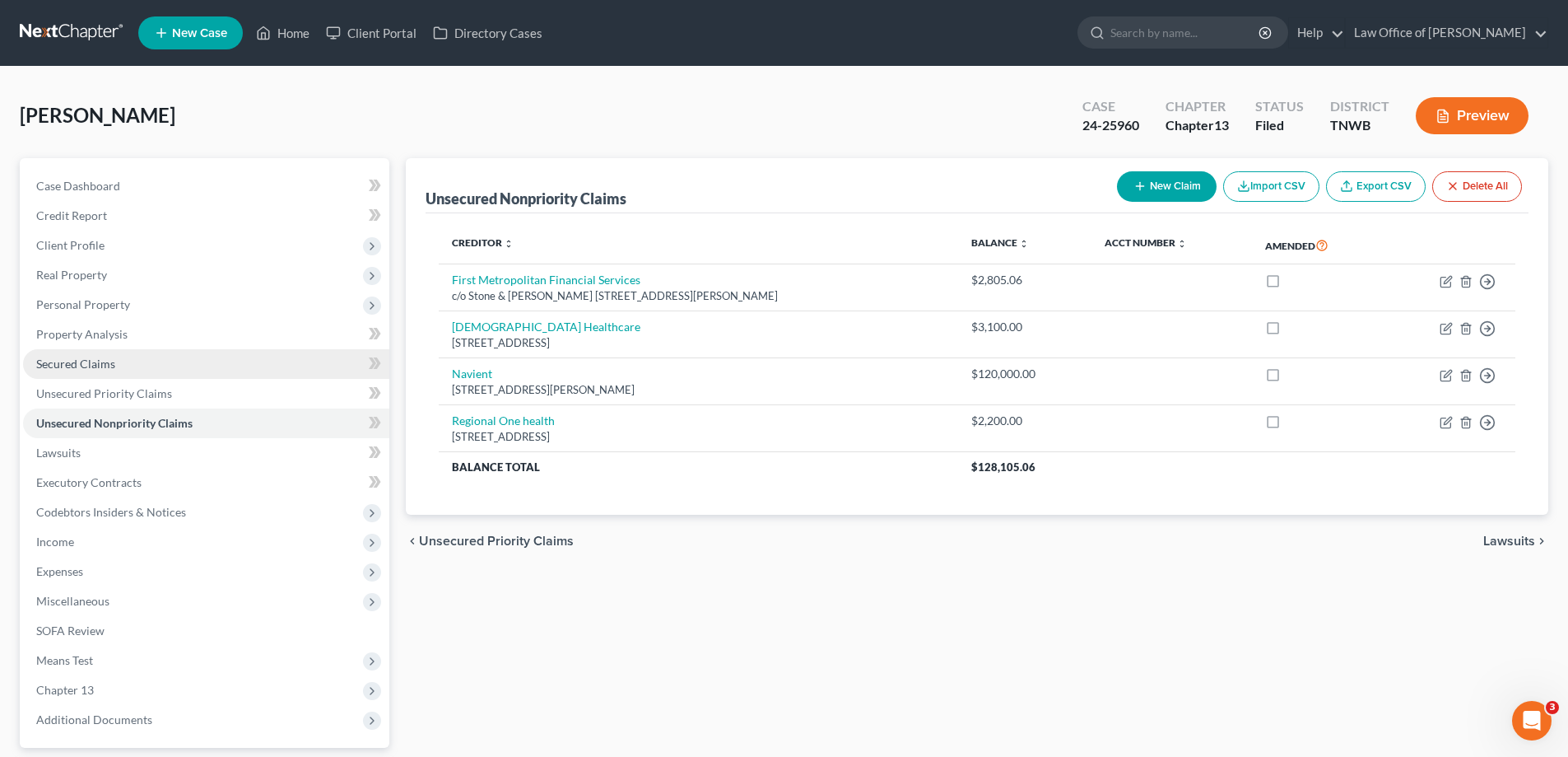
click at [88, 365] on span "Secured Claims" at bounding box center [76, 363] width 79 height 14
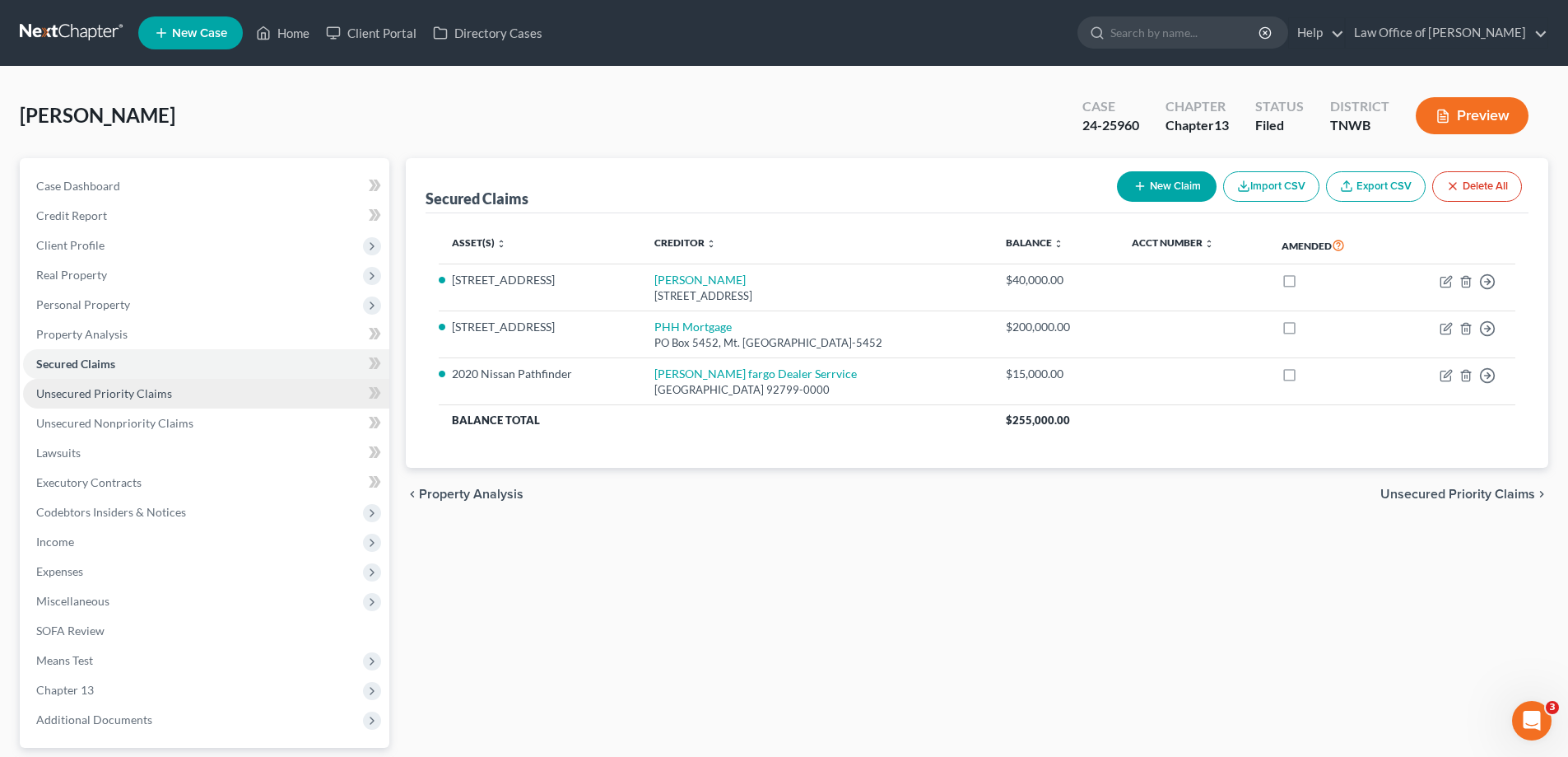
click at [107, 398] on span "Unsecured Priority Claims" at bounding box center [104, 393] width 136 height 14
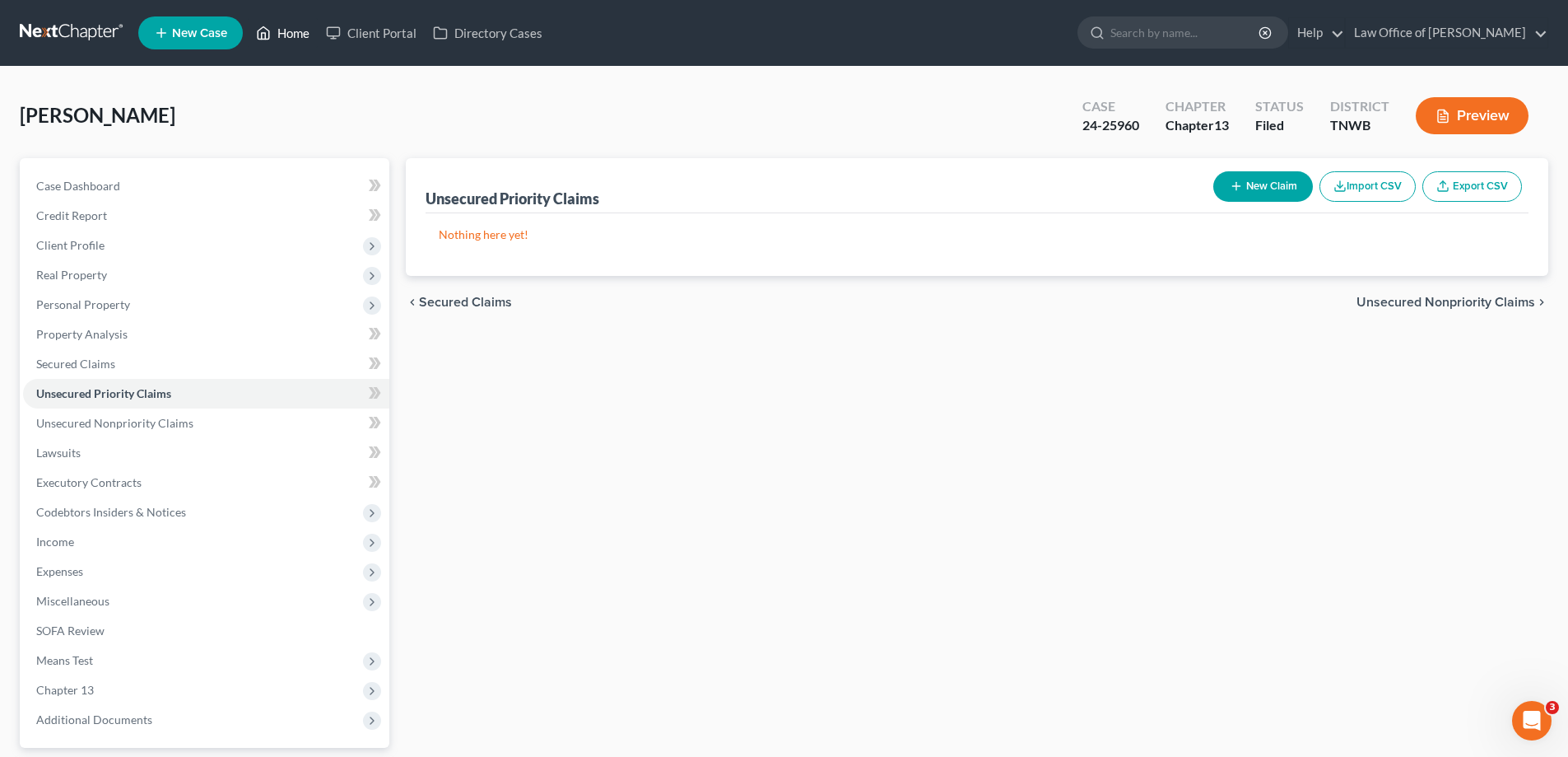
click at [293, 33] on link "Home" at bounding box center [282, 33] width 70 height 30
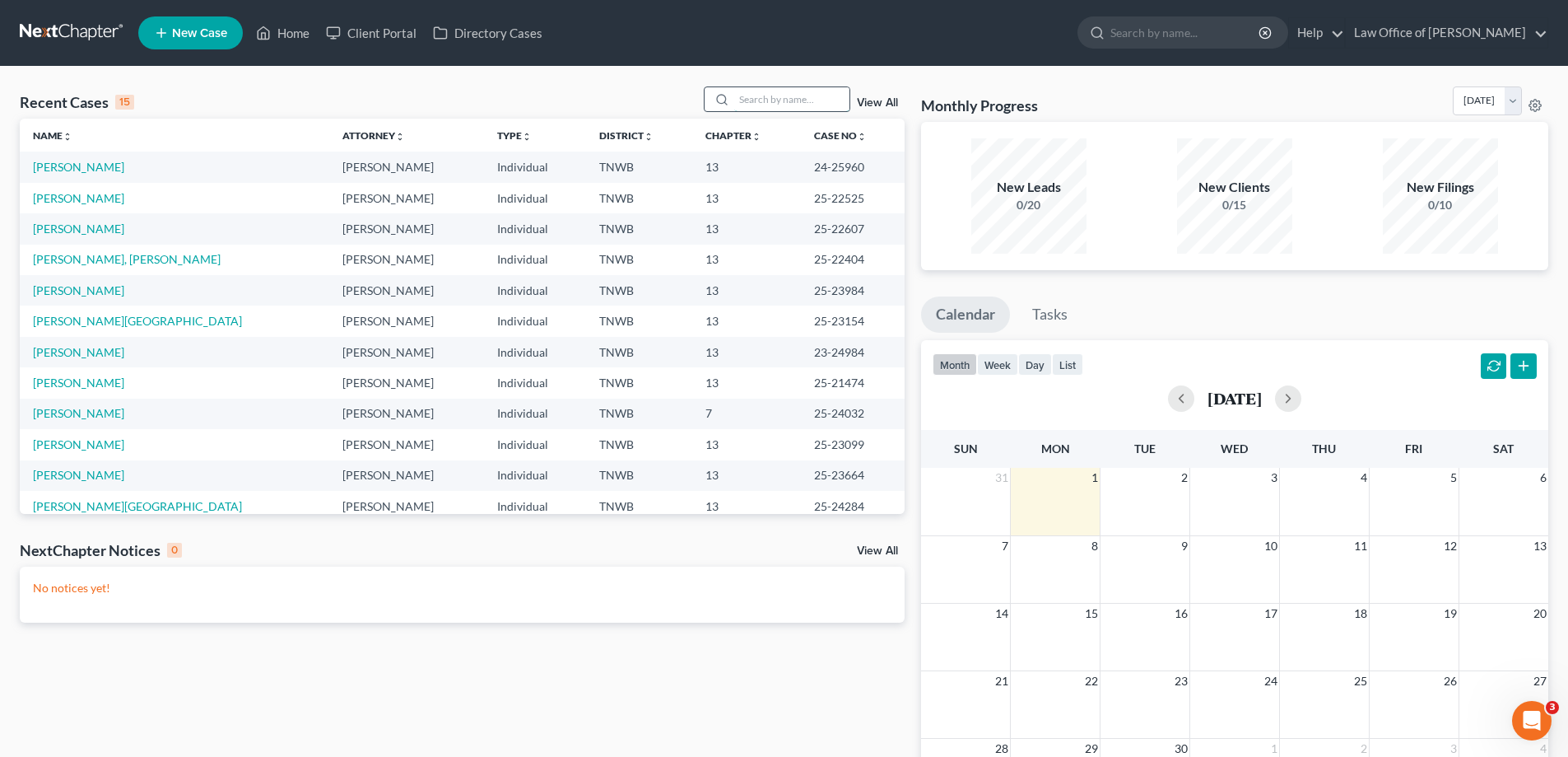
click at [749, 98] on input "search" at bounding box center [791, 98] width 116 height 23
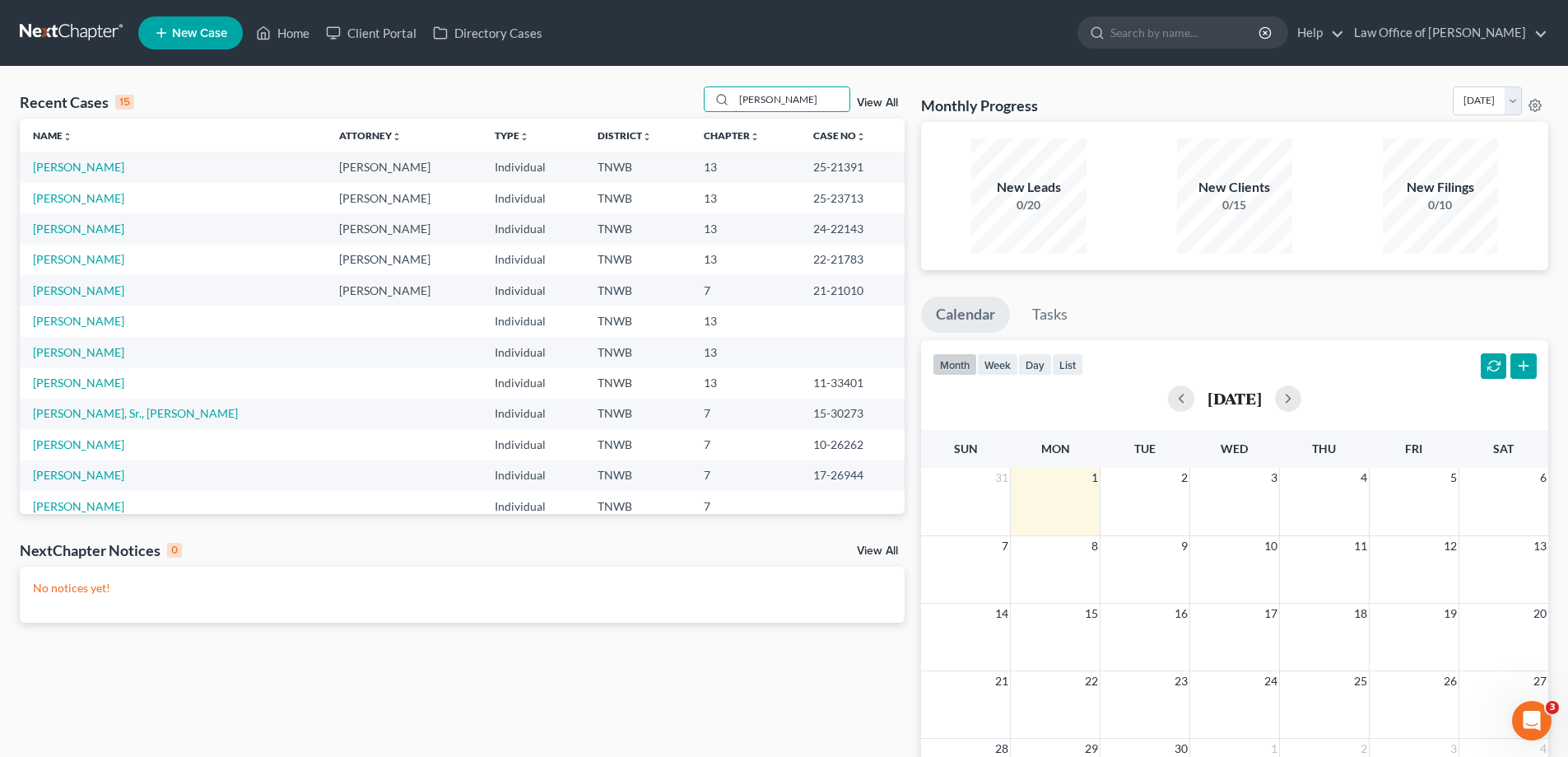
type input "[PERSON_NAME]"
